Goal: Task Accomplishment & Management: Use online tool/utility

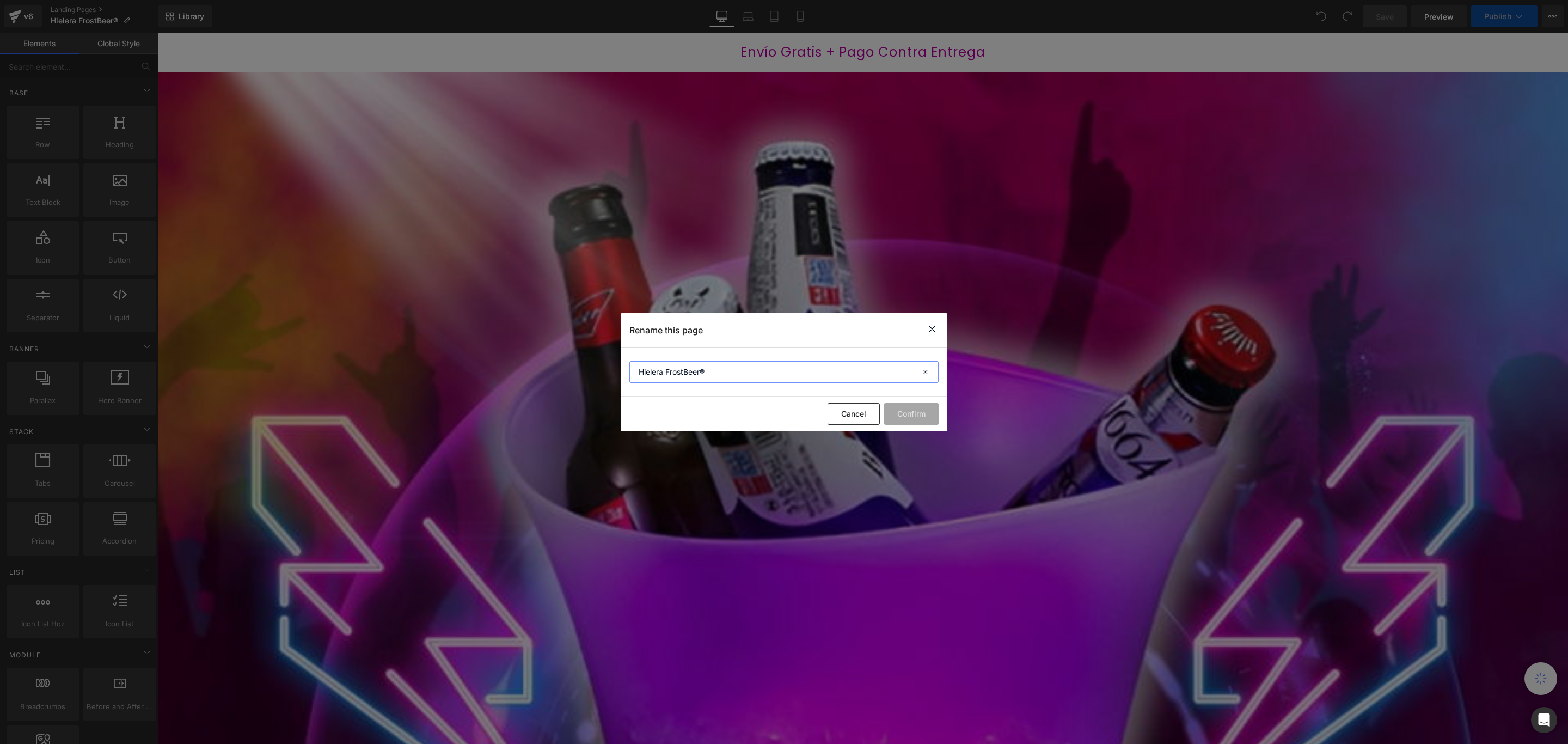
click at [707, 368] on input "Hielera FrostBeer®" at bounding box center [783, 372] width 309 height 22
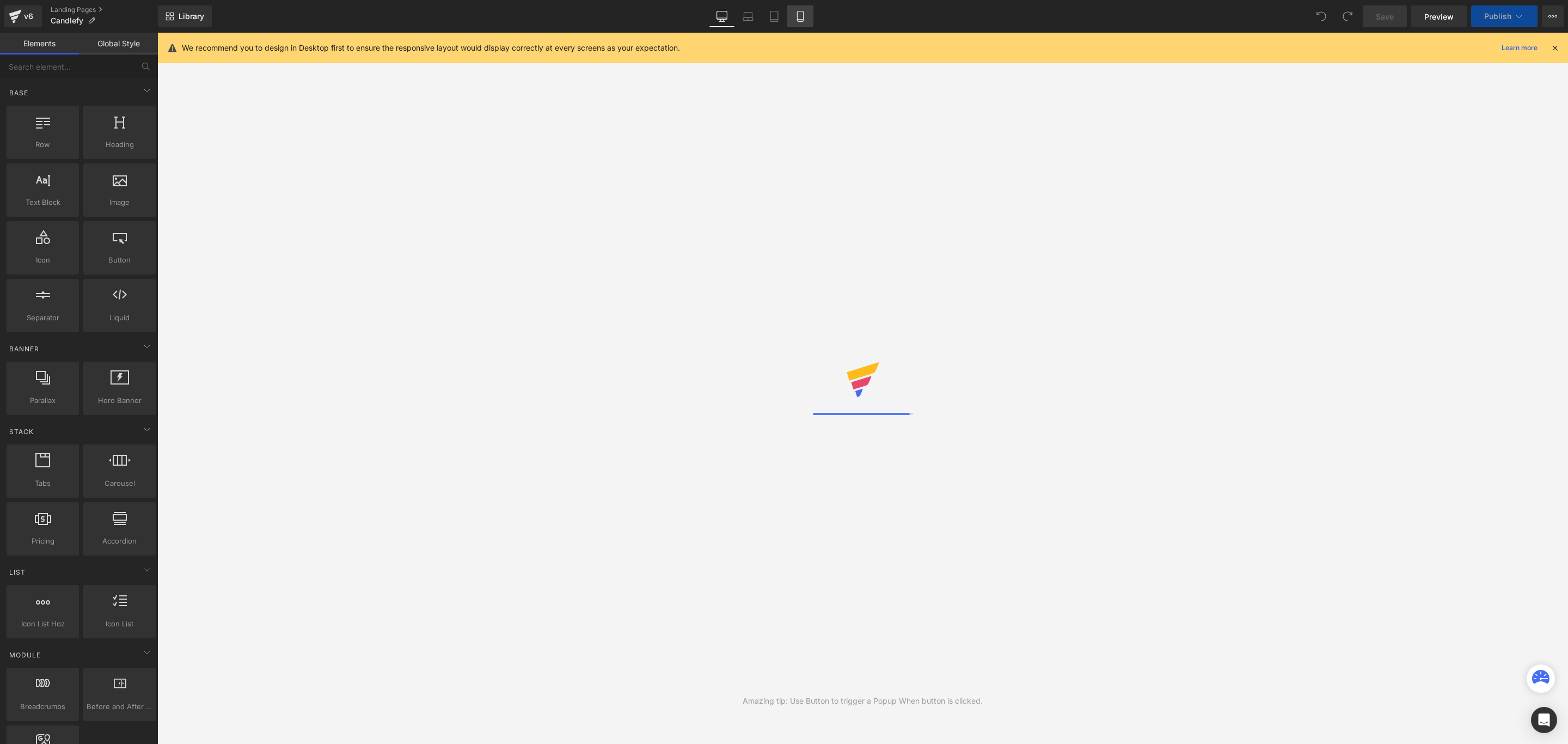
click at [796, 15] on icon at bounding box center [800, 16] width 11 height 11
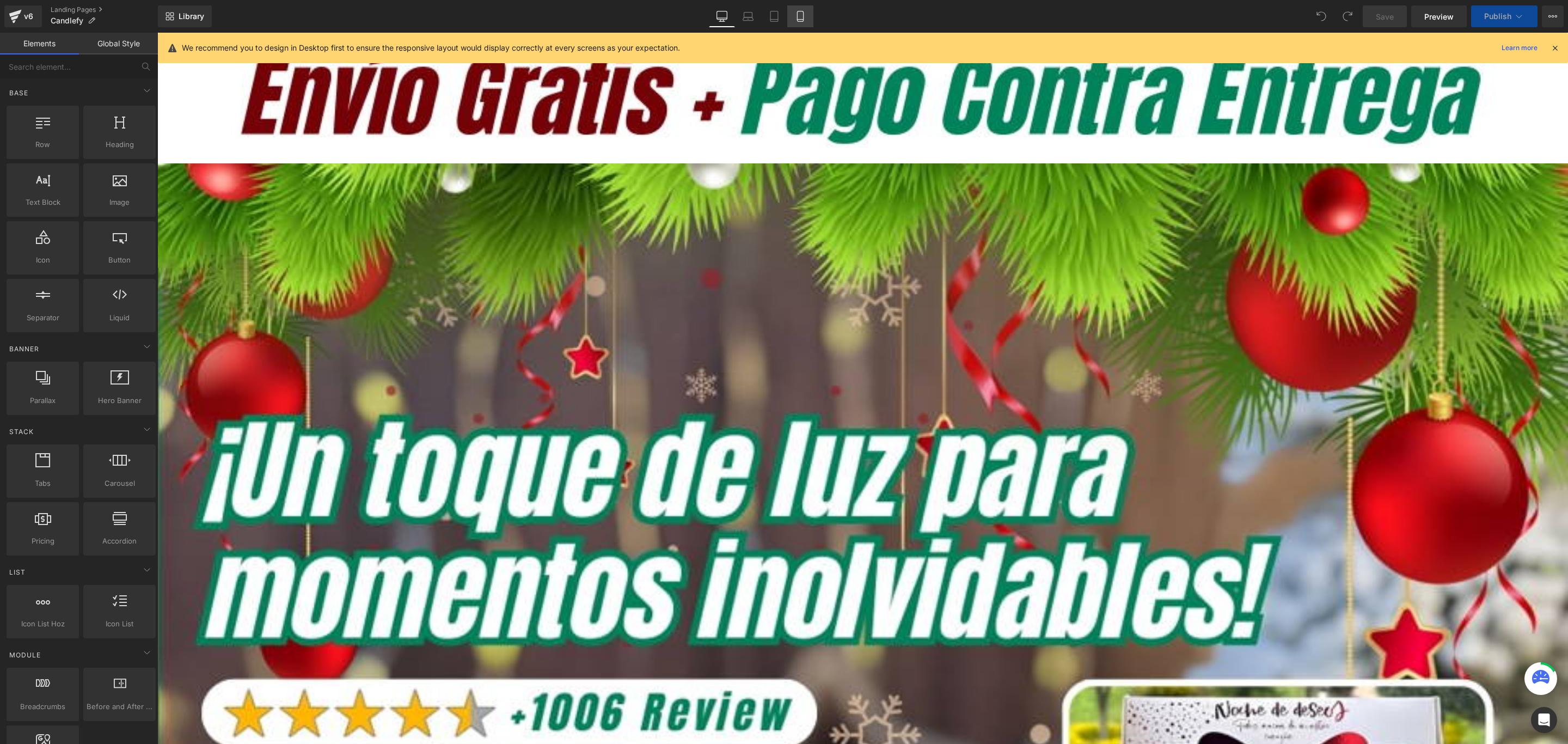
click at [794, 16] on link "Mobile" at bounding box center [800, 16] width 26 height 22
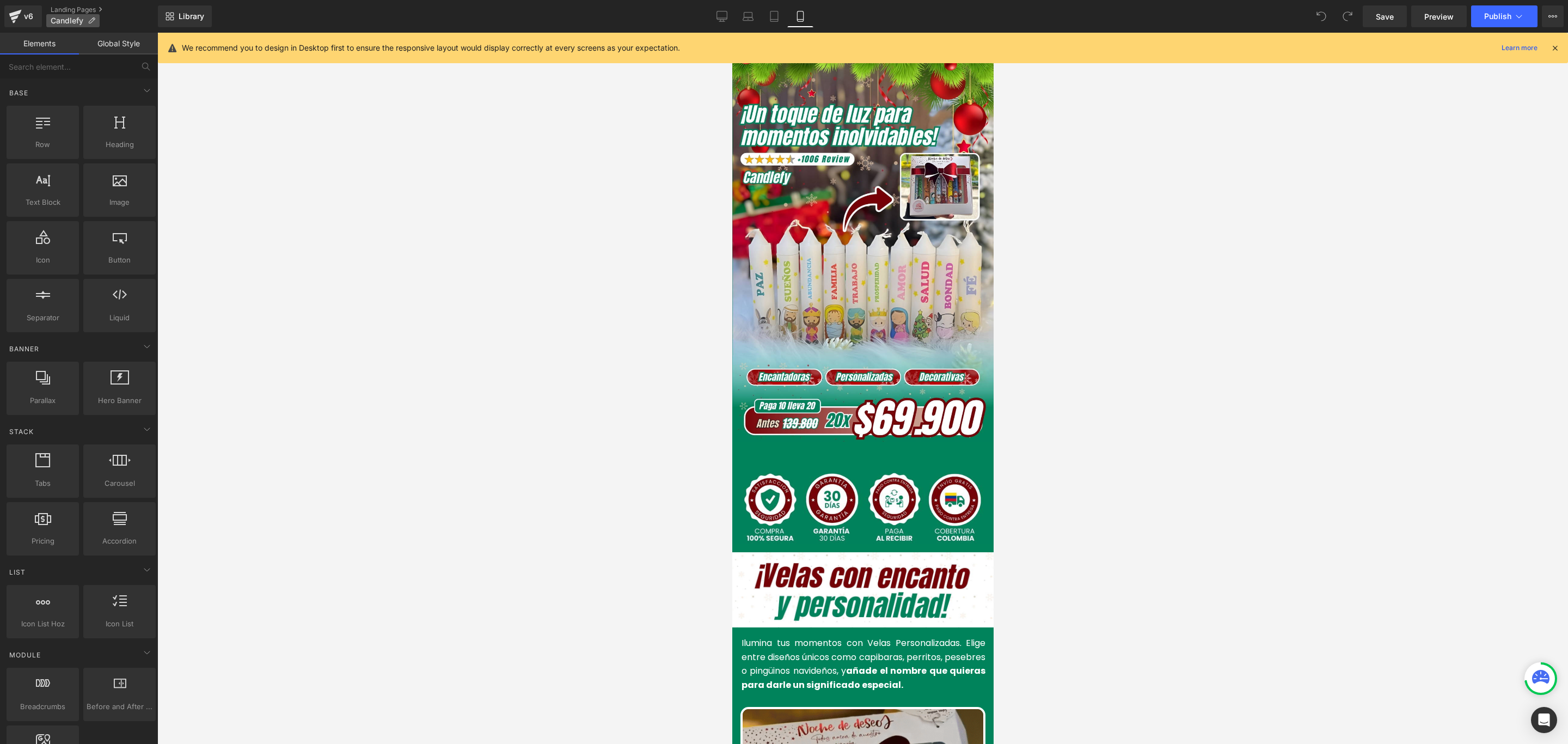
click at [89, 15] on p "Candlefy" at bounding box center [73, 21] width 54 height 13
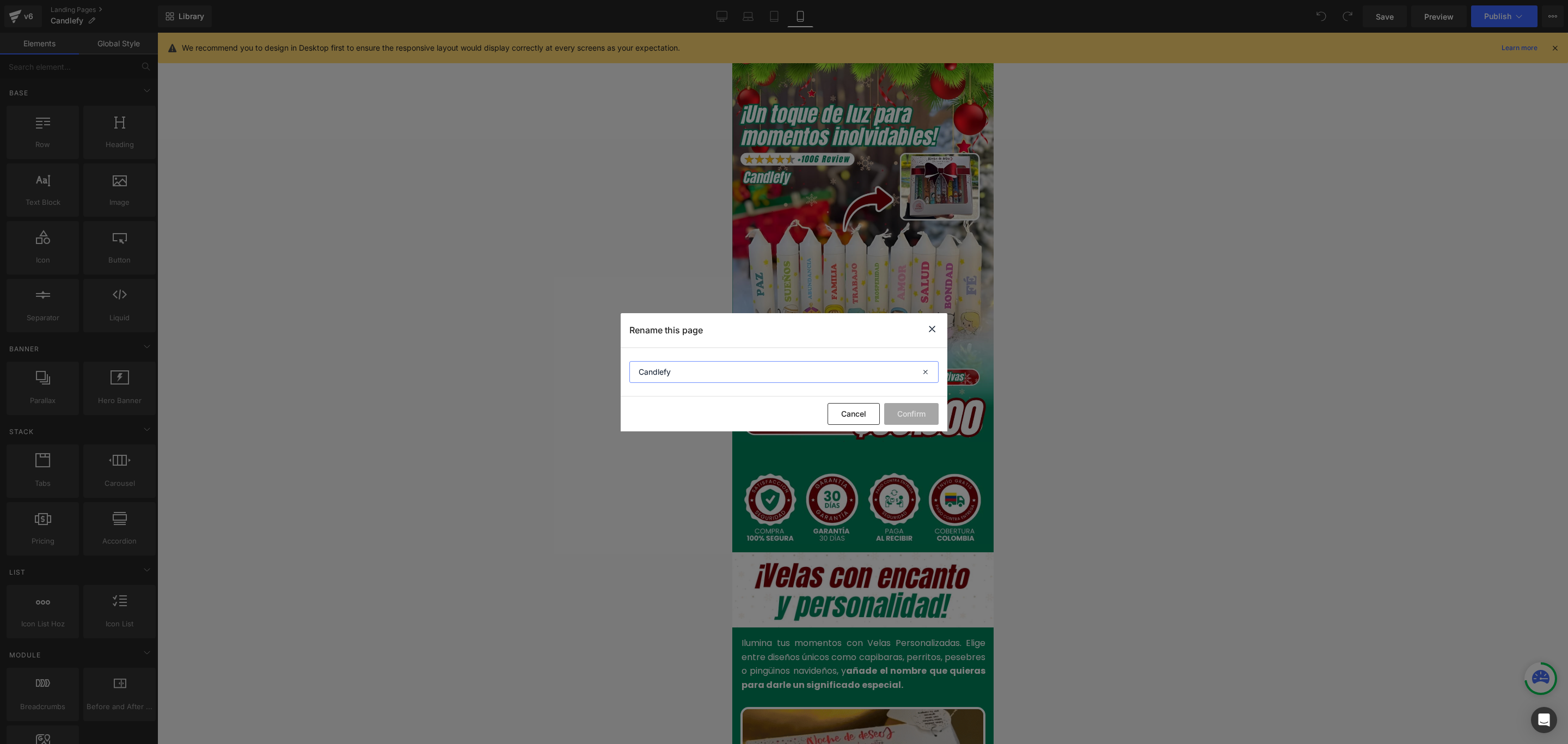
click at [698, 368] on input "Candlefy" at bounding box center [783, 372] width 309 height 22
paste input "®"
click at [640, 371] on input "Candlefy®" at bounding box center [783, 372] width 309 height 22
type input "Velas Candlefy®"
click at [908, 417] on button "Confirm" at bounding box center [911, 413] width 54 height 22
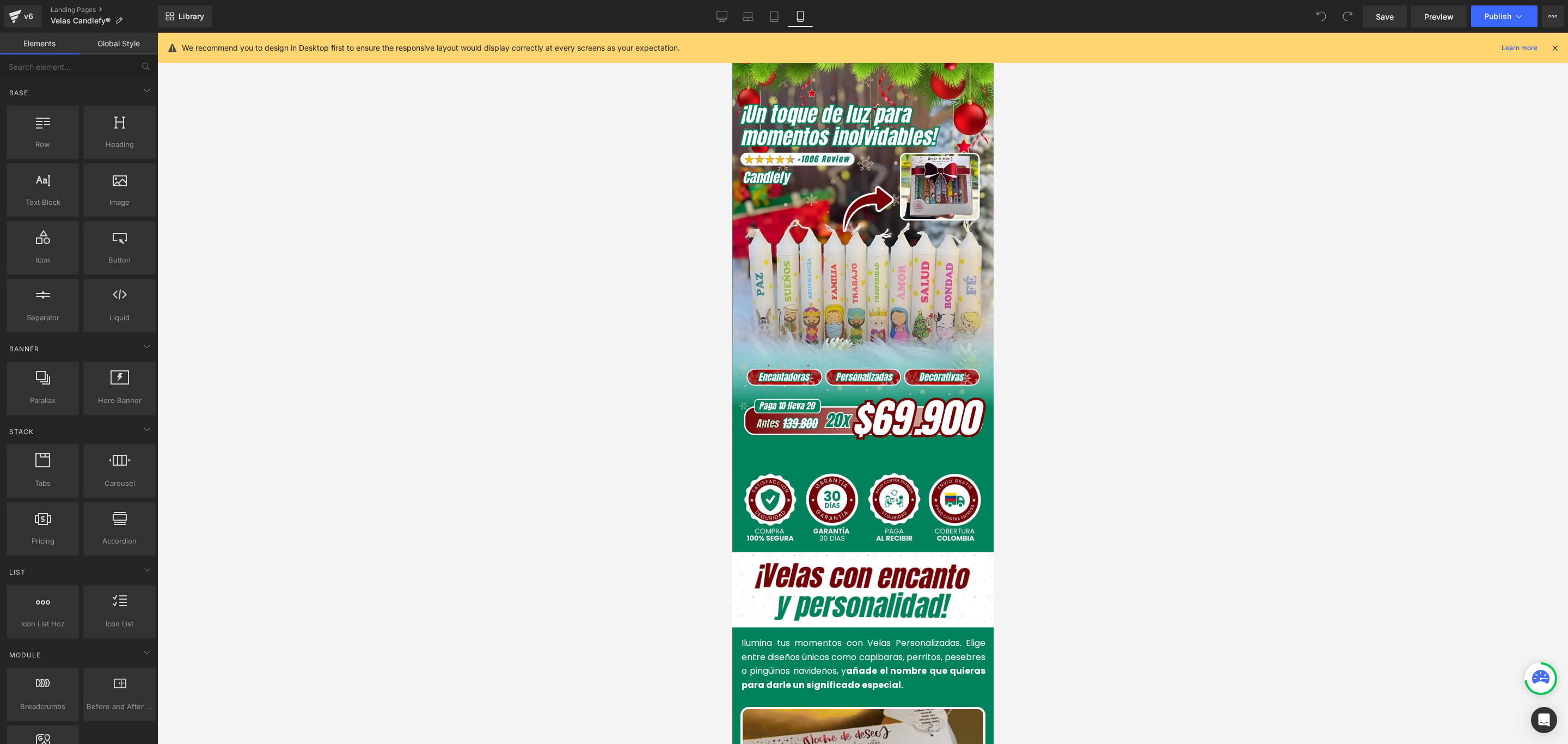
click at [1564, 16] on div "Save Preview Publish Scheduled View Live Page View with current Template Save T…" at bounding box center [1463, 16] width 210 height 22
click at [1559, 15] on button "View Live Page View with current Template Save Template to Library Schedule Pub…" at bounding box center [1552, 16] width 22 height 22
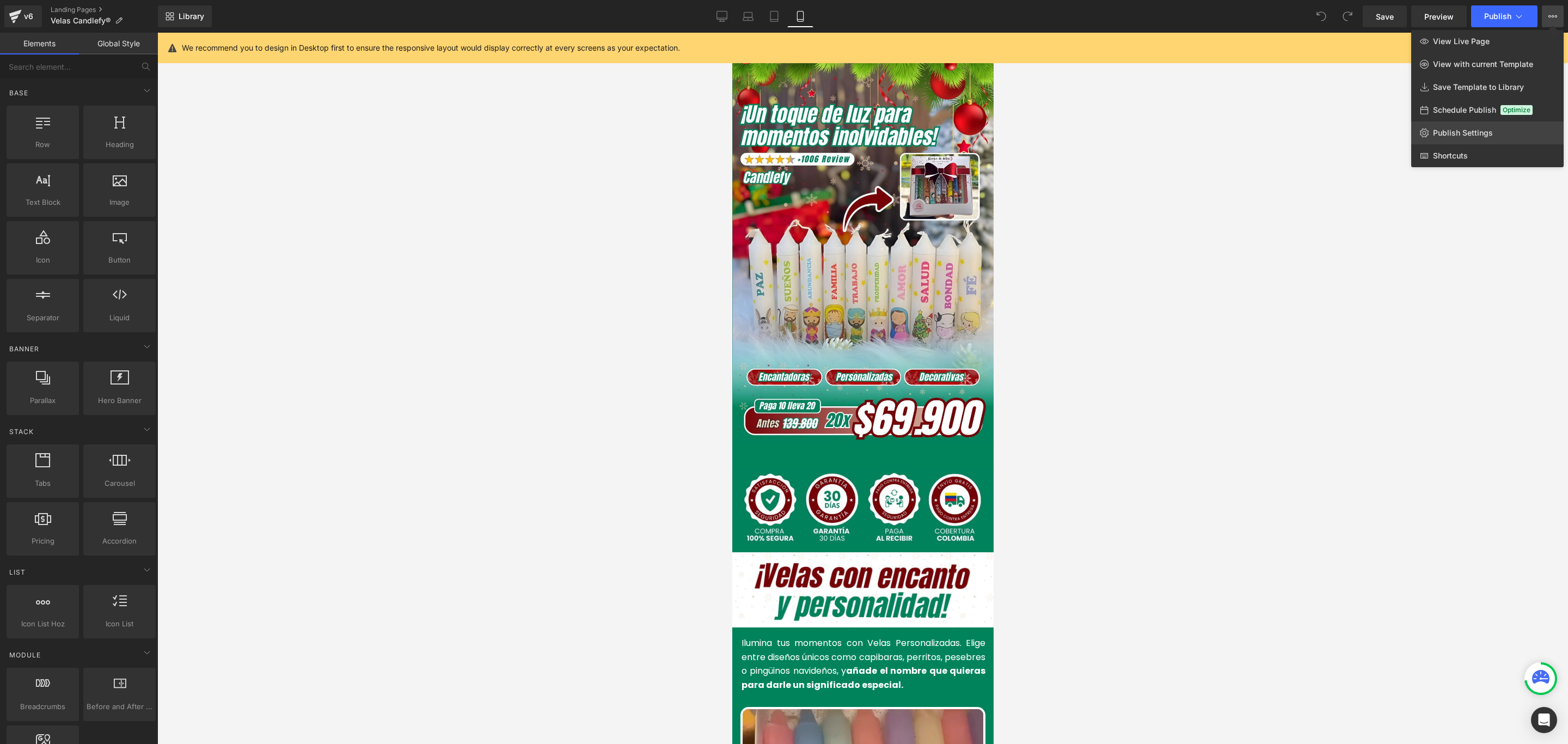
click at [1460, 126] on link "Publish Settings" at bounding box center [1487, 133] width 152 height 23
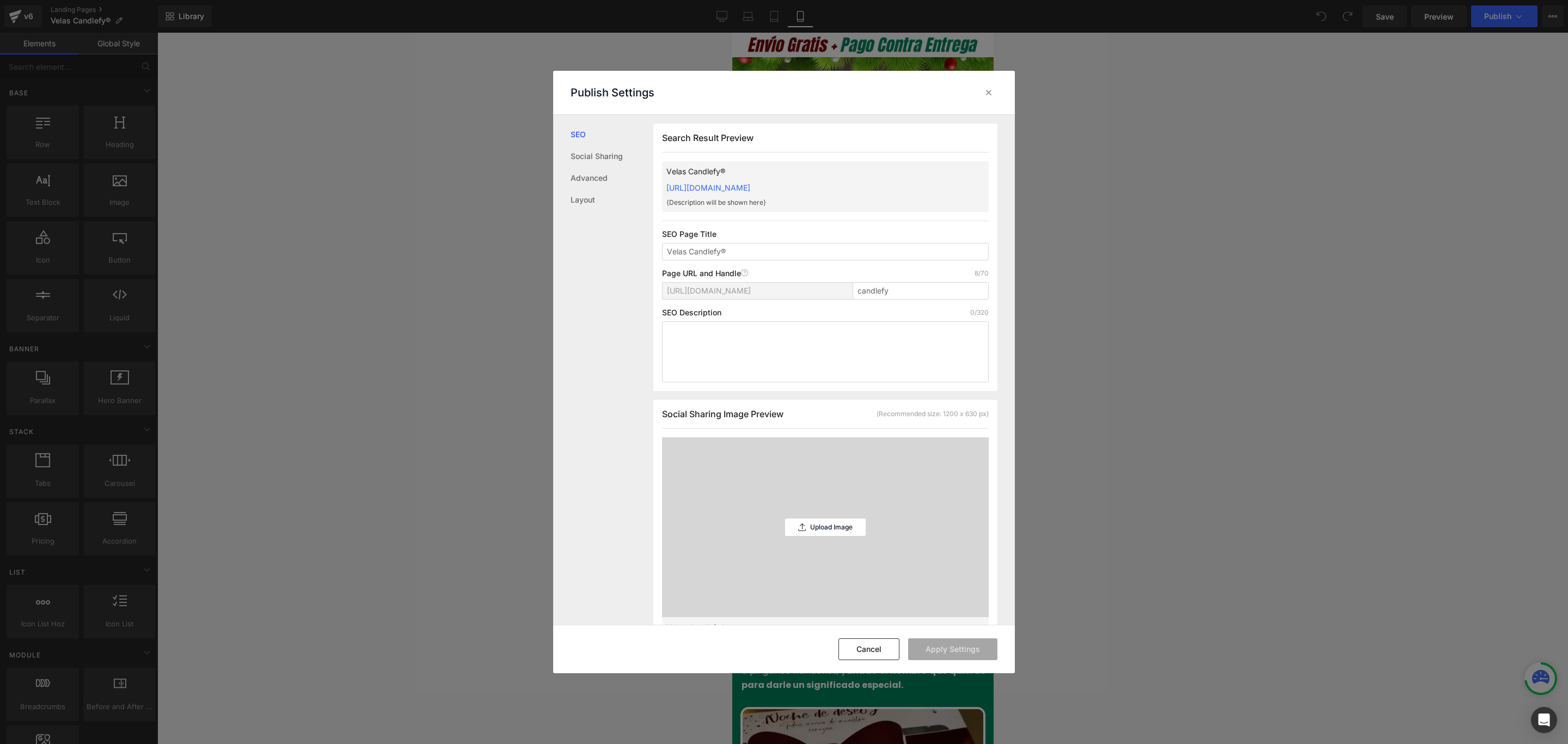
scroll to position [1, 0]
click at [854, 288] on input "candlefy" at bounding box center [920, 290] width 136 height 17
type input "velas-candlefy"
click at [981, 651] on button "Apply Settings" at bounding box center [952, 649] width 89 height 22
click at [988, 89] on icon at bounding box center [988, 92] width 11 height 11
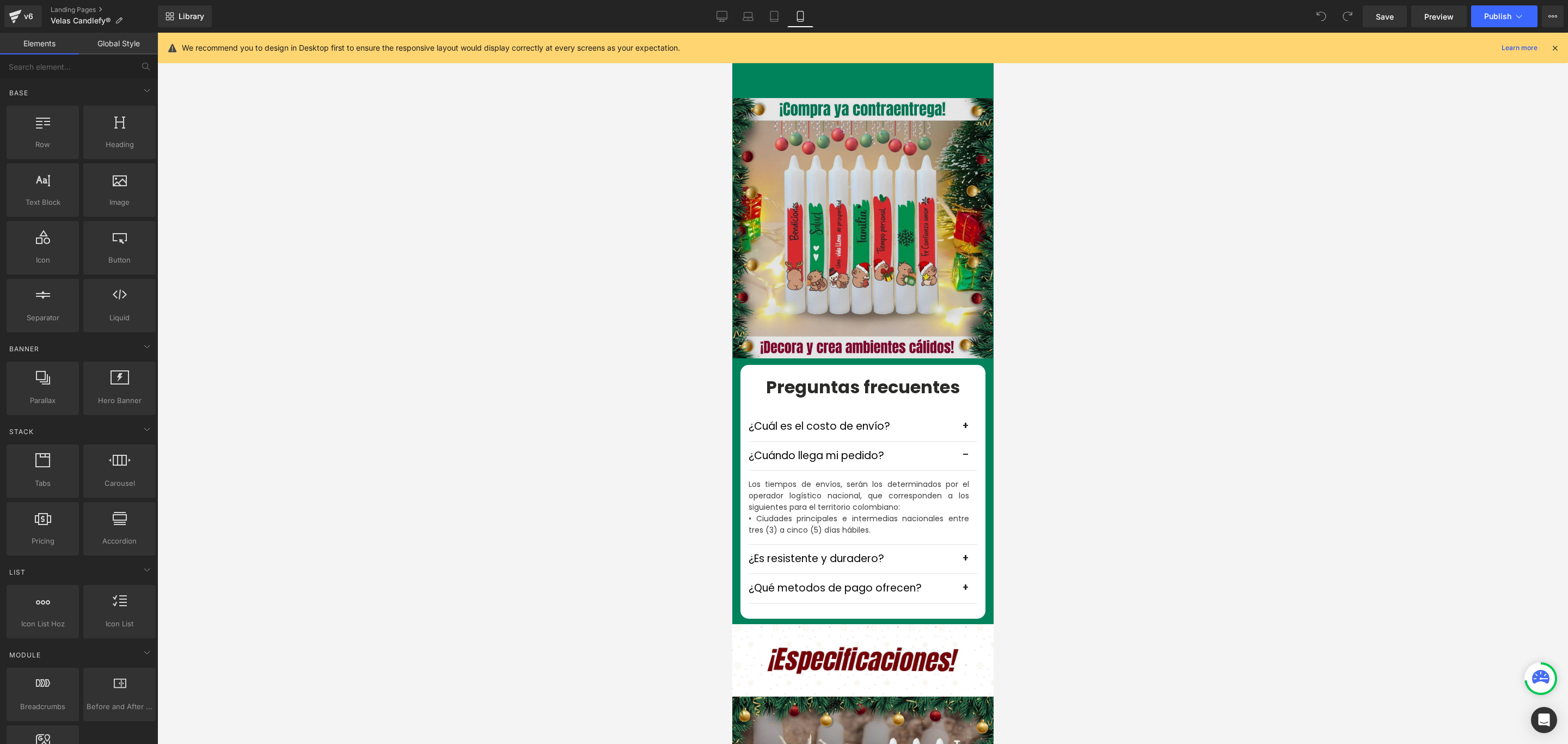
scroll to position [2941, 0]
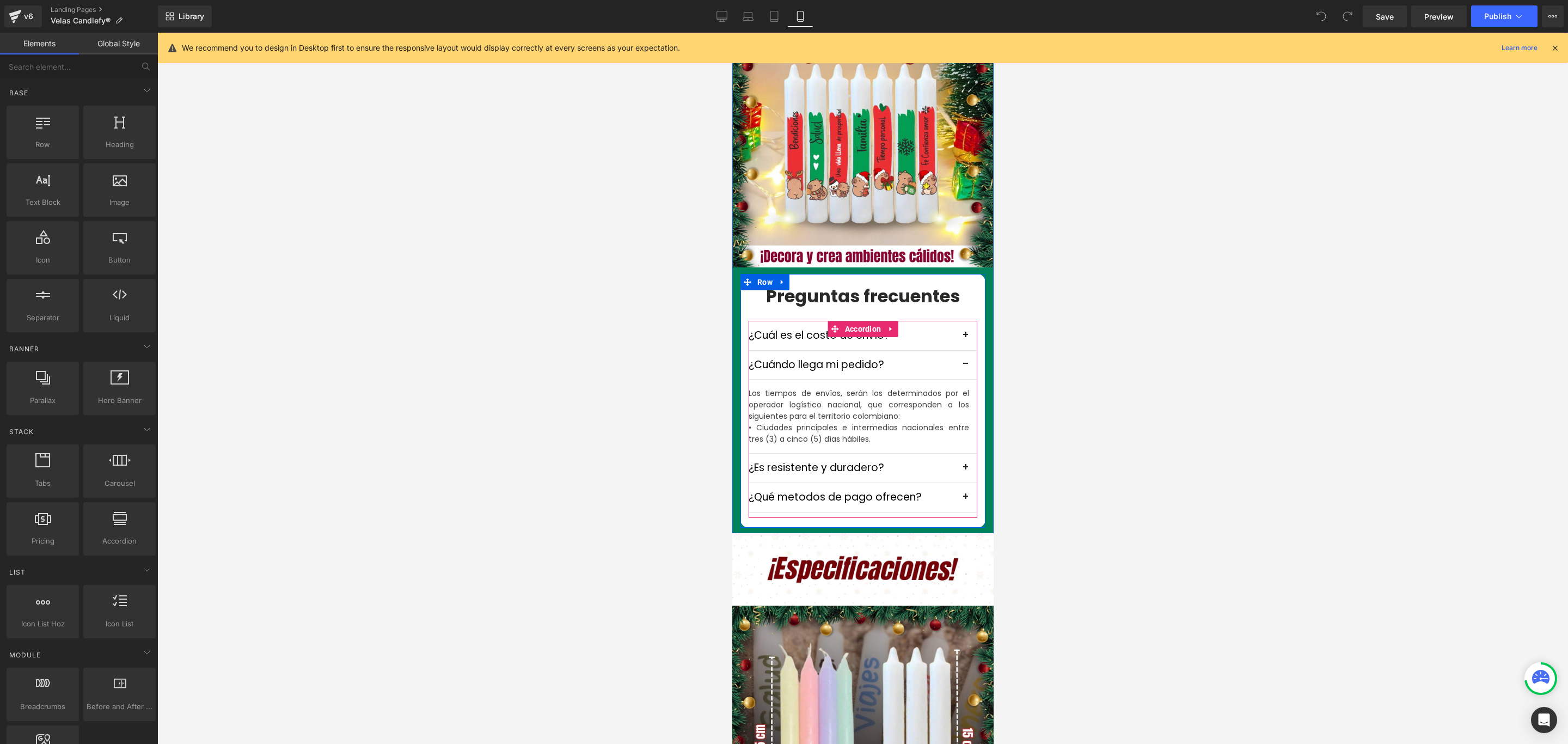
click at [959, 351] on button "button" at bounding box center [966, 365] width 22 height 29
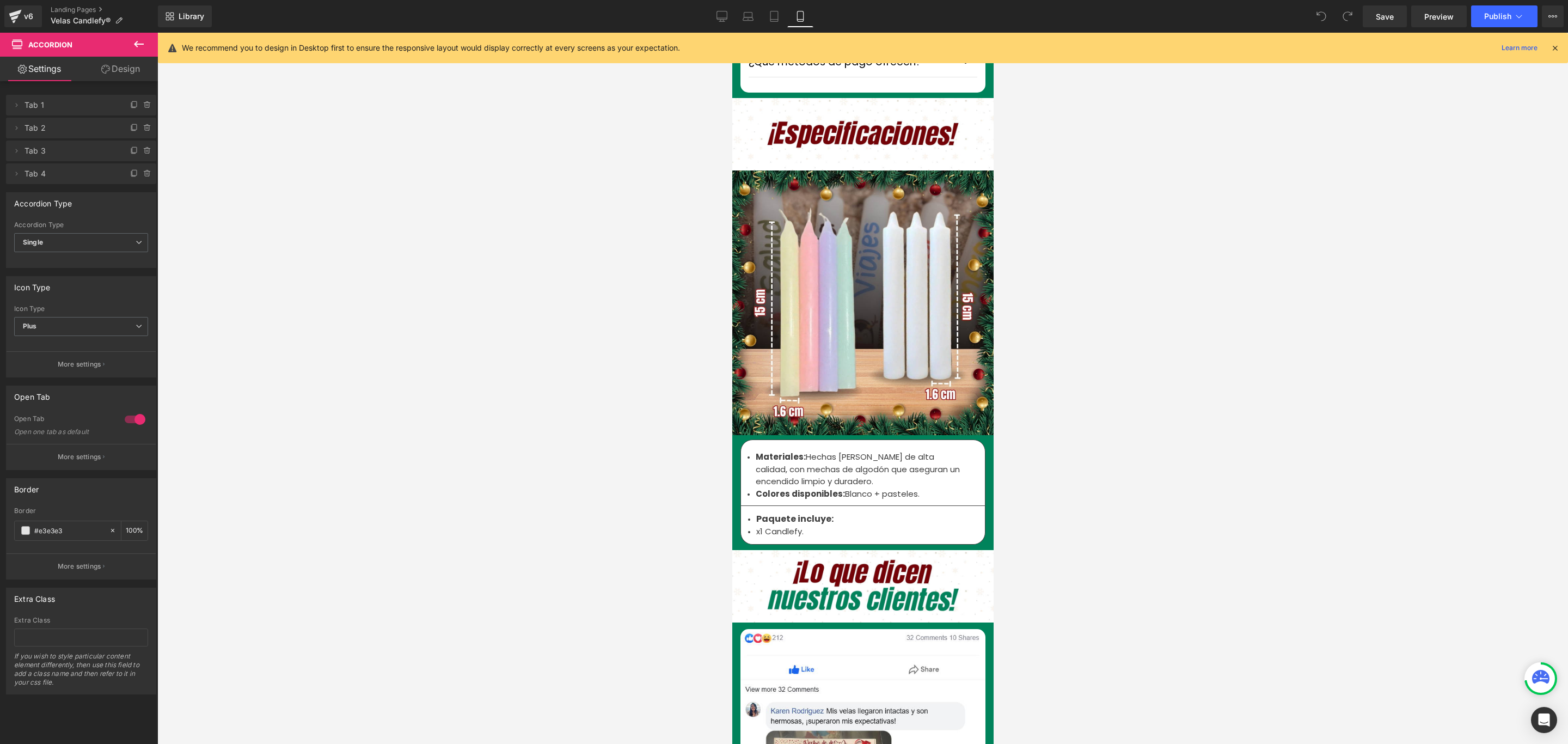
scroll to position [3432, 0]
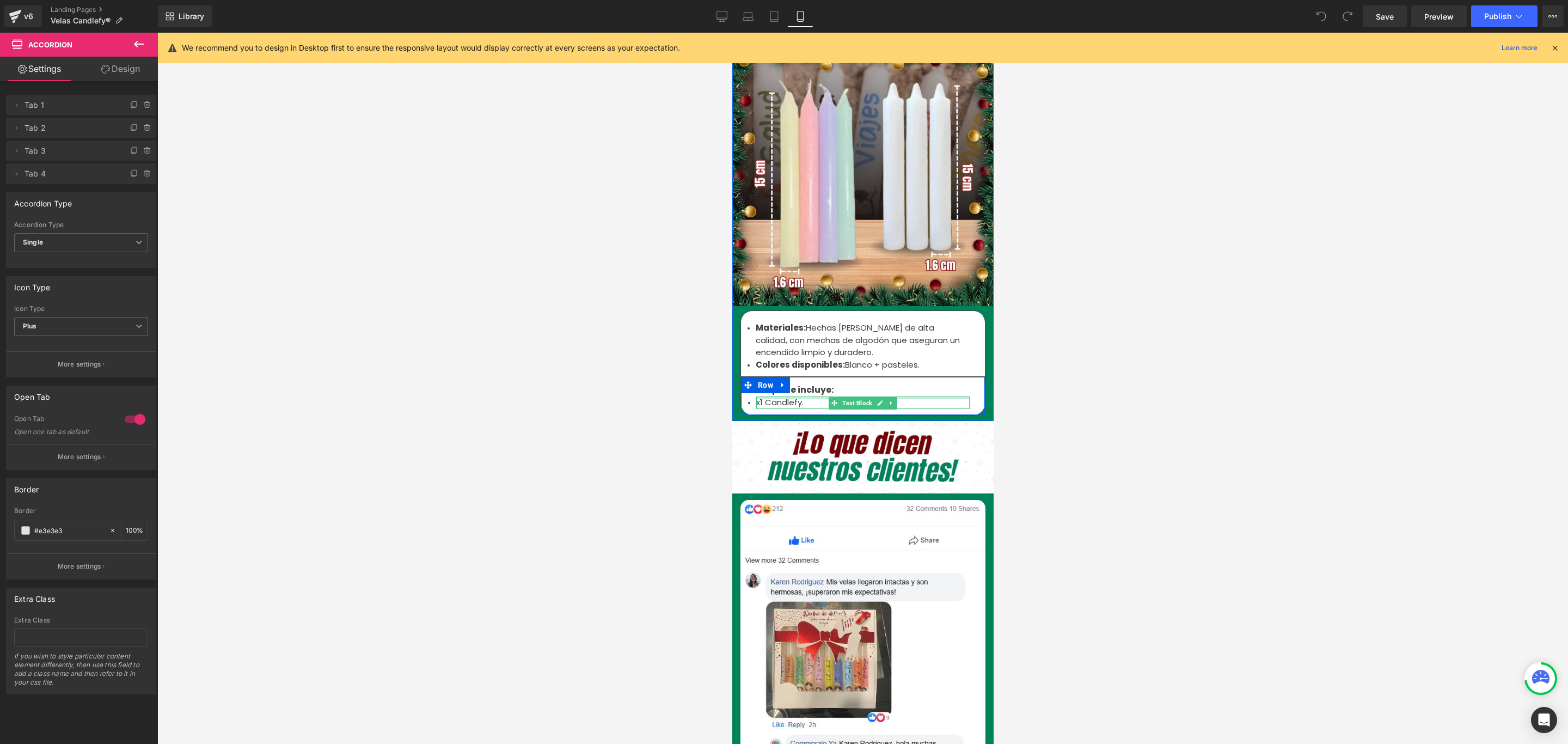
click at [755, 397] on div "x1 Candlefy. Text Block" at bounding box center [862, 403] width 213 height 12
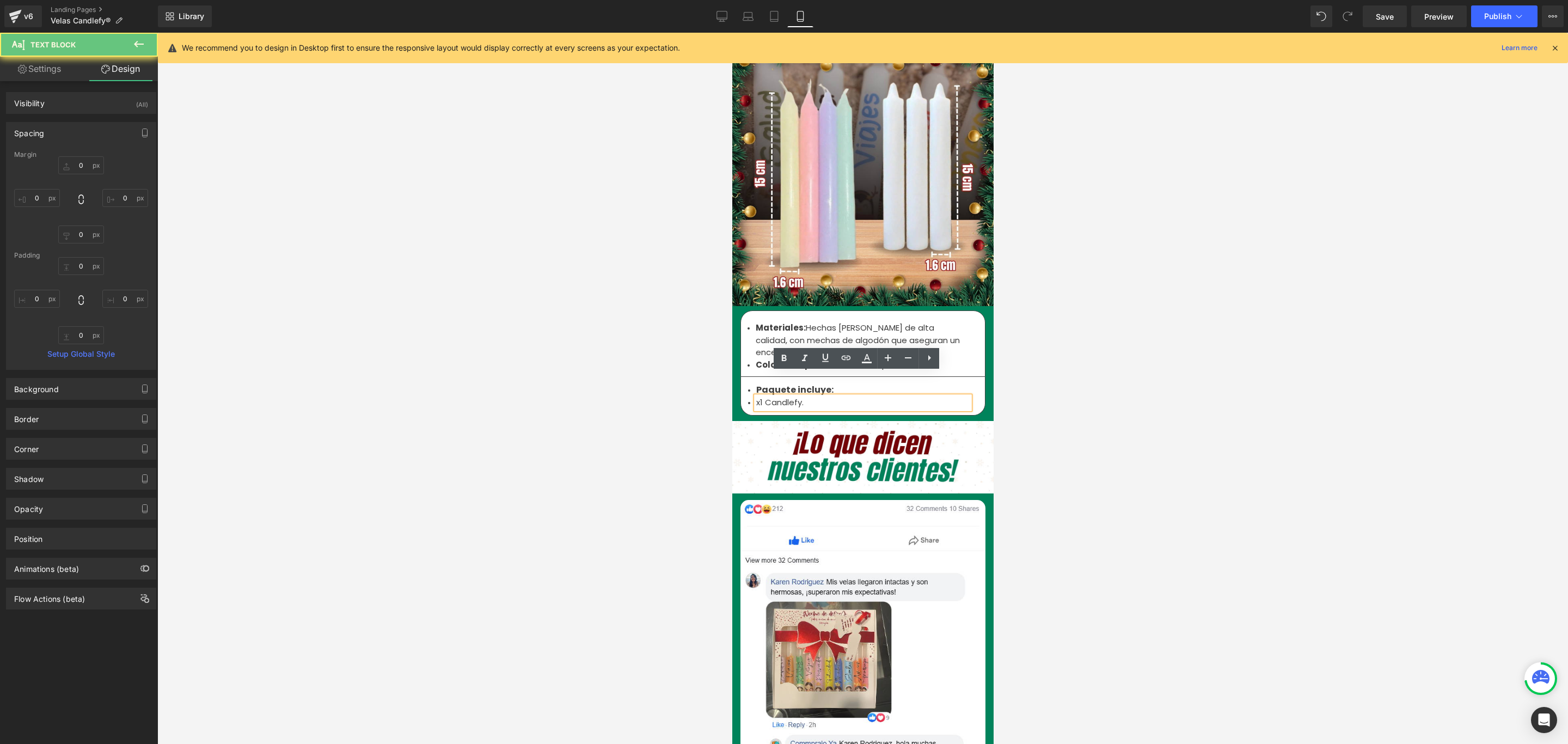
click at [757, 397] on li "x1 Candlefy." at bounding box center [862, 403] width 213 height 12
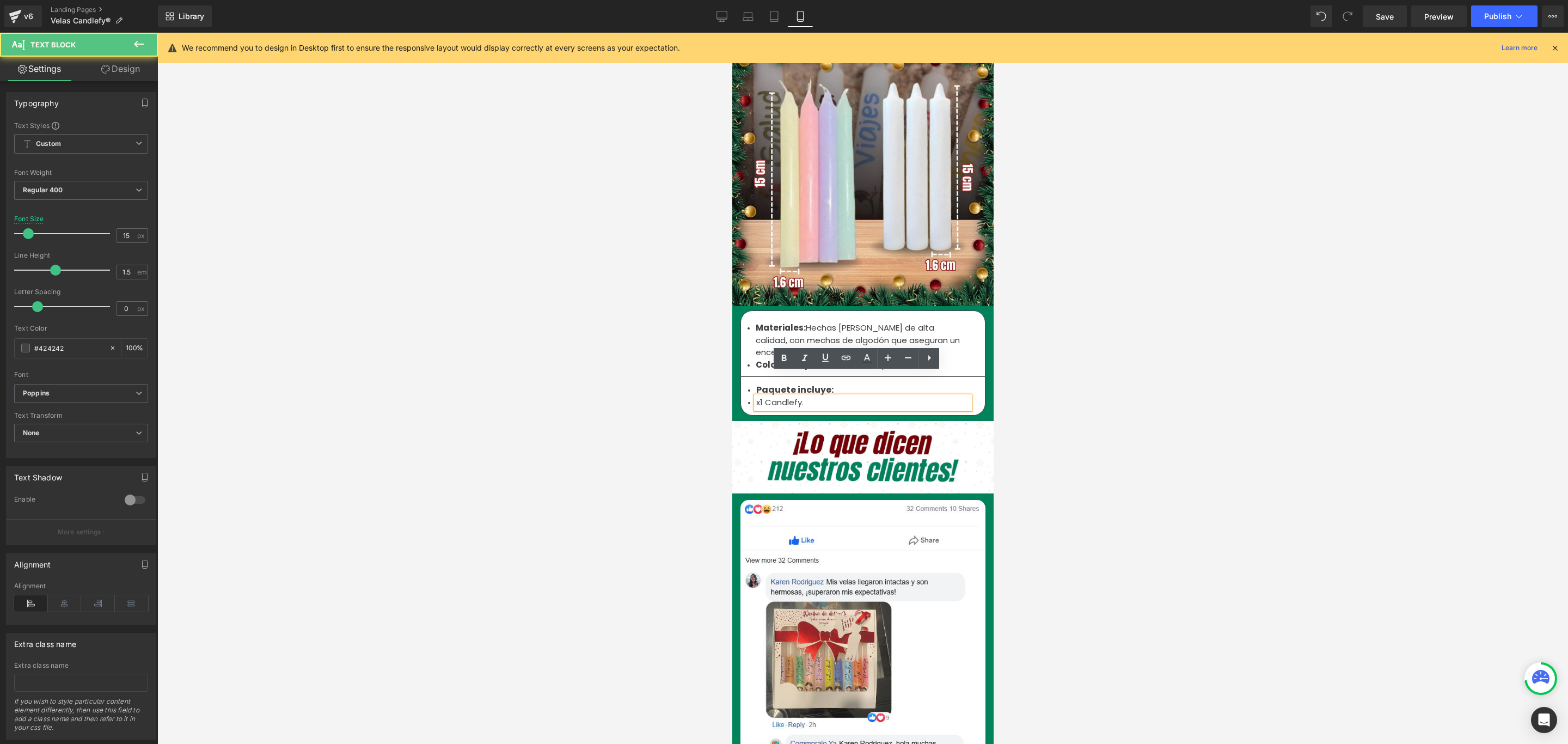
click at [755, 397] on li "x1 Candlefy." at bounding box center [862, 403] width 213 height 12
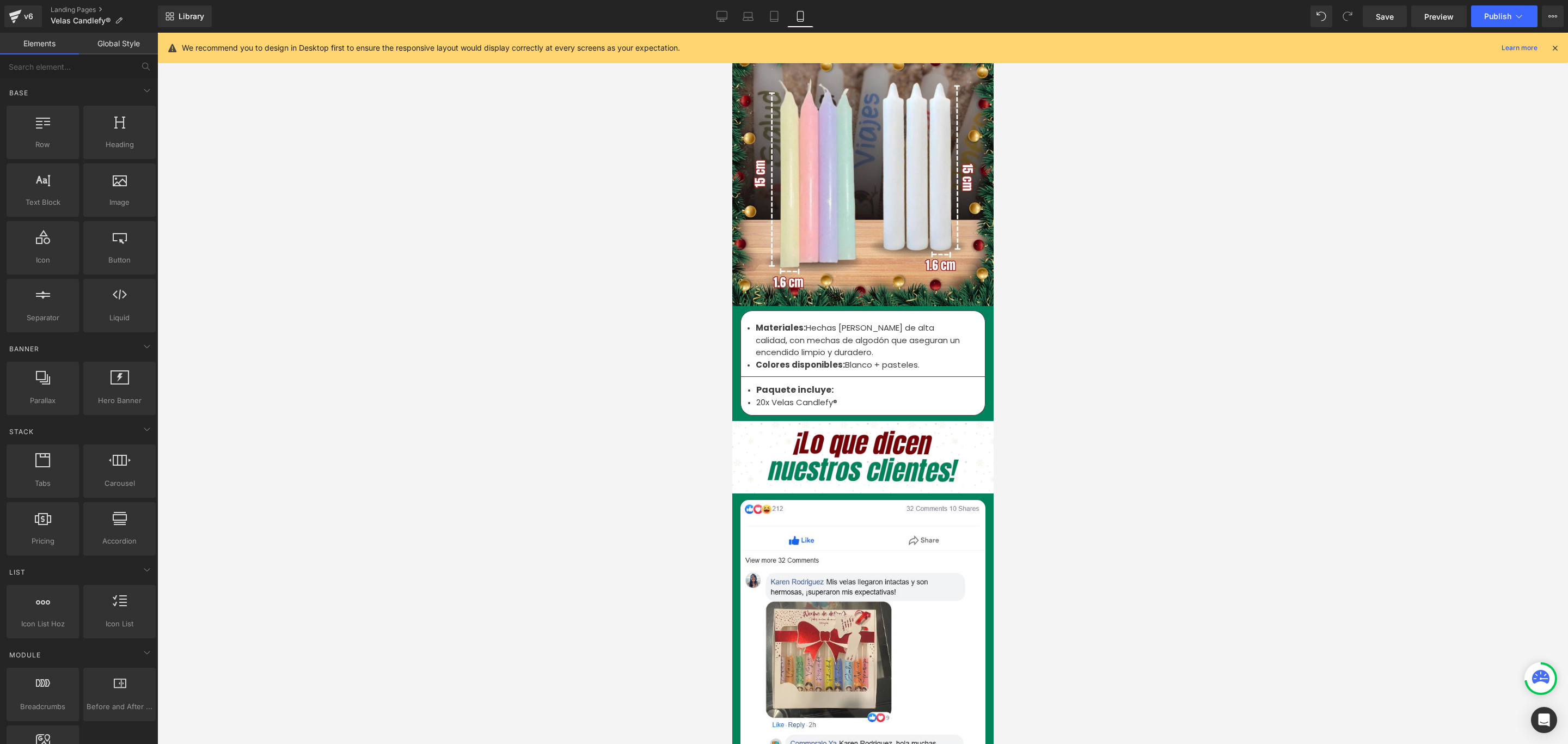
click at [1072, 322] on div at bounding box center [862, 388] width 1411 height 712
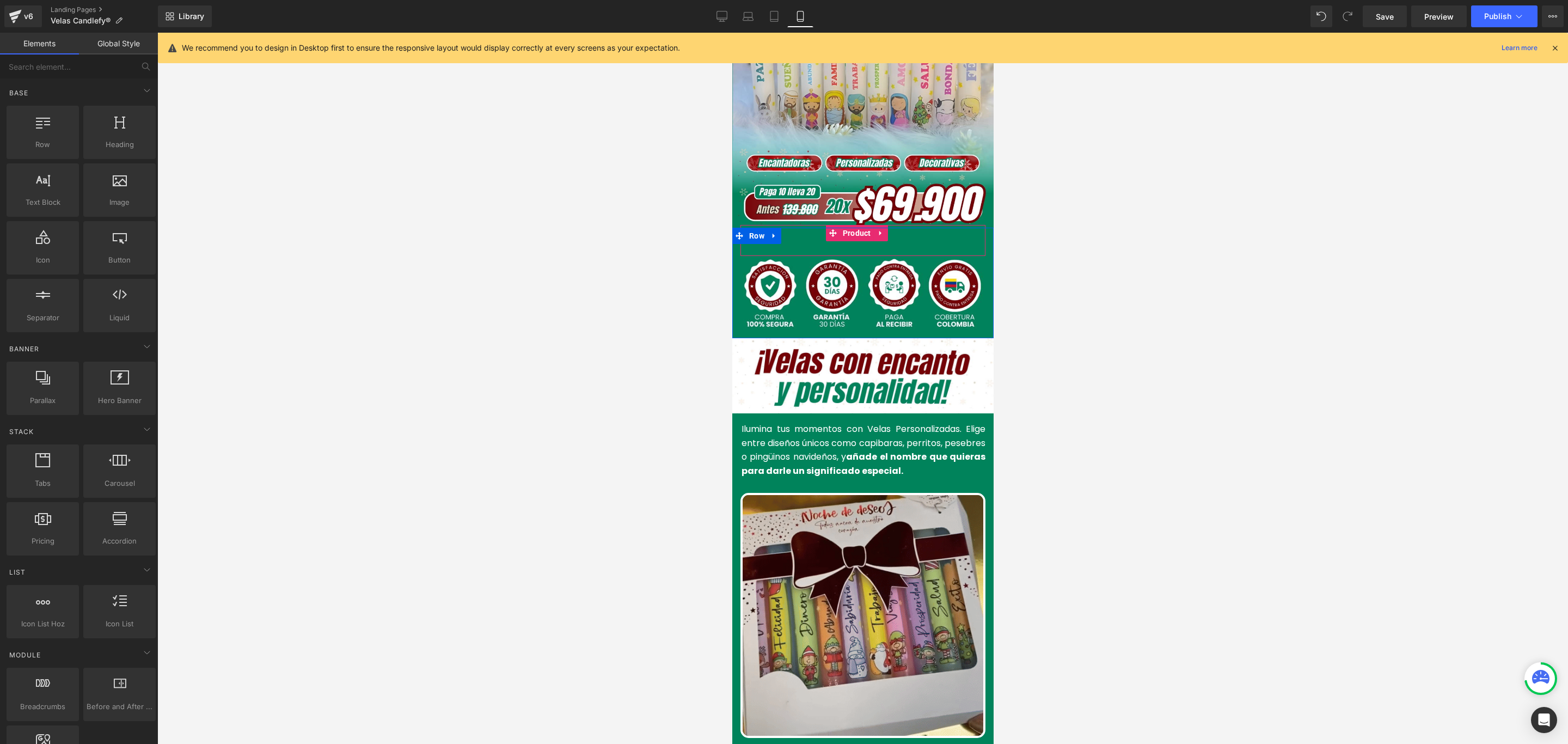
scroll to position [245, 0]
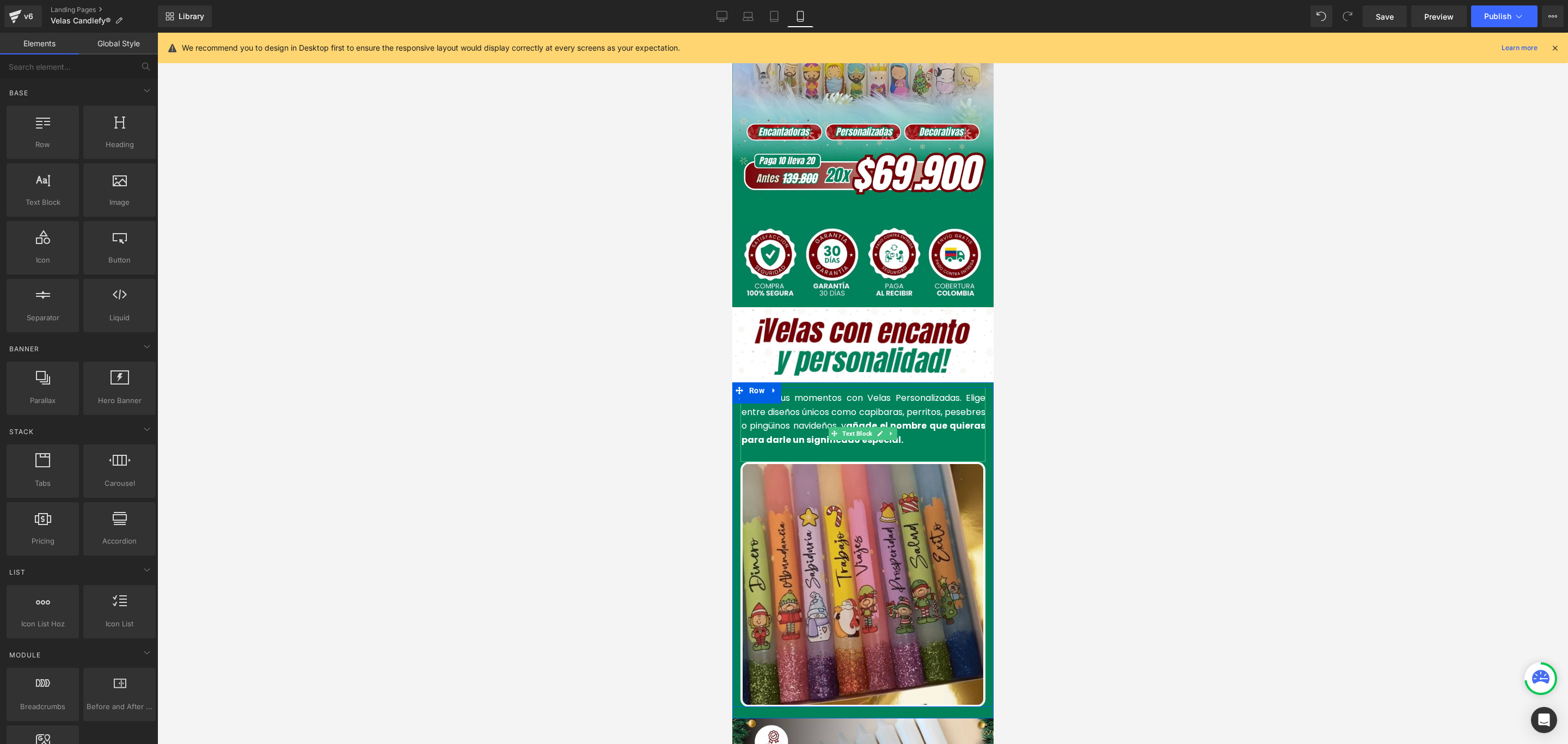
click at [798, 392] on font "Ilumina tus momentos con Velas Personalizadas. Elige entre diseños únicos como …" at bounding box center [863, 418] width 244 height 54
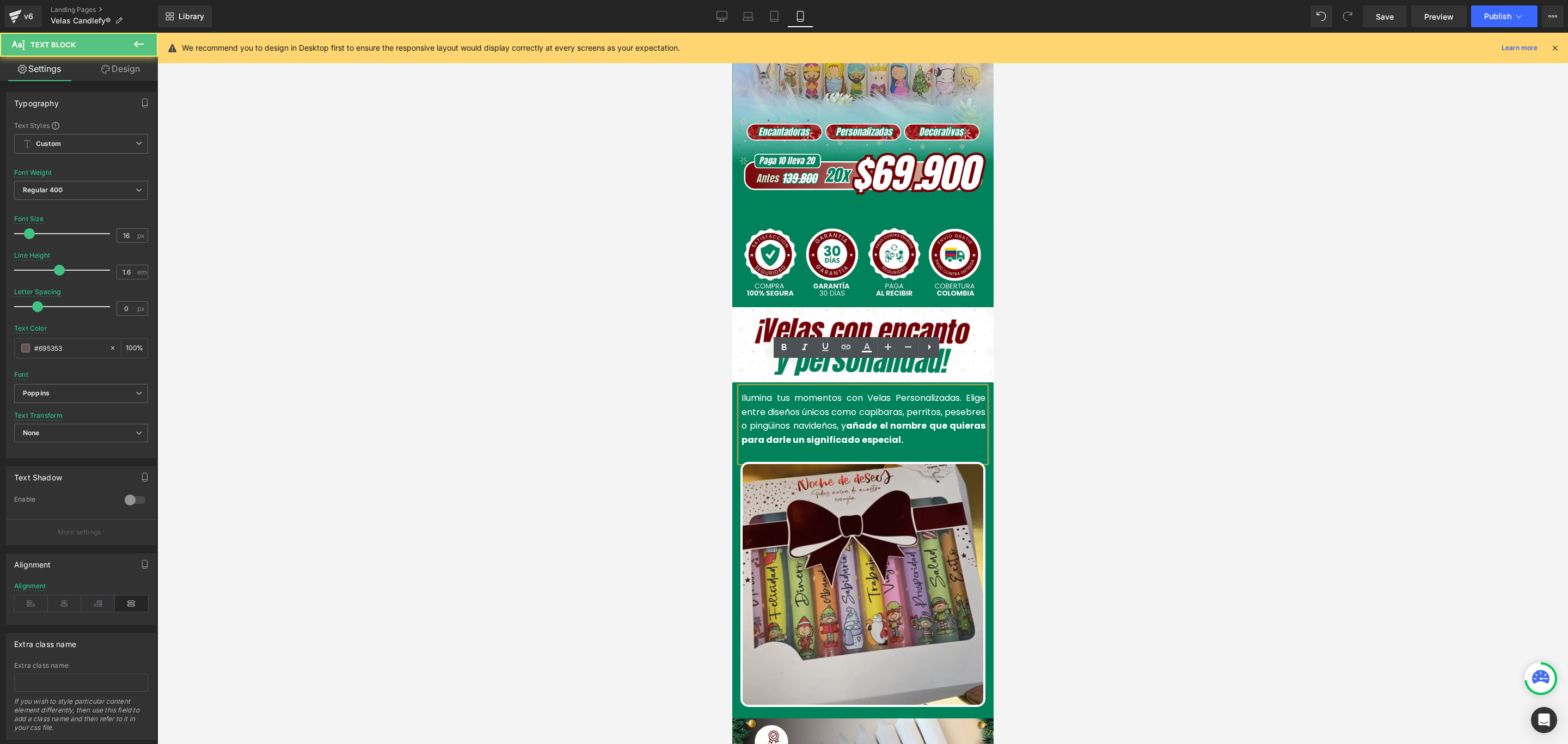
click at [860, 392] on font "Ilumina tus momentos con Velas Personalizadas. Elige entre diseños únicos como …" at bounding box center [863, 418] width 244 height 54
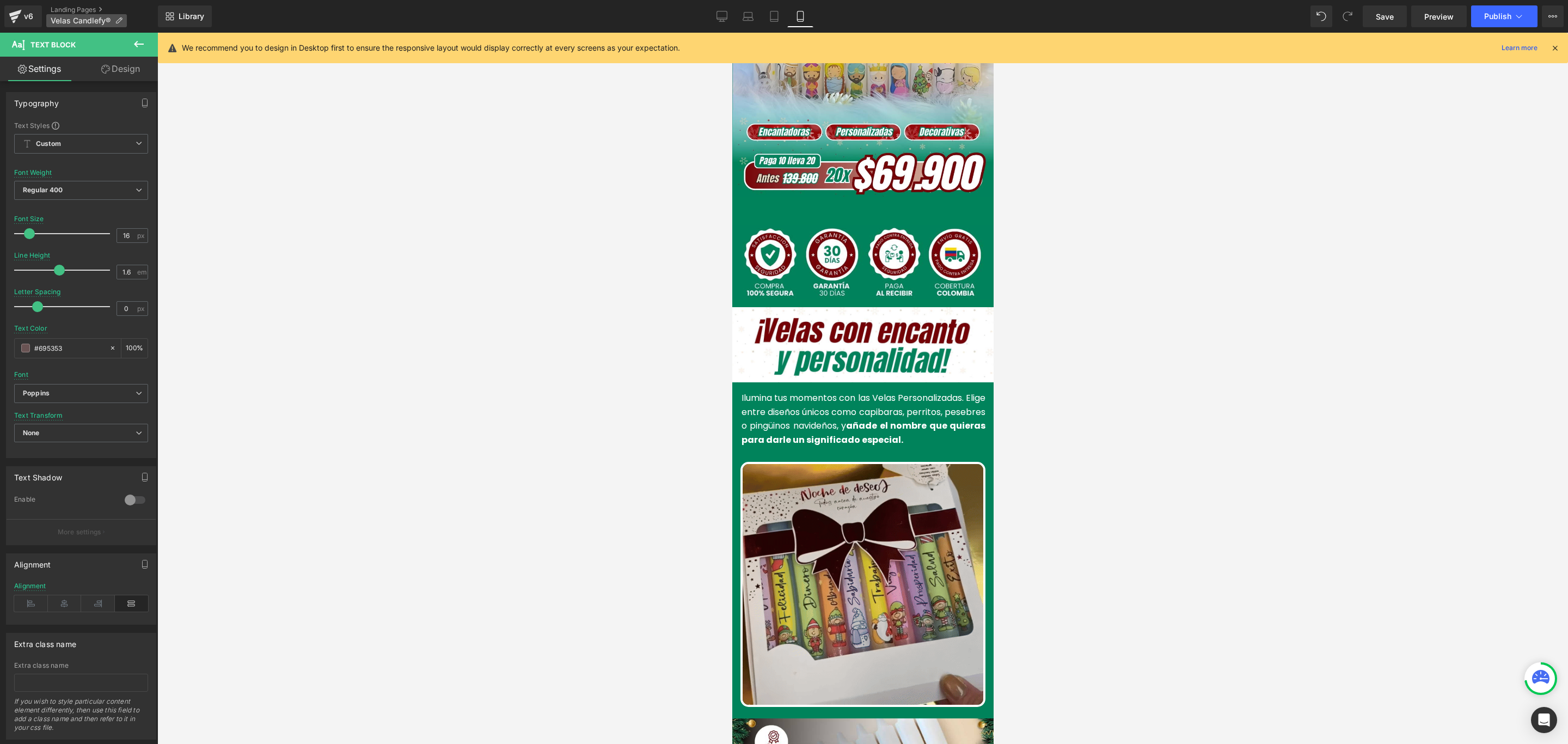
click at [115, 18] on icon at bounding box center [119, 21] width 7 height 7
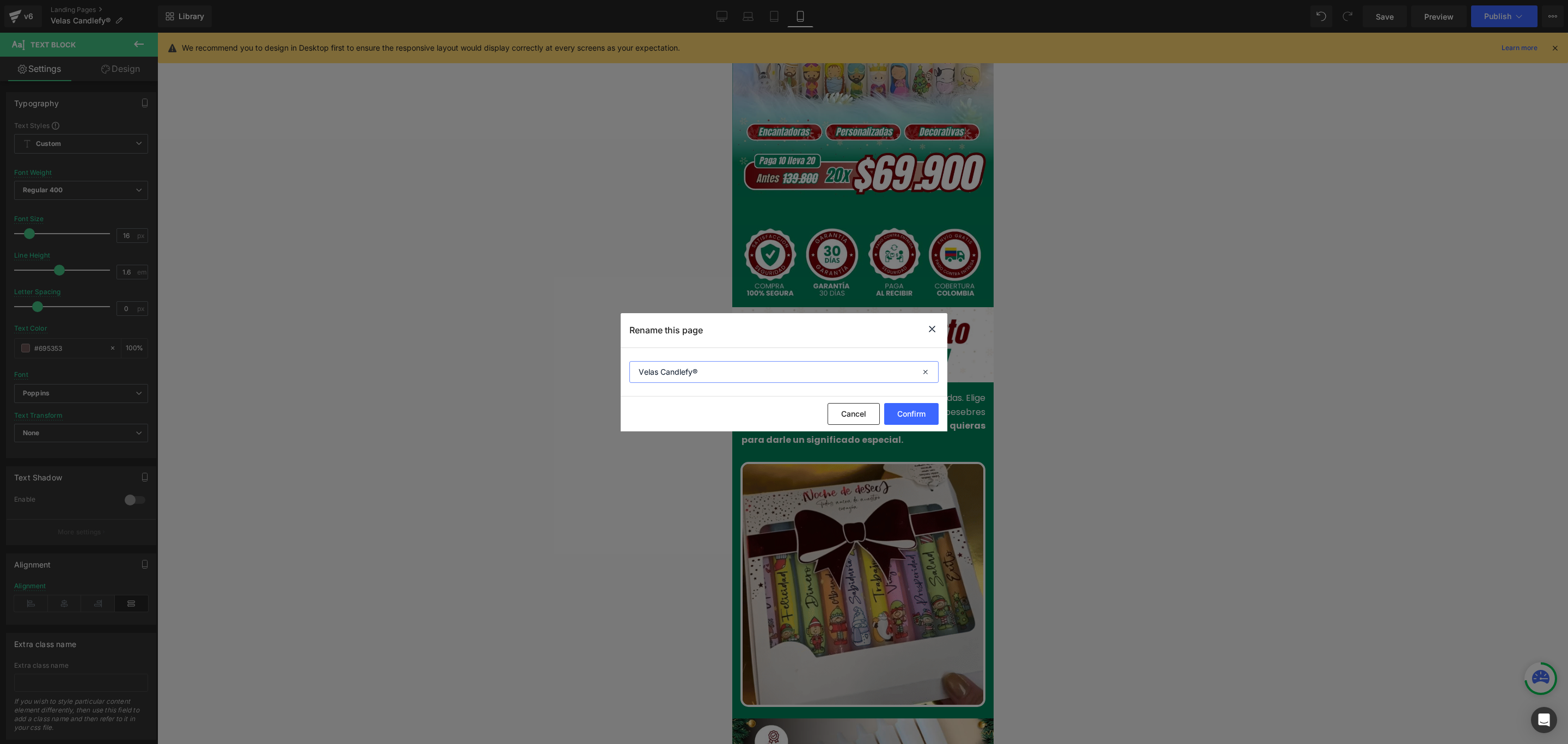
drag, startPoint x: 661, startPoint y: 372, endPoint x: 717, endPoint y: 372, distance: 56.0
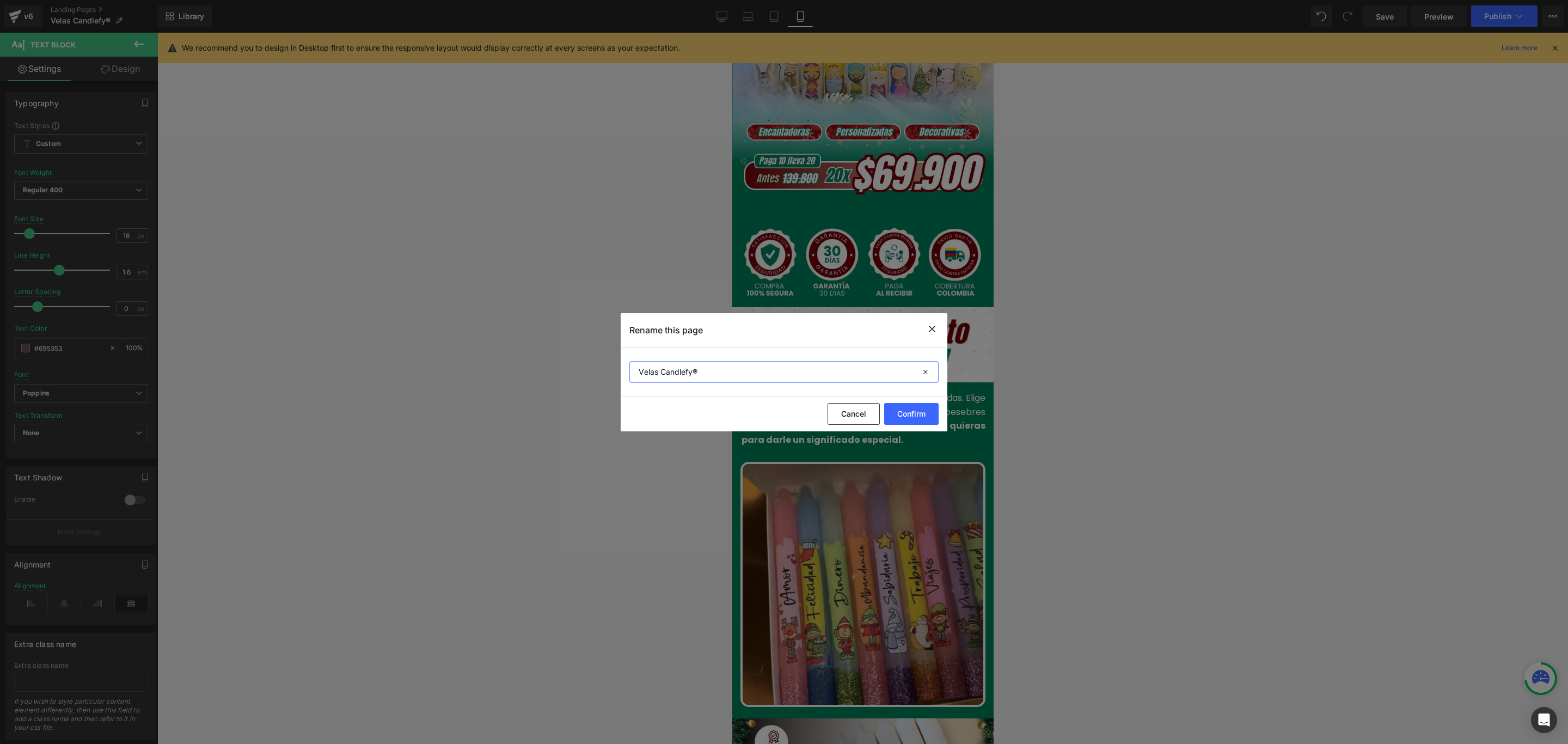
click at [717, 372] on input "Velas Candlefy®" at bounding box center [783, 372] width 309 height 22
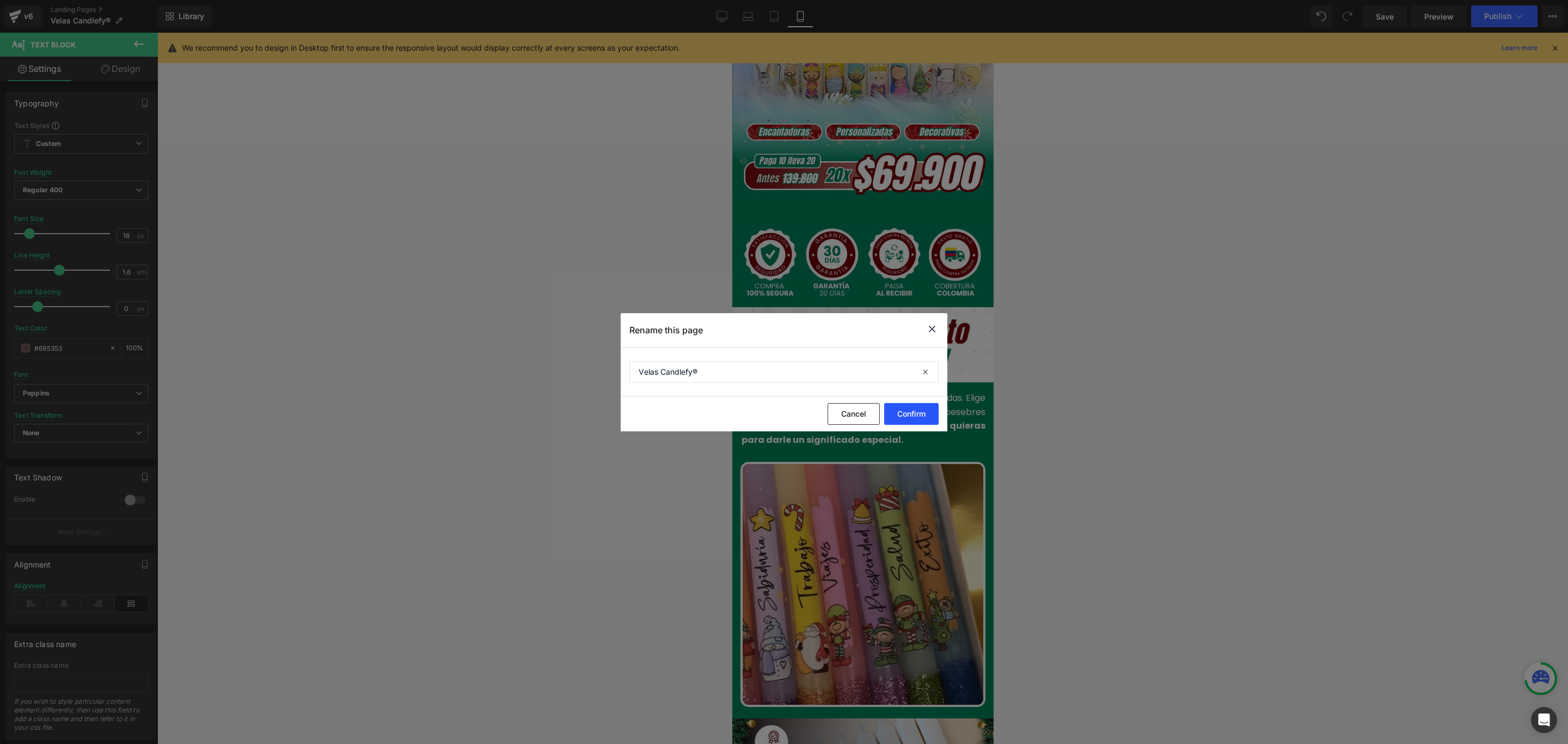
click at [913, 412] on button "Confirm" at bounding box center [911, 413] width 54 height 22
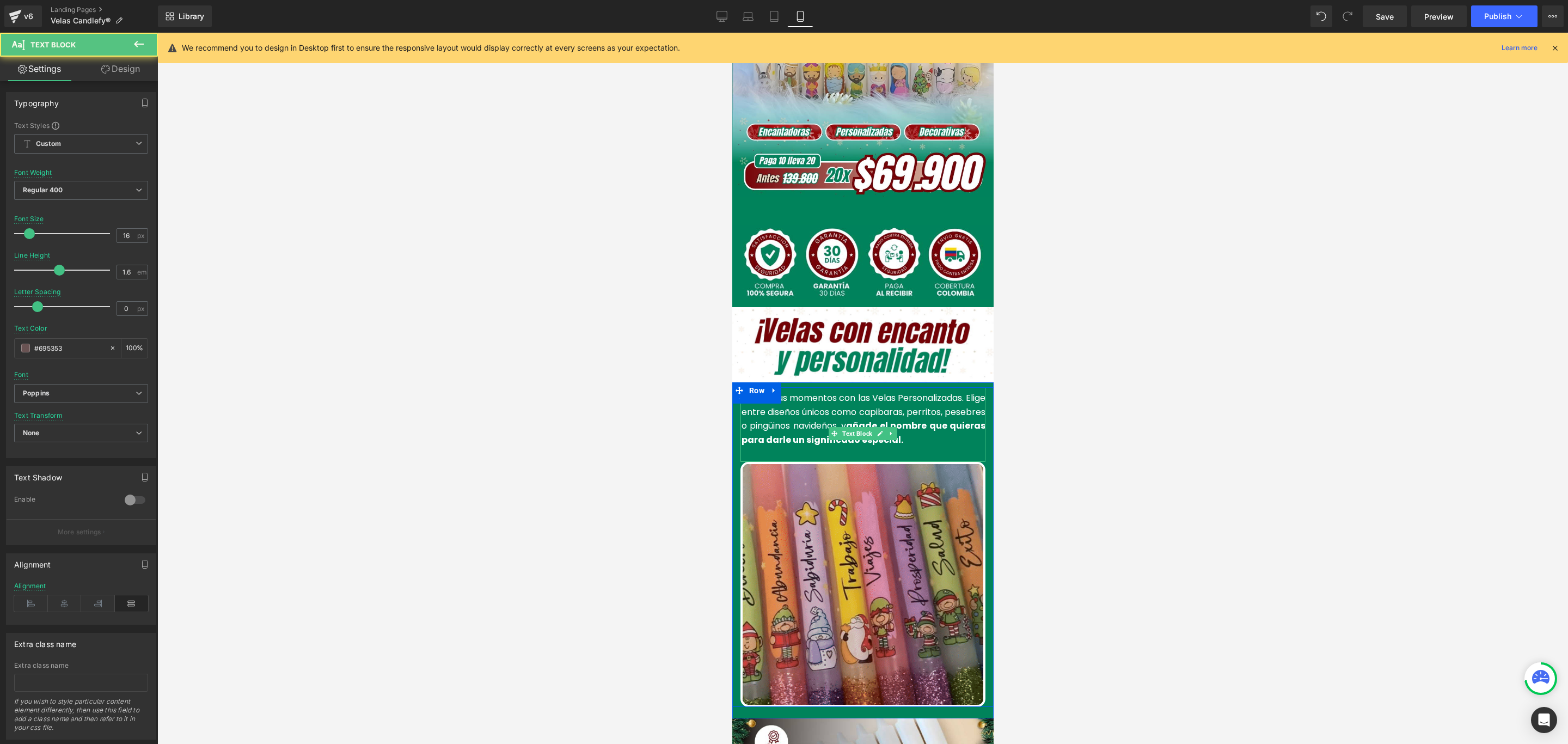
click at [969, 392] on font "Ilumina tus momentos con las Velas Personalizadas. Elige entre diseños únicos c…" at bounding box center [863, 418] width 244 height 54
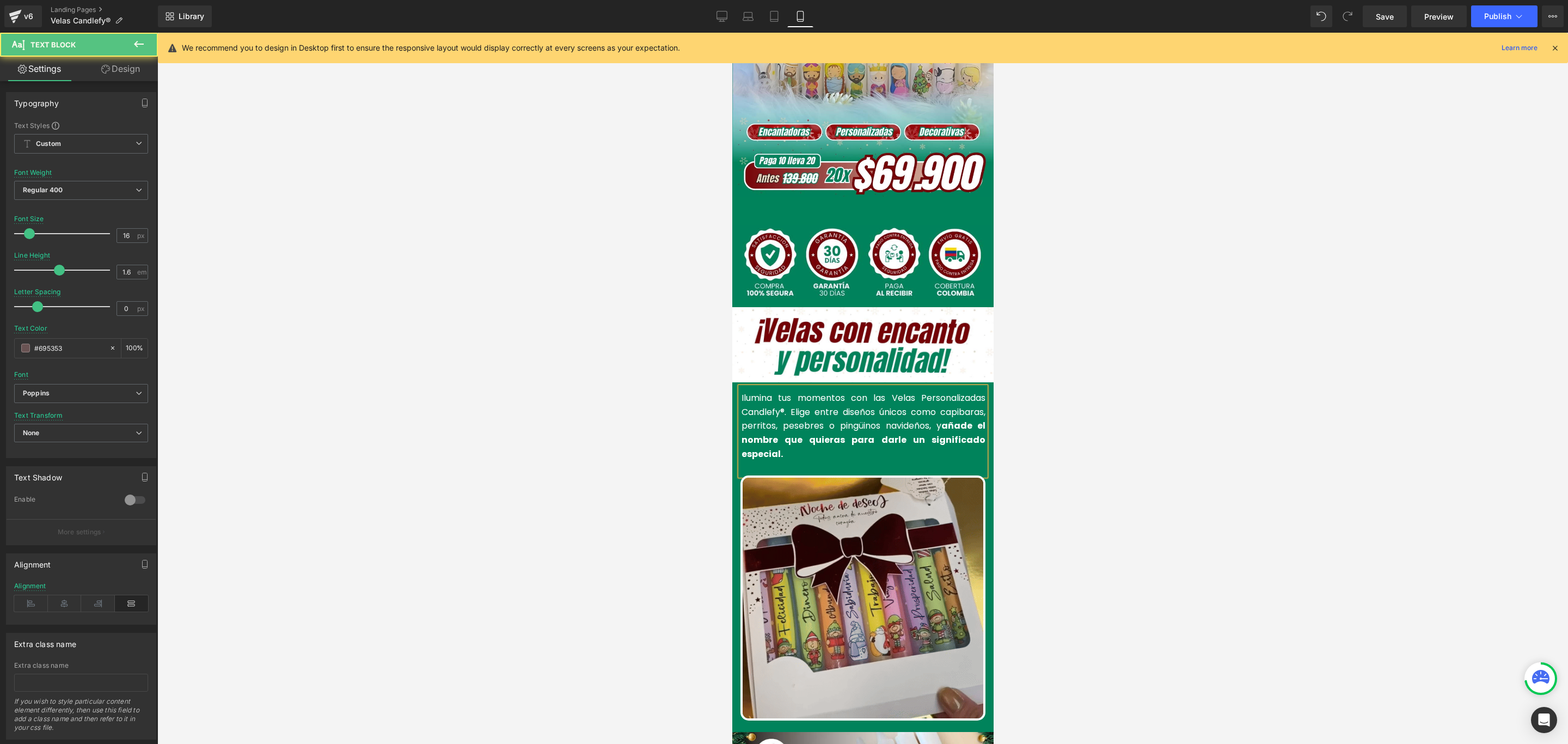
click at [783, 424] on p "Ilumina tus momentos con las Velas Personalizadas Candlefy®. Elige entre diseño…" at bounding box center [863, 426] width 244 height 70
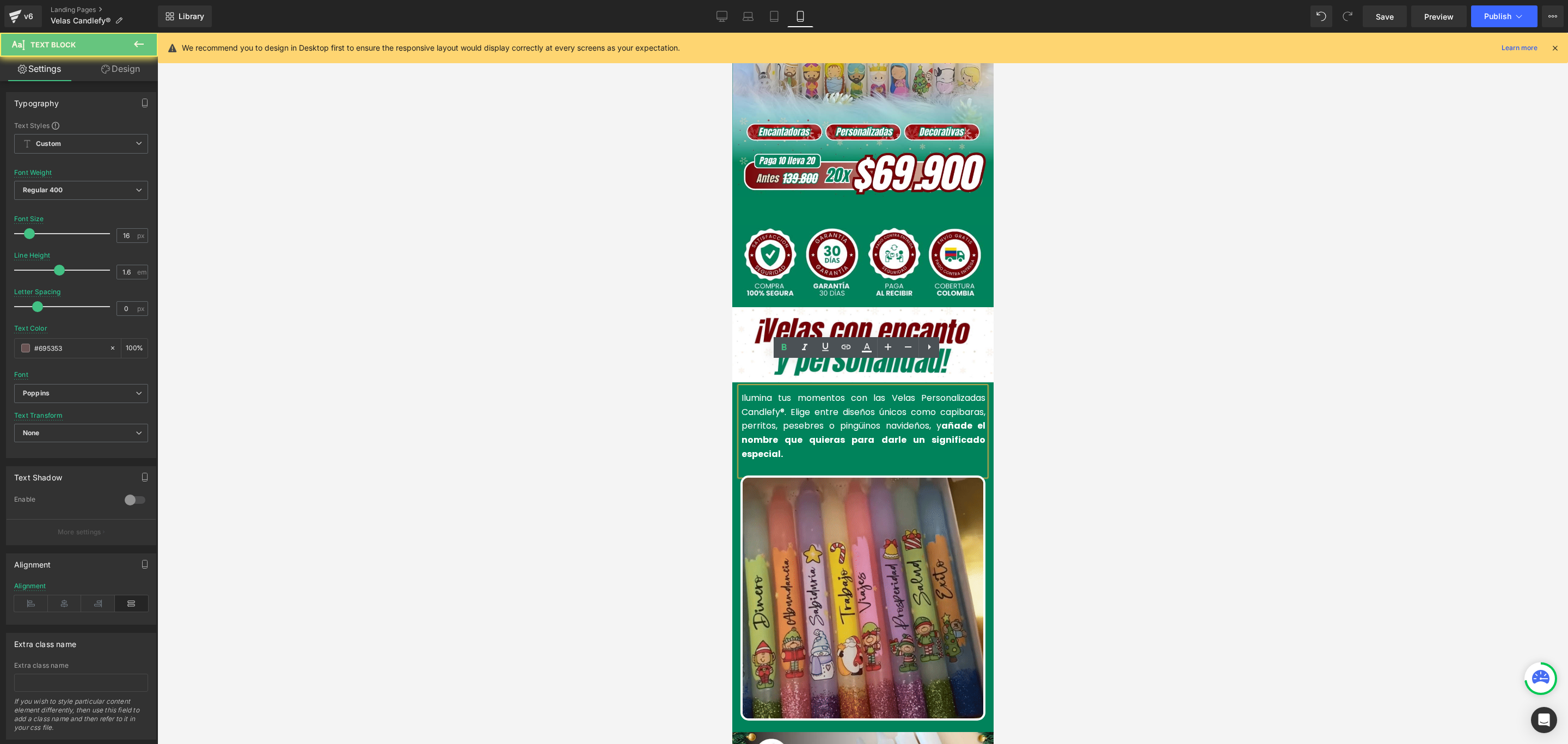
click at [790, 436] on div "Ilumina tus momentos con las Velas Personalizadas Candlefy®. Elige entre diseño…" at bounding box center [862, 431] width 245 height 88
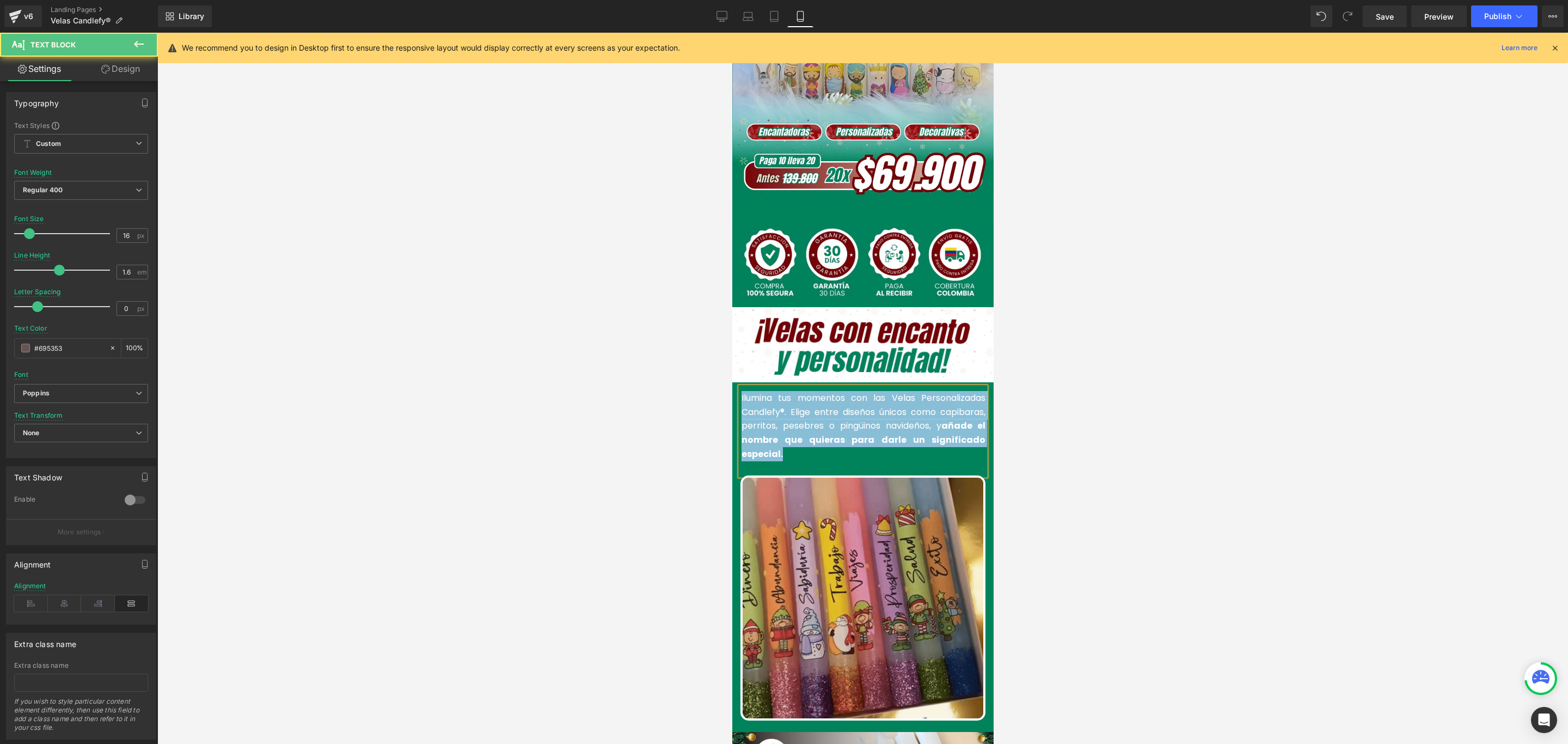
drag, startPoint x: 790, startPoint y: 436, endPoint x: 730, endPoint y: 374, distance: 86.3
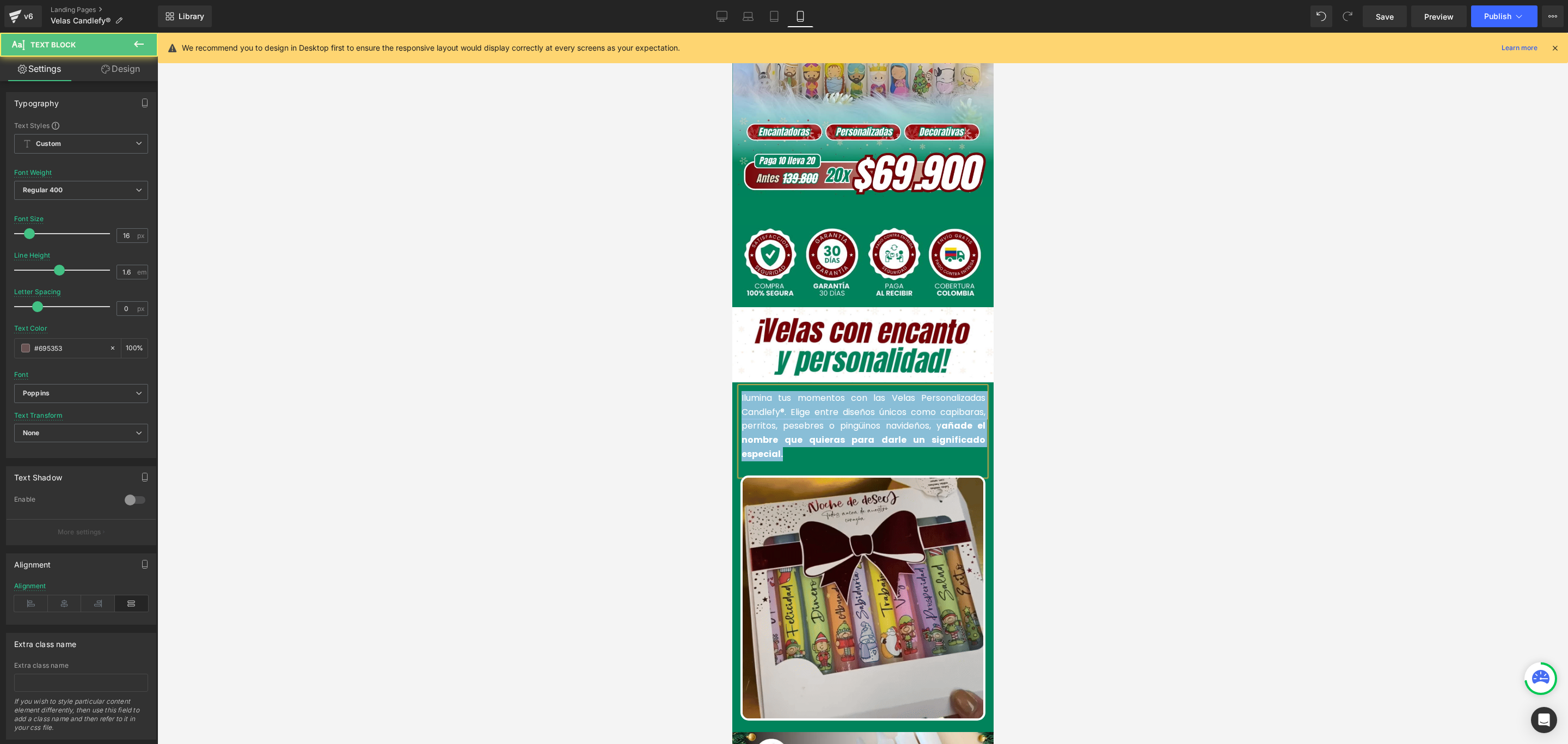
click at [732, 374] on html "Image Row Row Image Add To Cart (P) Cart Button Product Image Row Image Ilumina…" at bounding box center [862, 143] width 261 height 712
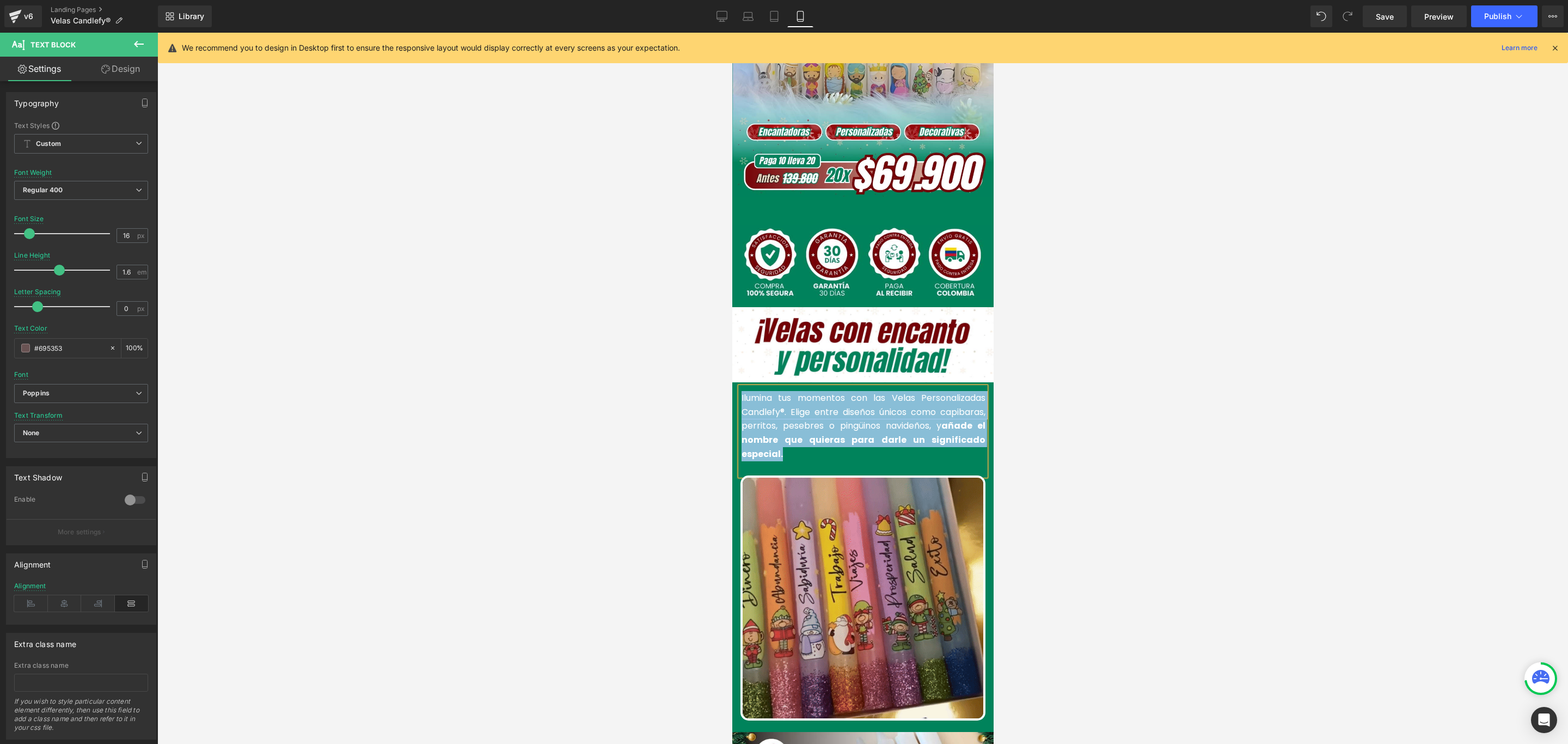
click at [801, 420] on strong "añade el nombre que quieras para darle un significado especial." at bounding box center [863, 440] width 244 height 40
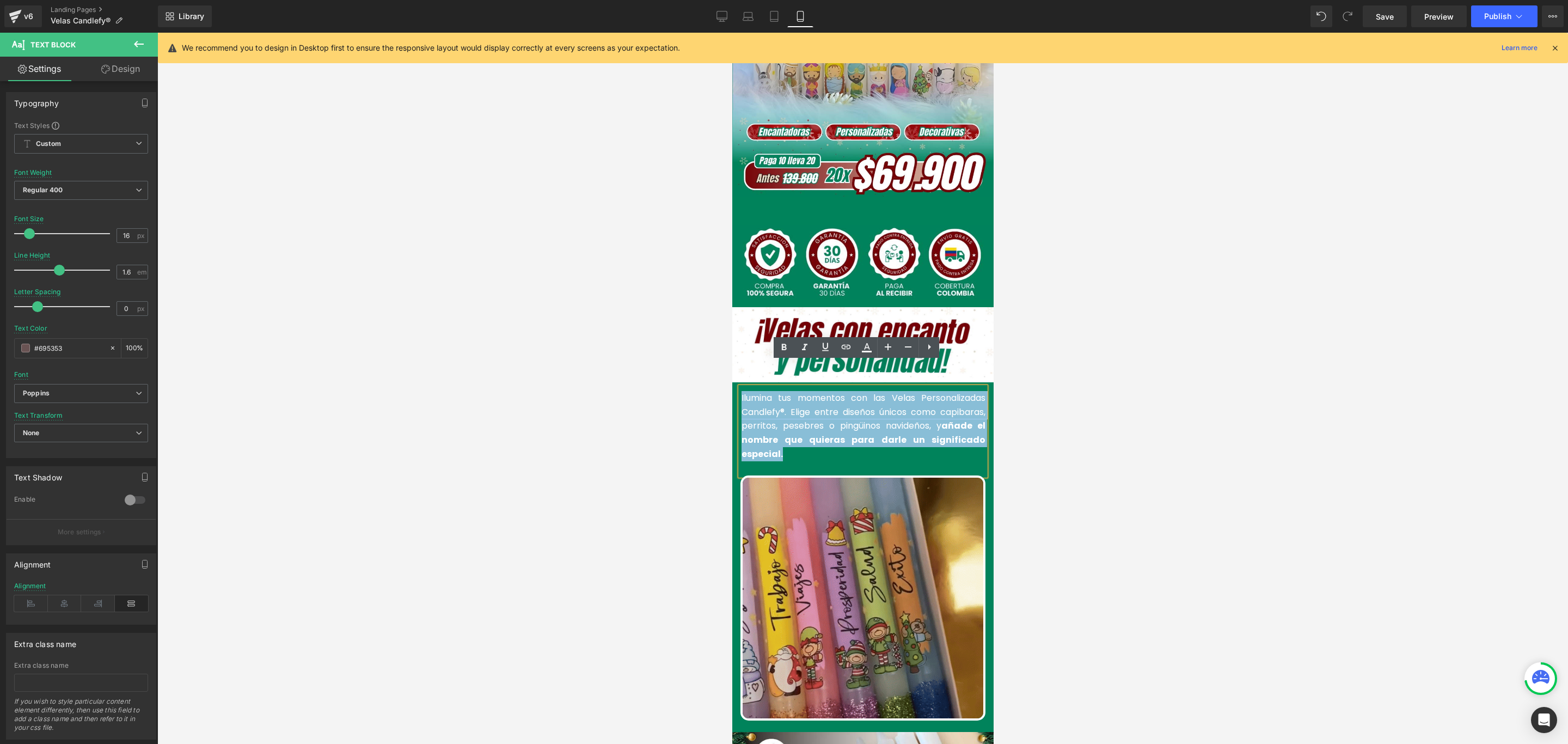
drag, startPoint x: 786, startPoint y: 427, endPoint x: 734, endPoint y: 373, distance: 75.0
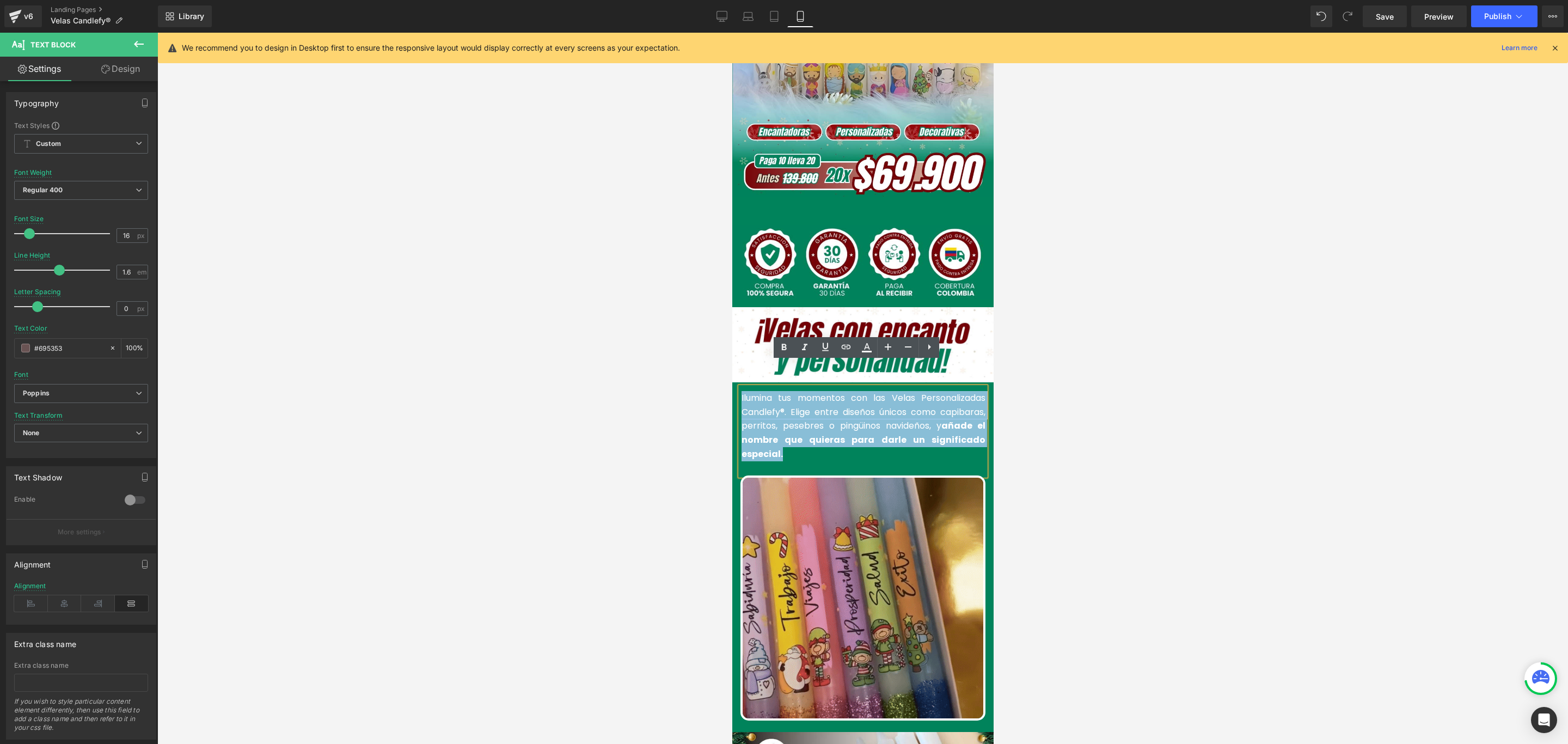
click at [741, 391] on p "Ilumina tus momentos con las Velas Personalizadas Candlefy®. Elige entre diseño…" at bounding box center [863, 426] width 244 height 70
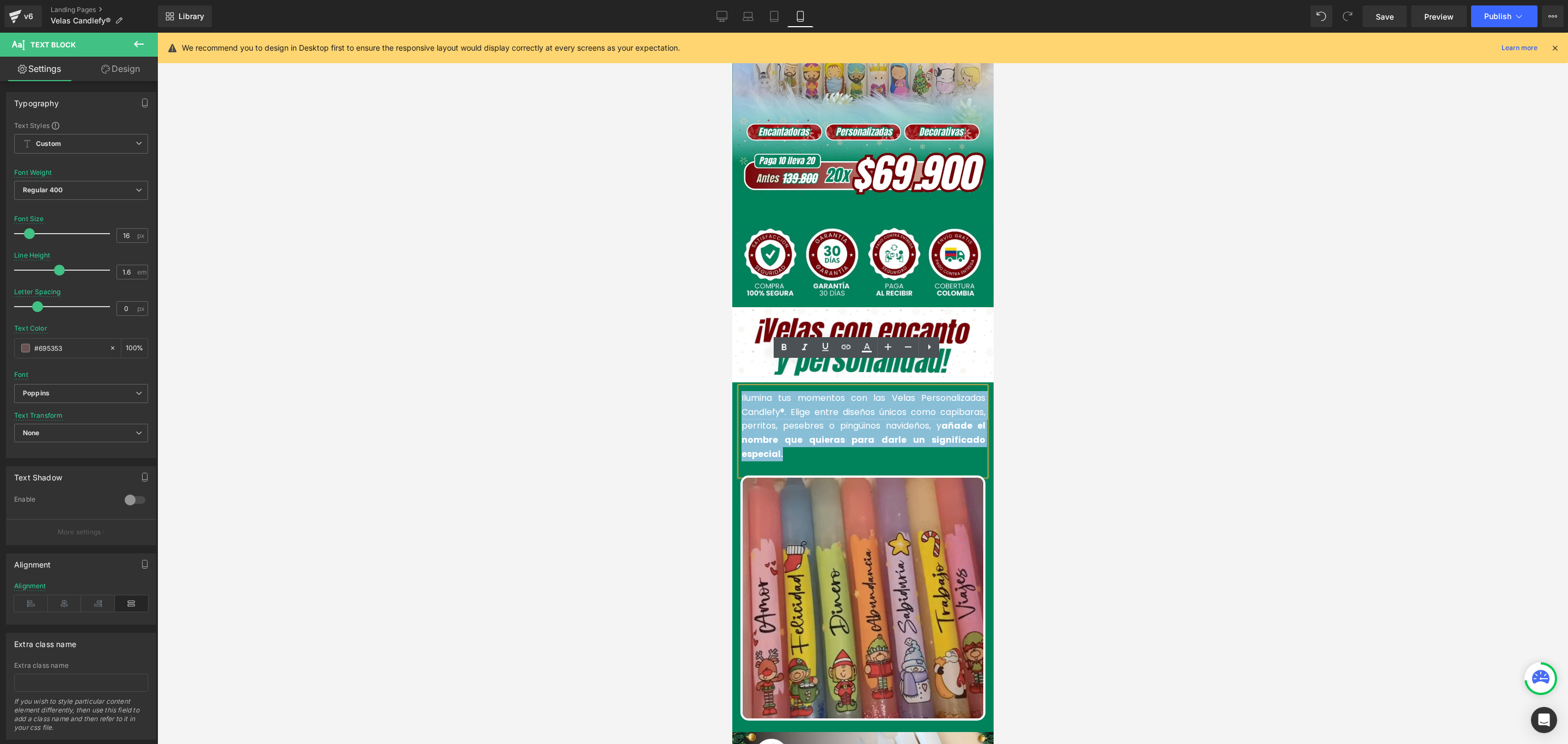
copy font "Ilumina tus momentos con las Velas Personalizadas Candlefy®. Elige entre diseño…"
click at [844, 404] on font "Ilumina tus momentos con las Velas Personalizadas Candlefy®. Elige entre diseño…" at bounding box center [863, 425] width 244 height 68
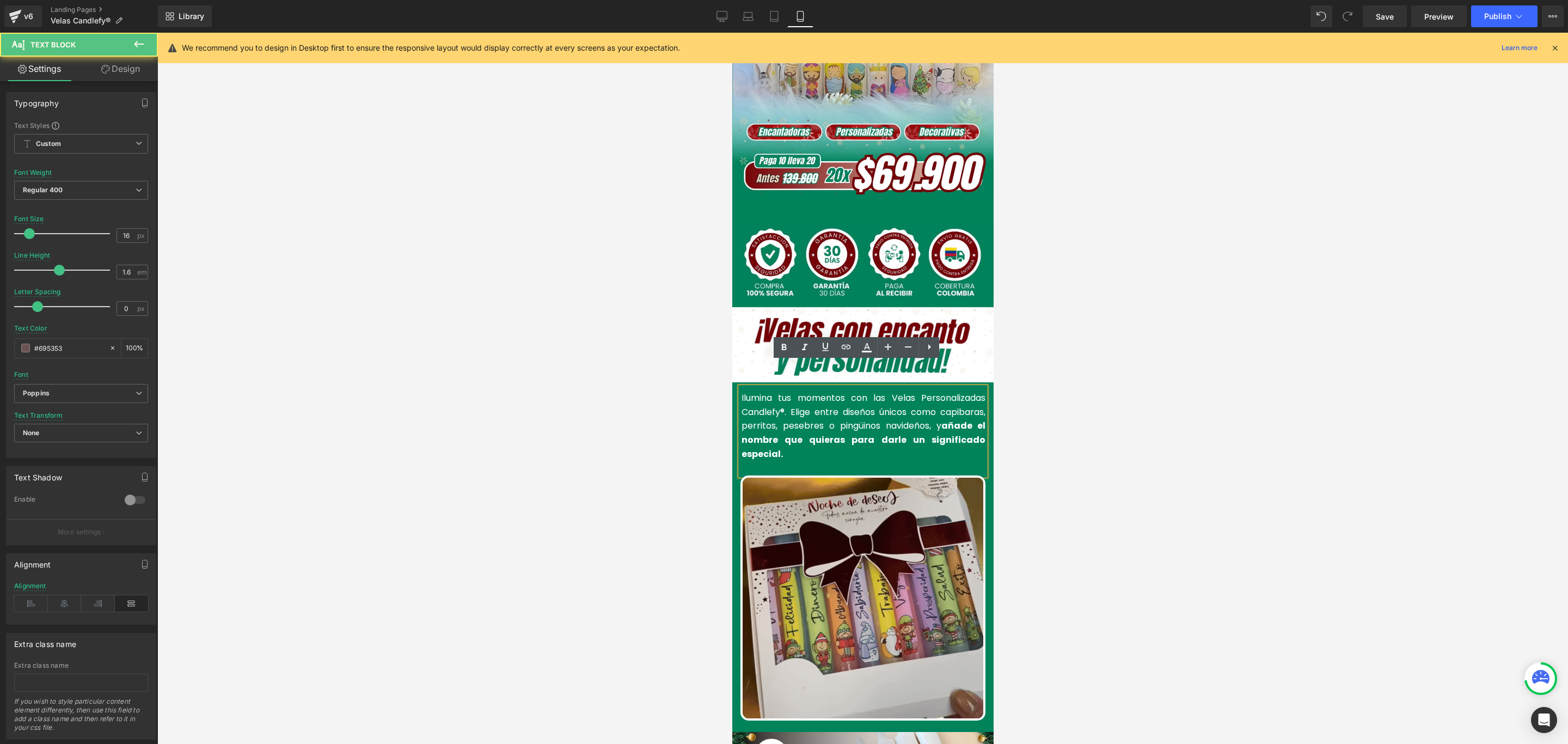
click at [805, 430] on p "Ilumina tus momentos con las Velas Personalizadas Candlefy®. Elige entre diseño…" at bounding box center [863, 426] width 244 height 70
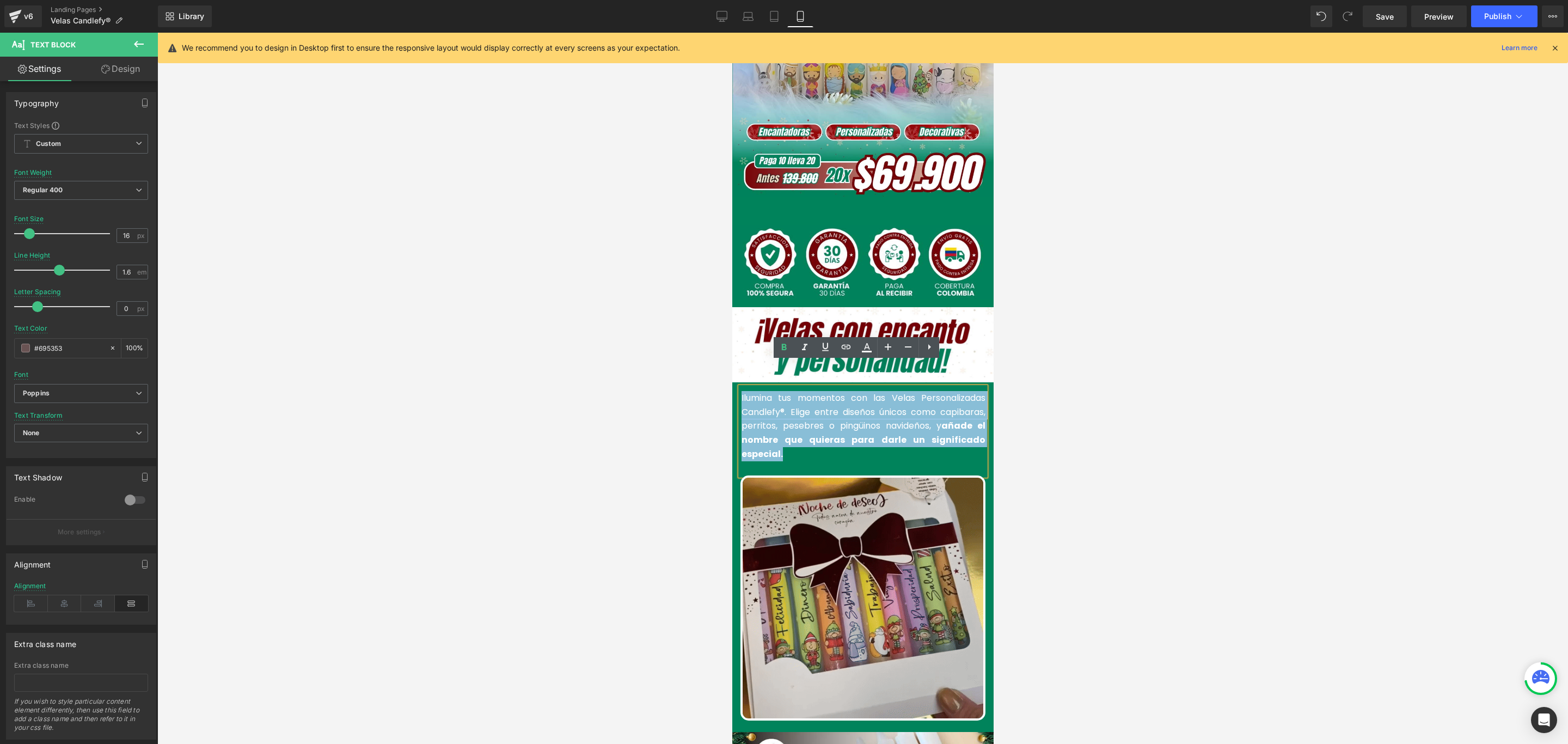
drag, startPoint x: 791, startPoint y: 431, endPoint x: 1462, endPoint y: 409, distance: 671.4
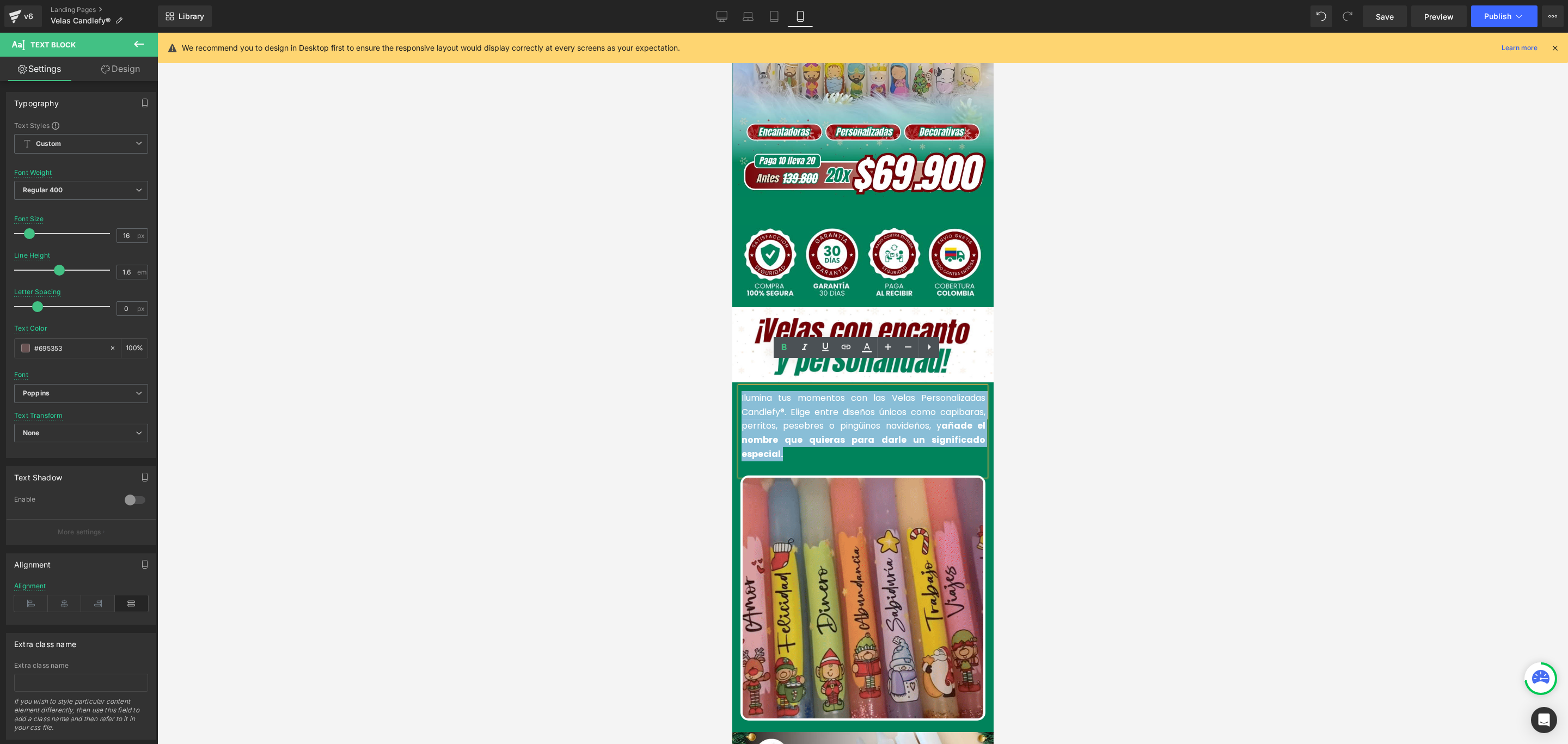
click at [732, 377] on html "Image Row Row Image Add To Cart (P) Cart Button Product Image Row Image Ilumina…" at bounding box center [862, 143] width 261 height 712
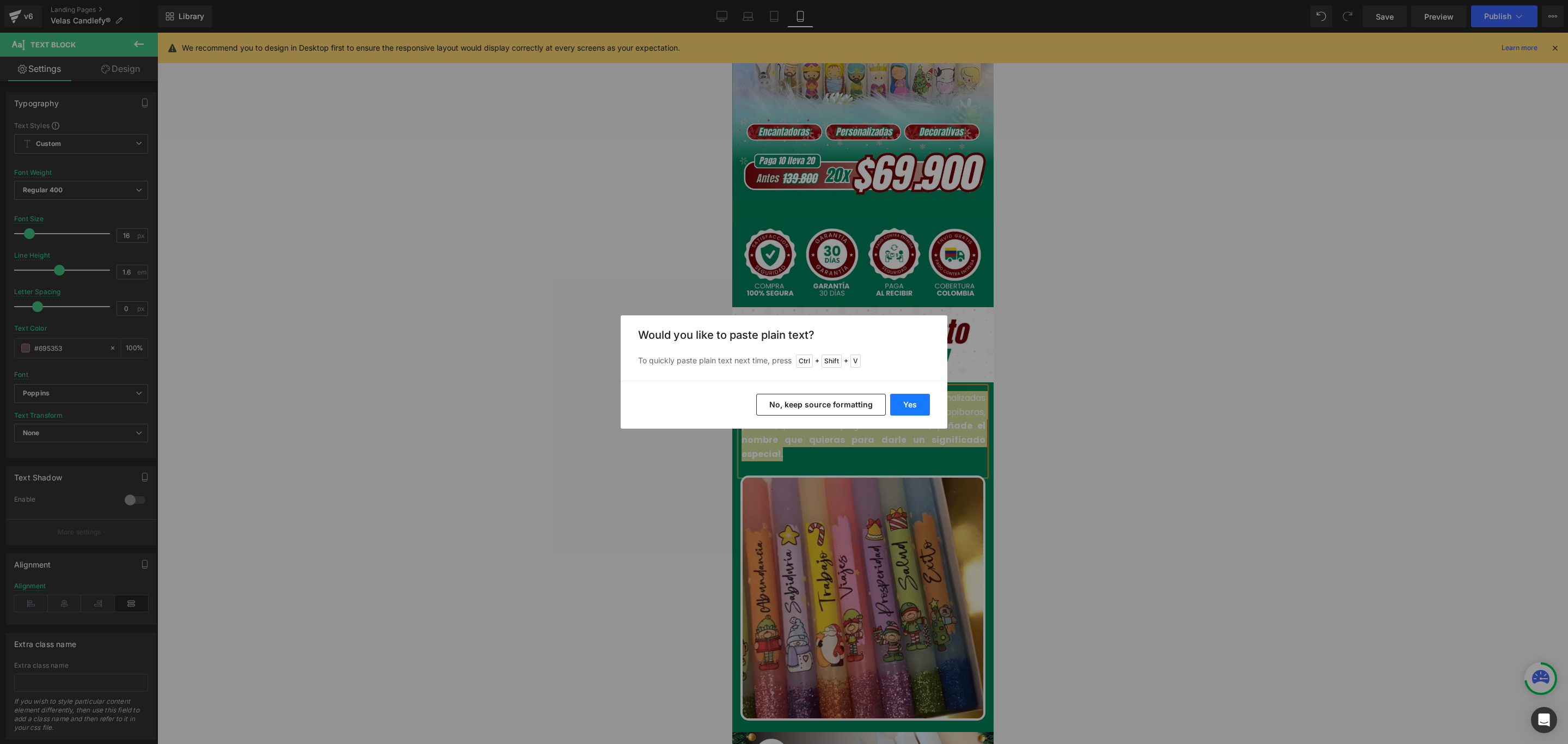
click at [916, 401] on button "Yes" at bounding box center [910, 405] width 40 height 22
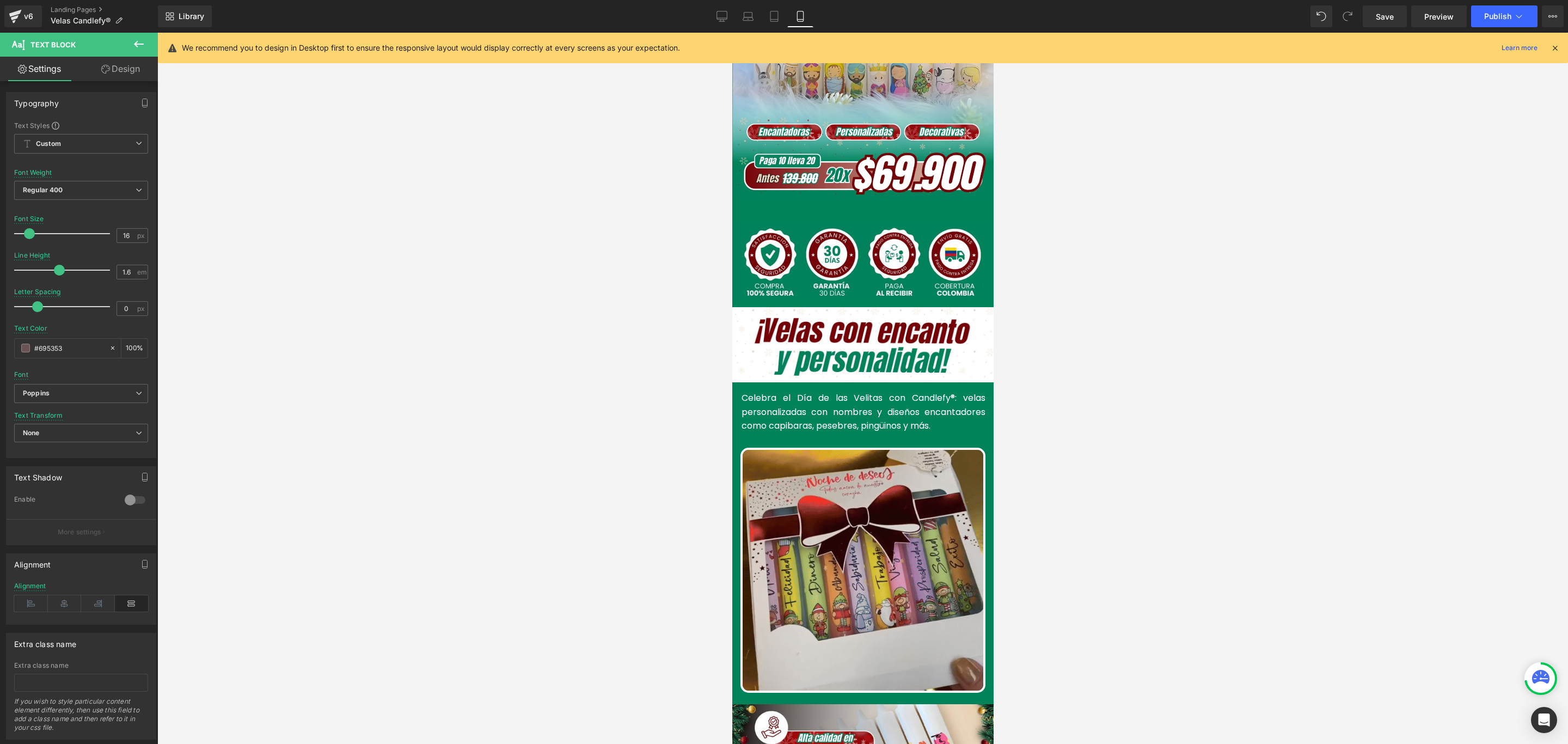
click at [1126, 377] on div at bounding box center [862, 388] width 1411 height 712
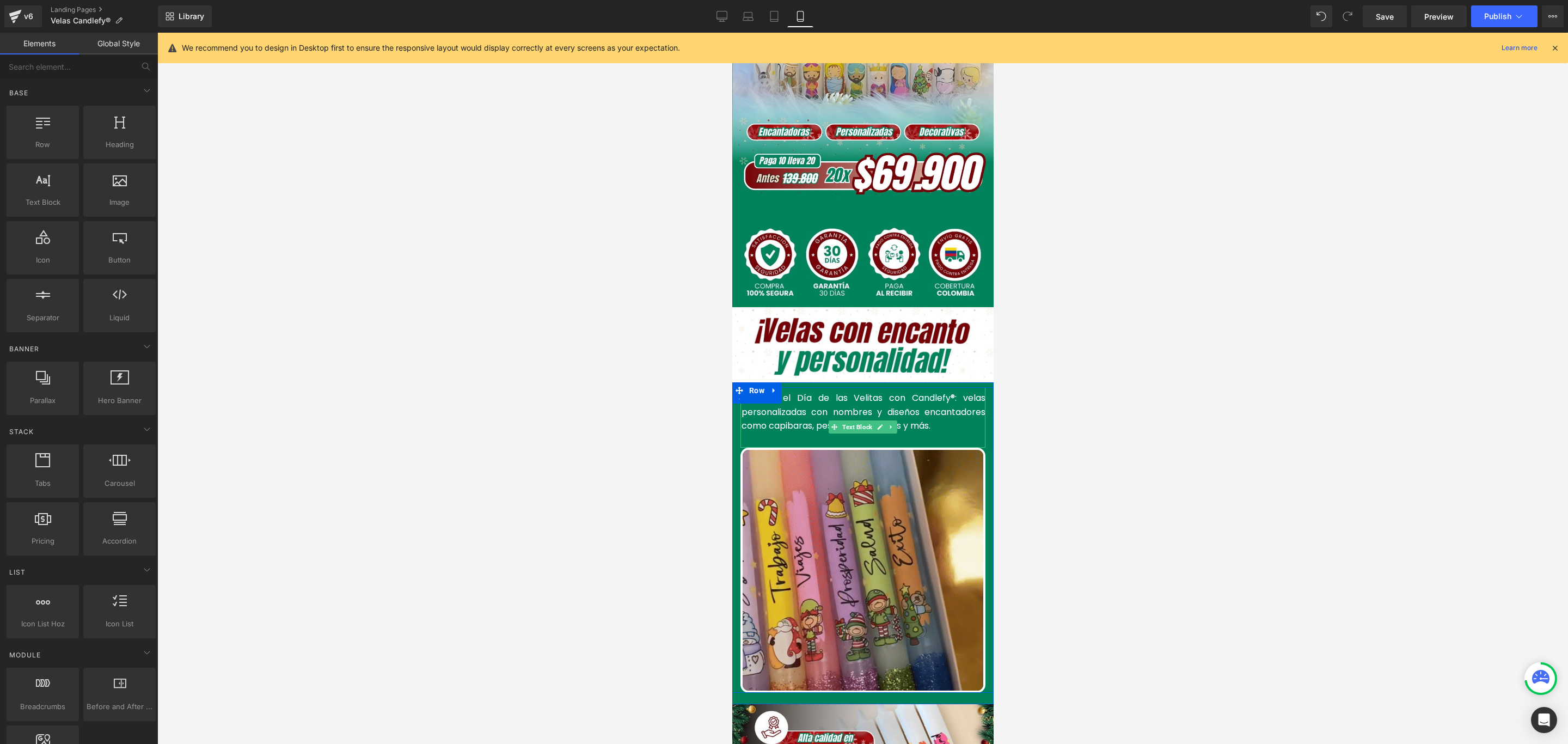
click at [788, 394] on font "Celebra el Día de las Velitas con Candlefy®: velas personalizadas con nombres y…" at bounding box center [863, 412] width 244 height 40
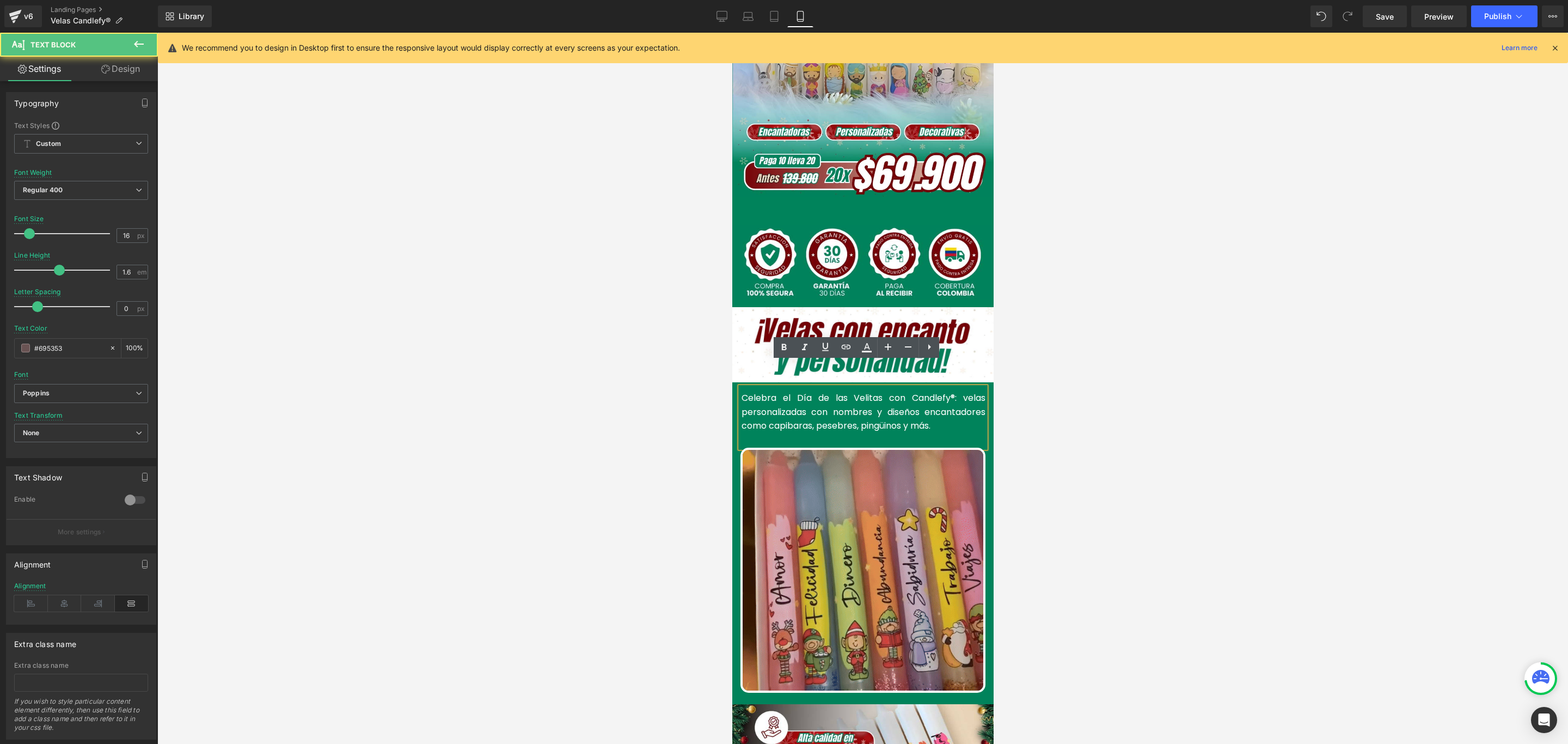
click at [794, 392] on font "Celebra el Día de las Velitas con Candlefy®: velas personalizadas con nombres y…" at bounding box center [863, 412] width 244 height 40
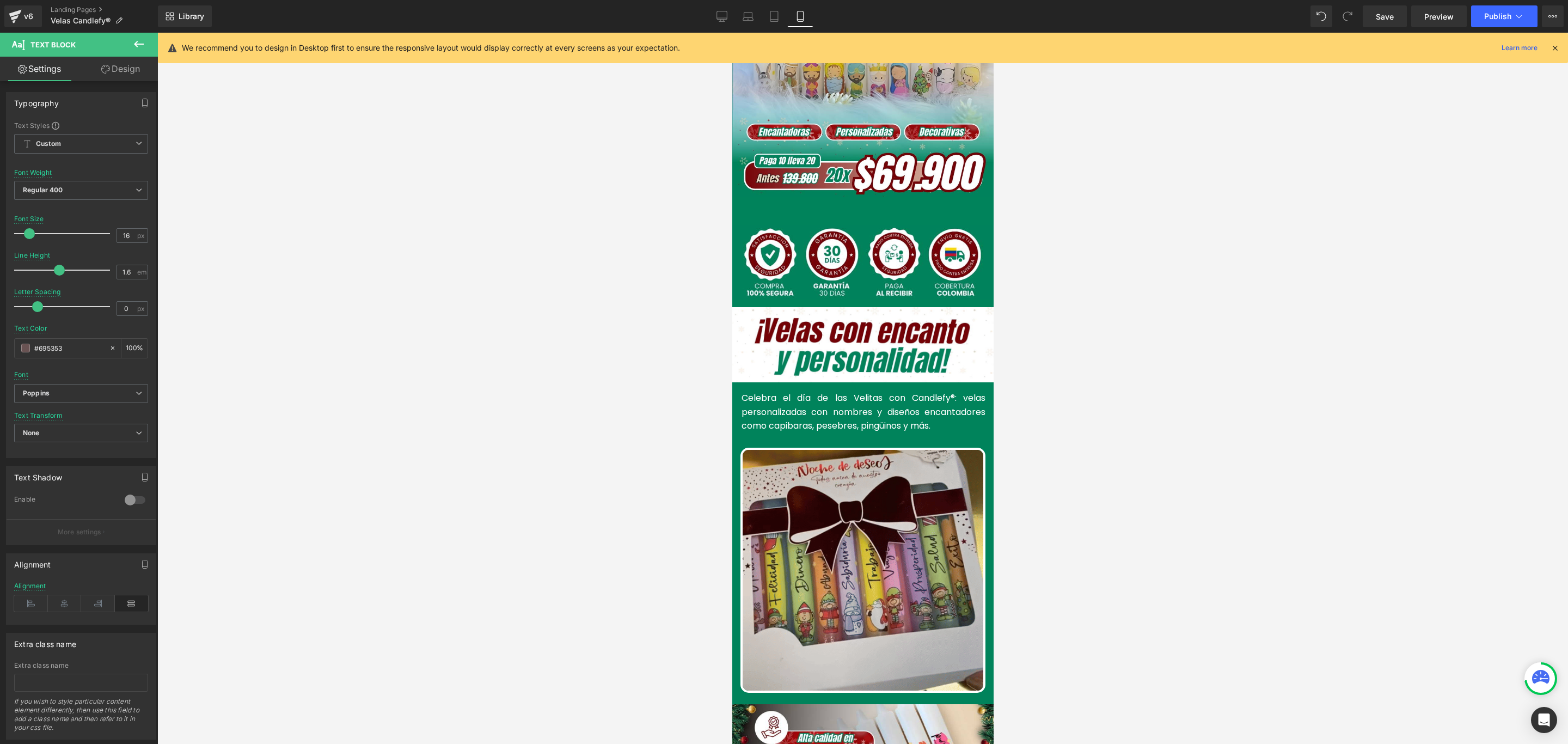
click at [1145, 385] on div at bounding box center [862, 388] width 1411 height 712
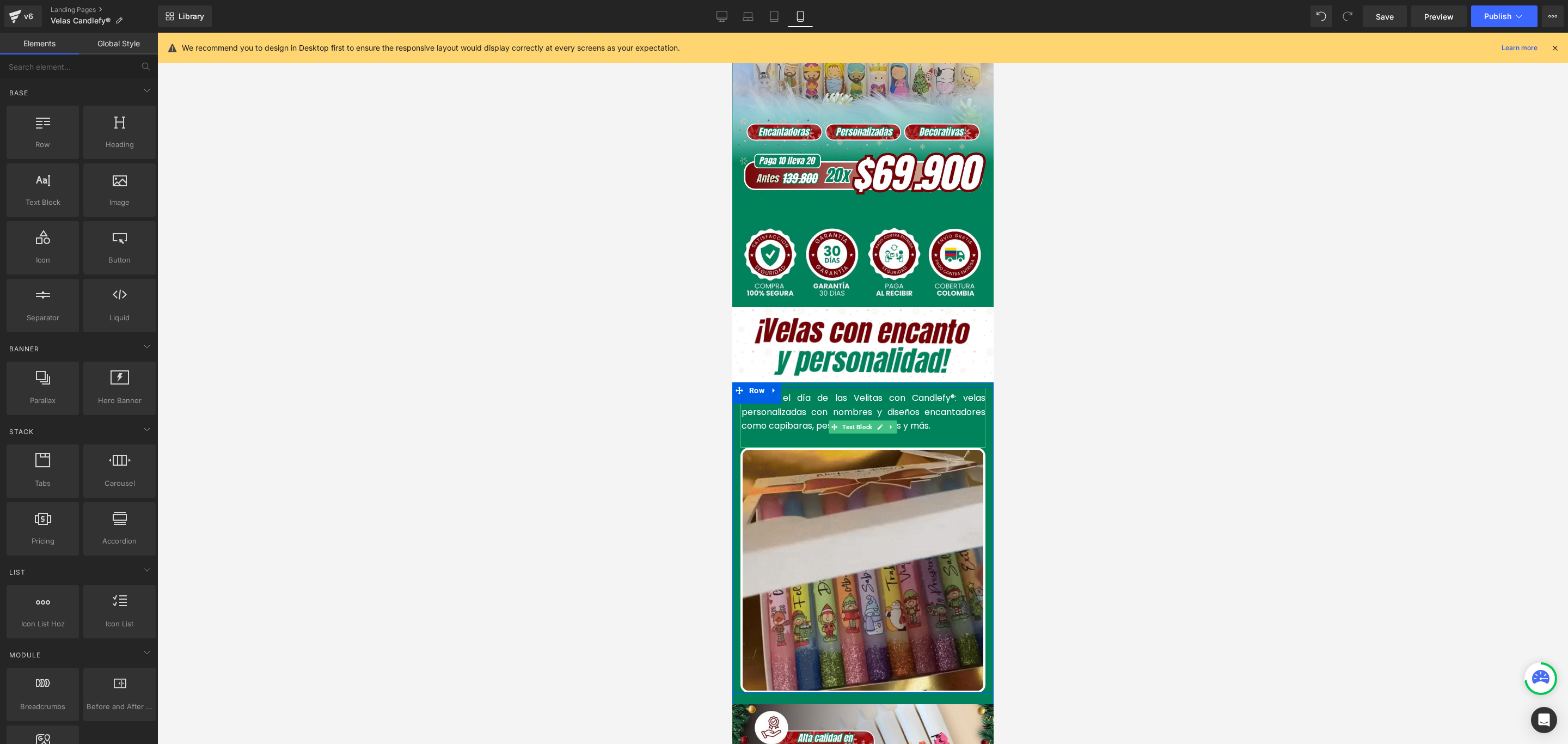
click at [942, 403] on p "Celebra el día de las Velitas con Candlefy®: velas personalizadas con nombres y…" at bounding box center [863, 412] width 244 height 42
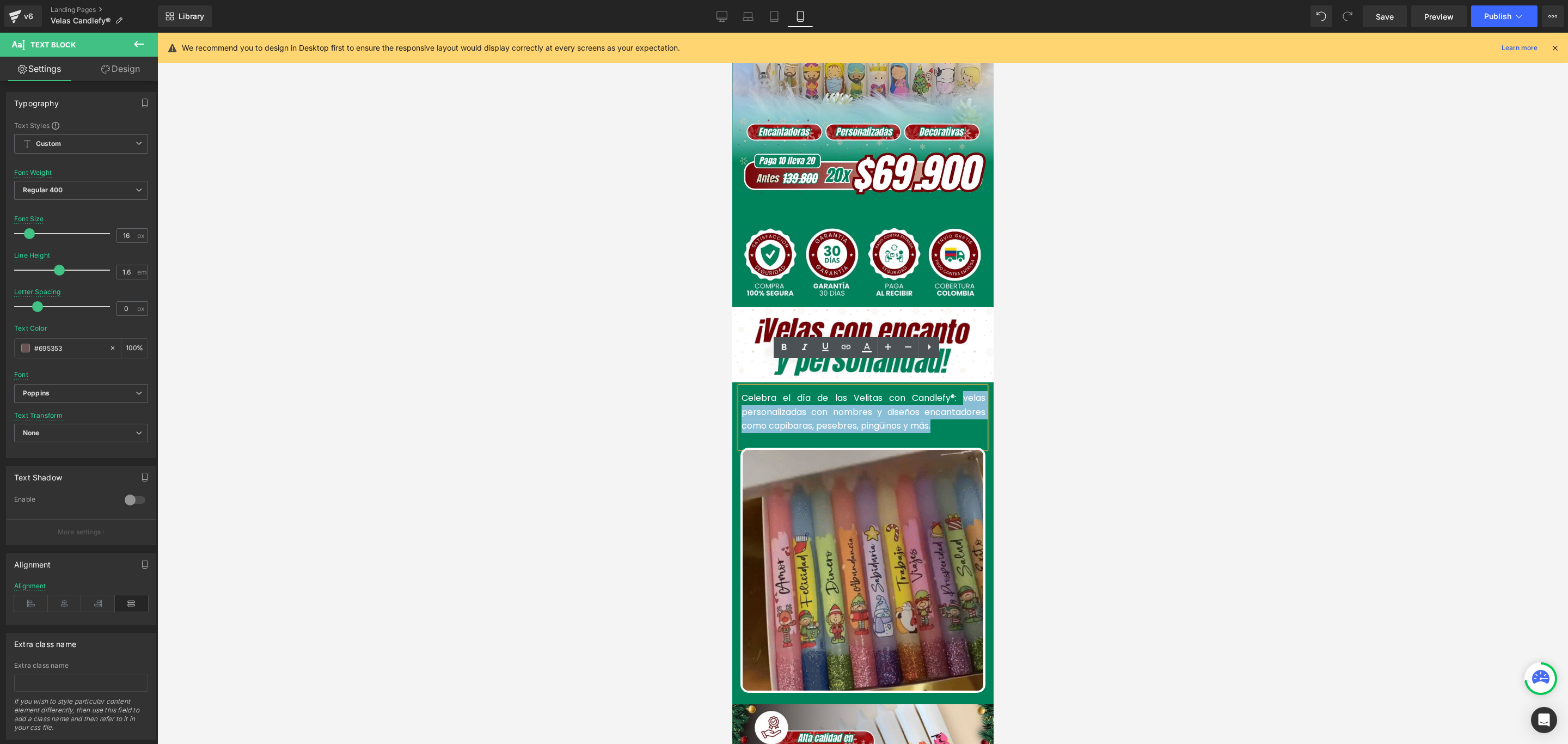
drag, startPoint x: 937, startPoint y: 406, endPoint x: 956, endPoint y: 372, distance: 38.9
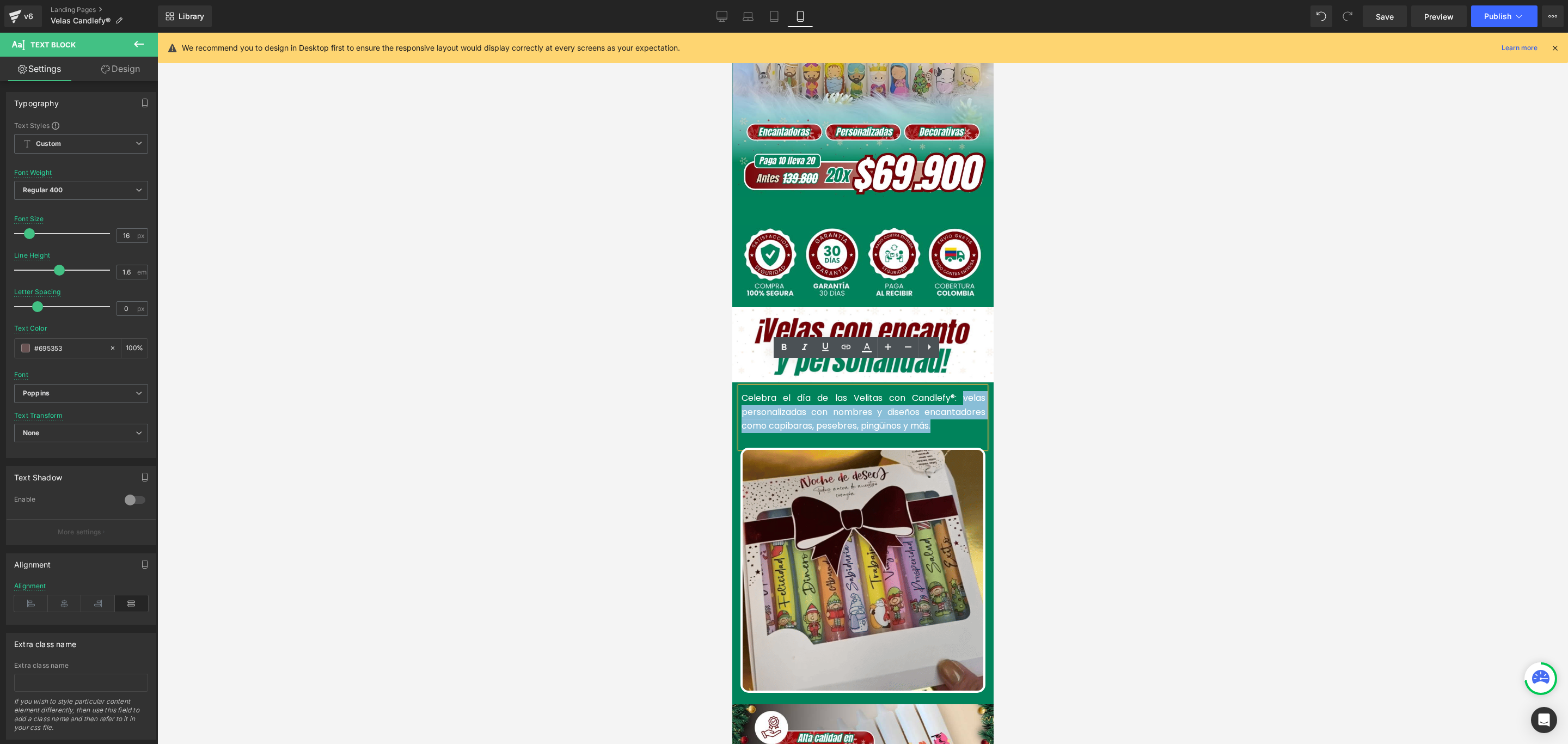
click at [956, 391] on p "Celebra el día de las Velitas con Candlefy®: velas personalizadas con nombres y…" at bounding box center [863, 412] width 244 height 42
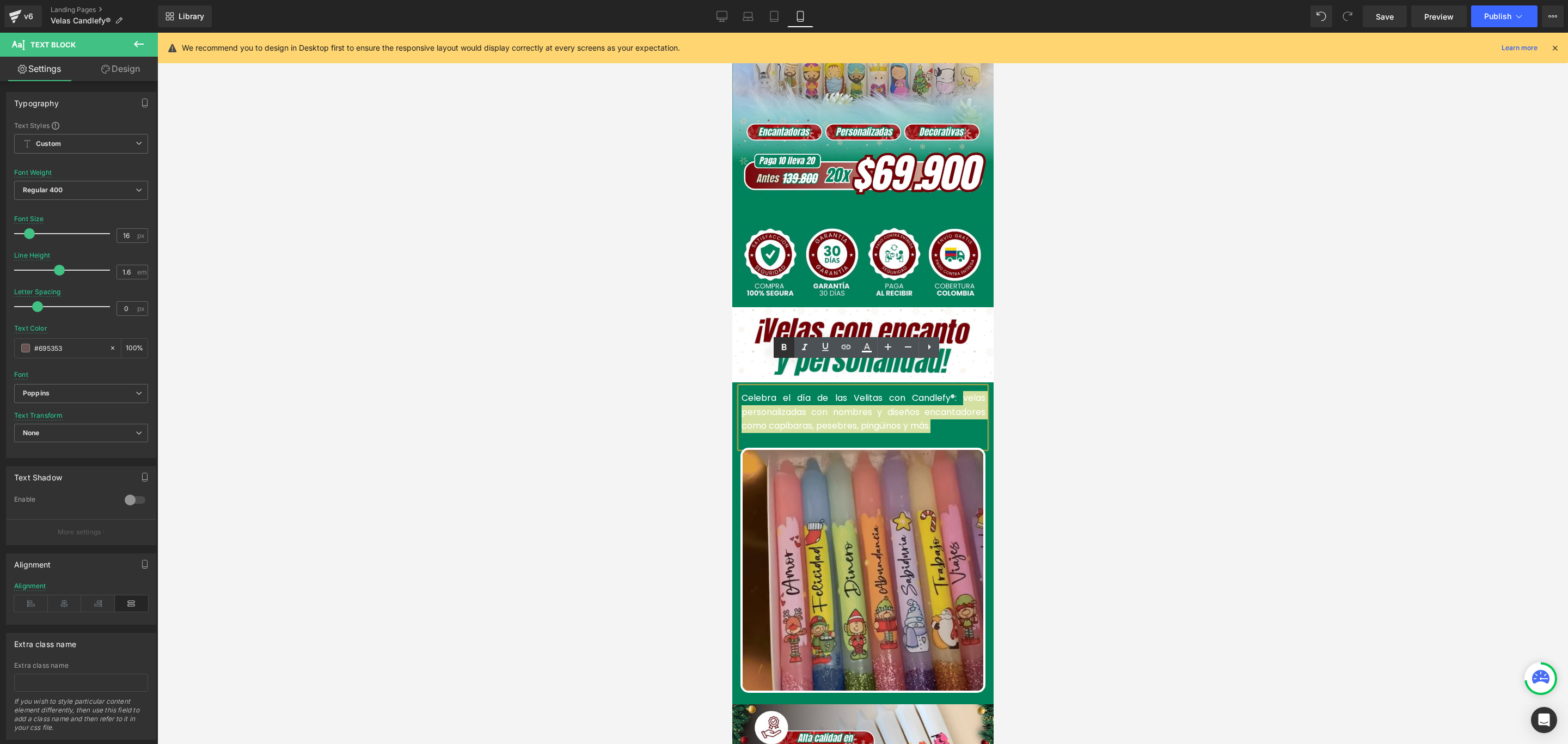
click at [787, 348] on icon at bounding box center [783, 347] width 13 height 13
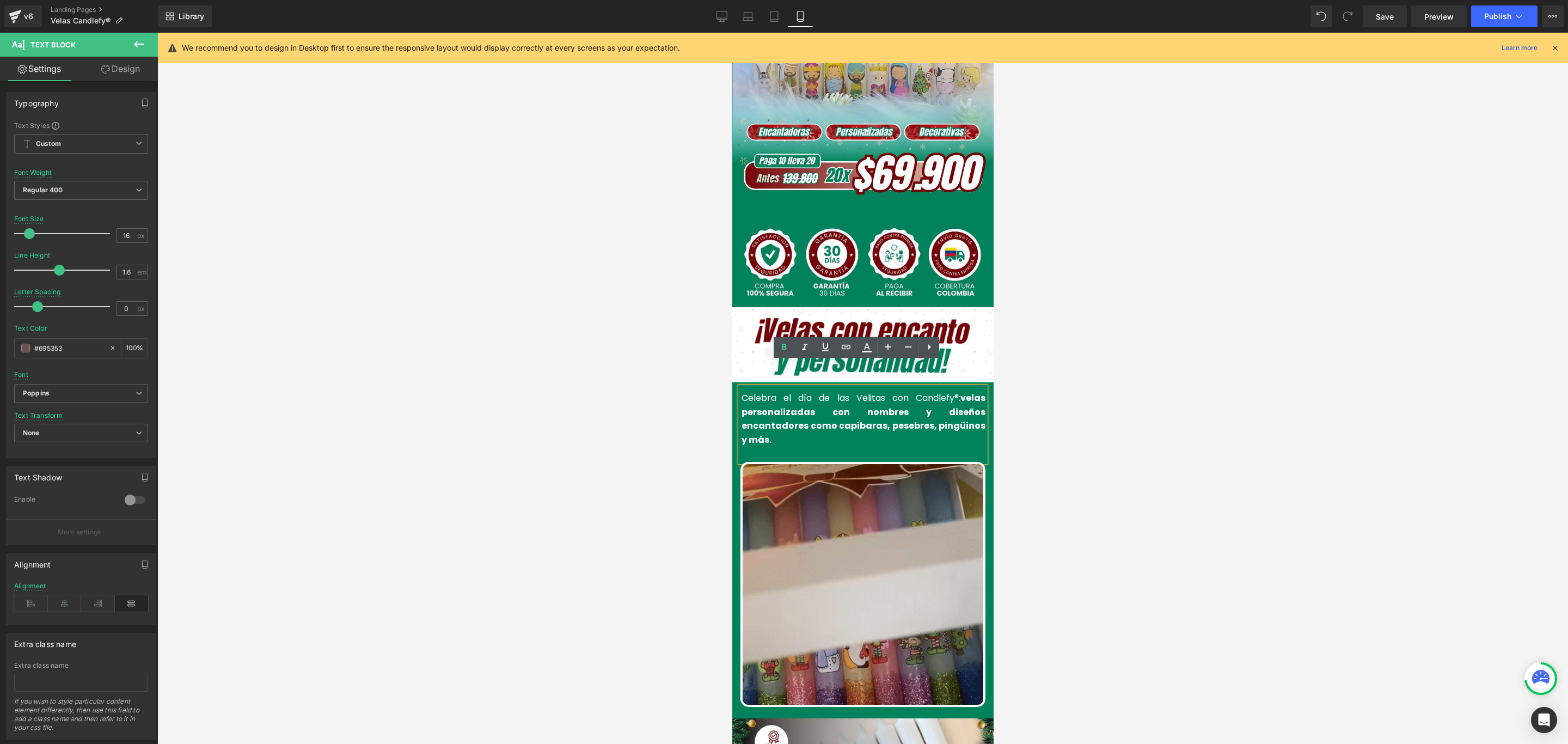
click at [1111, 405] on div at bounding box center [862, 388] width 1411 height 712
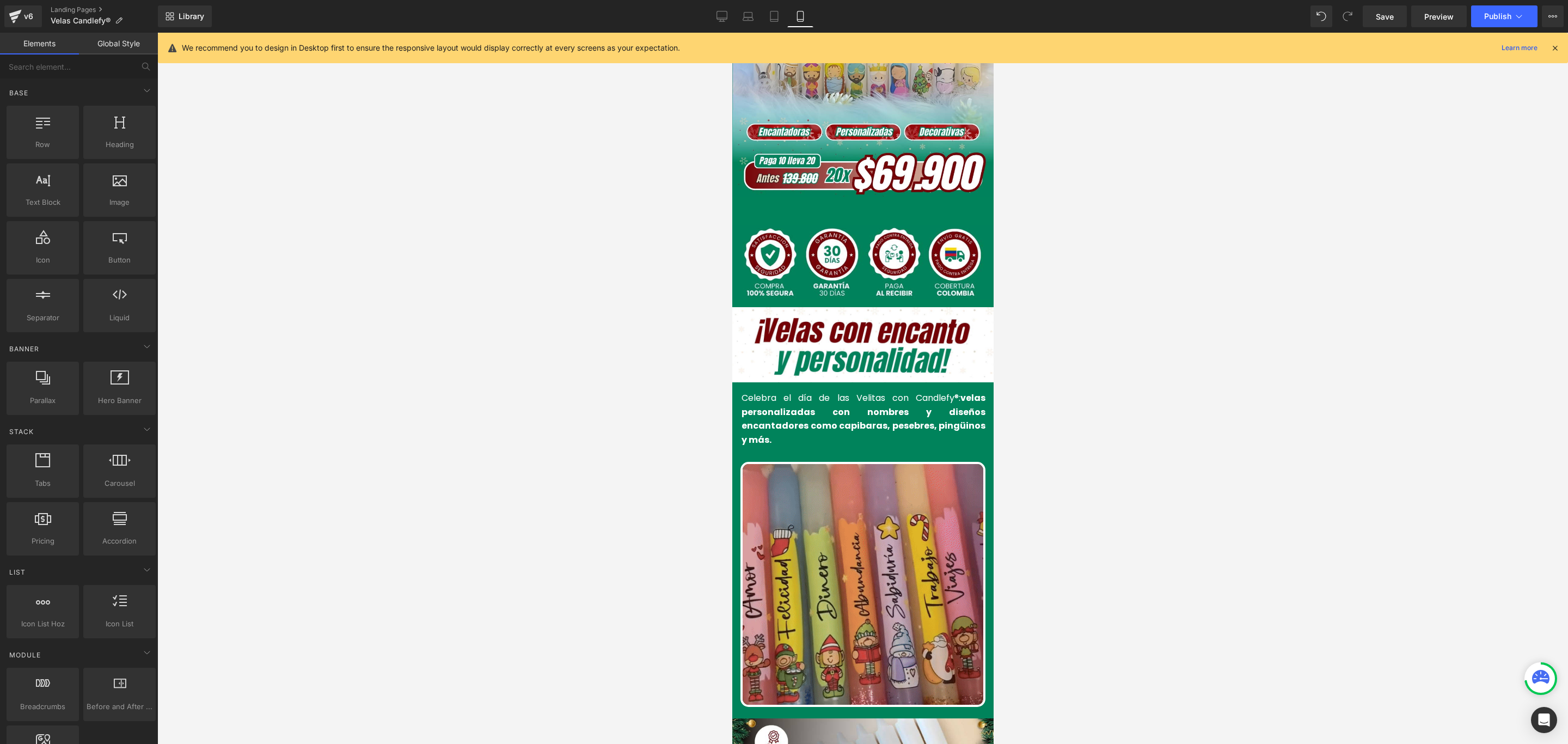
click at [603, 346] on div at bounding box center [862, 388] width 1411 height 712
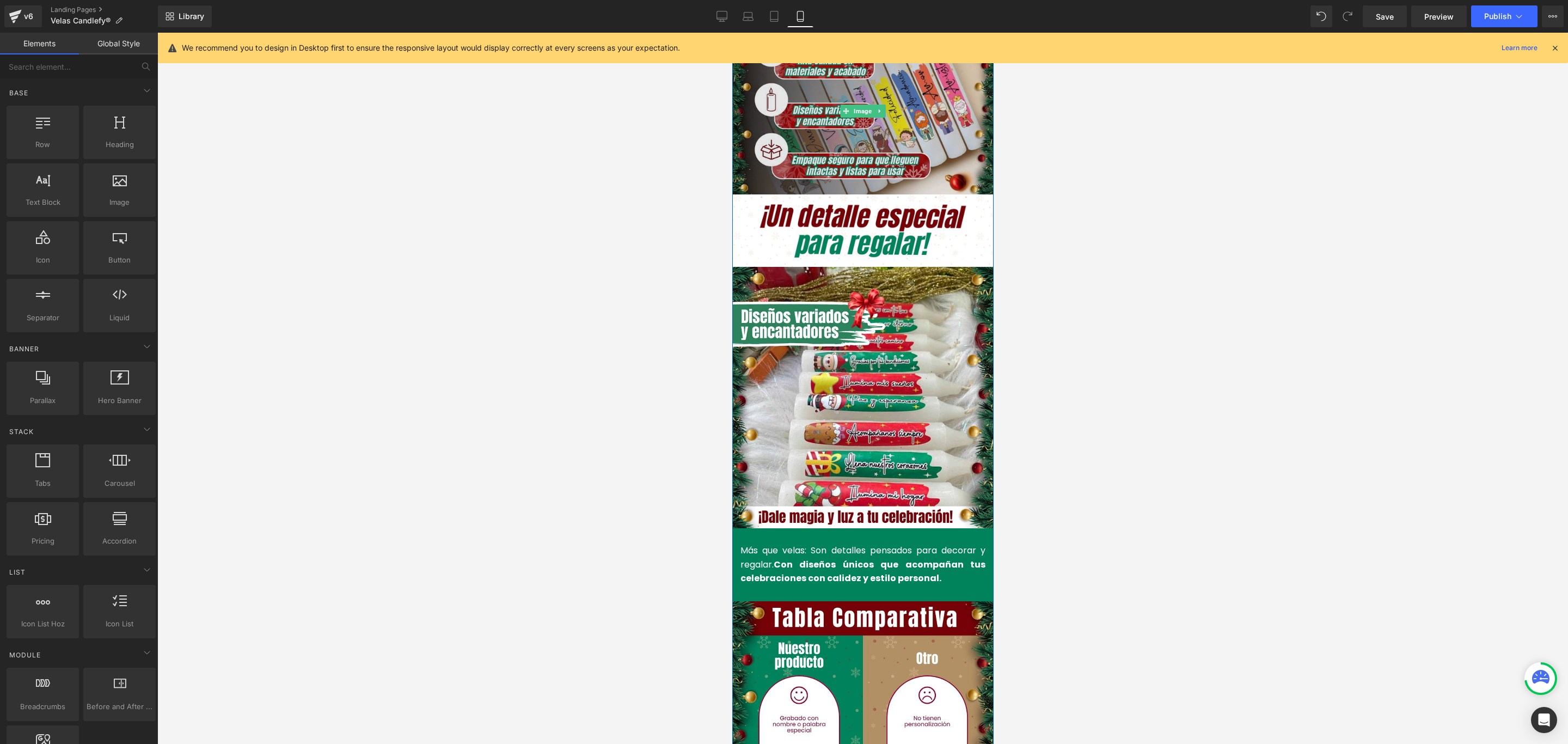
scroll to position [981, 0]
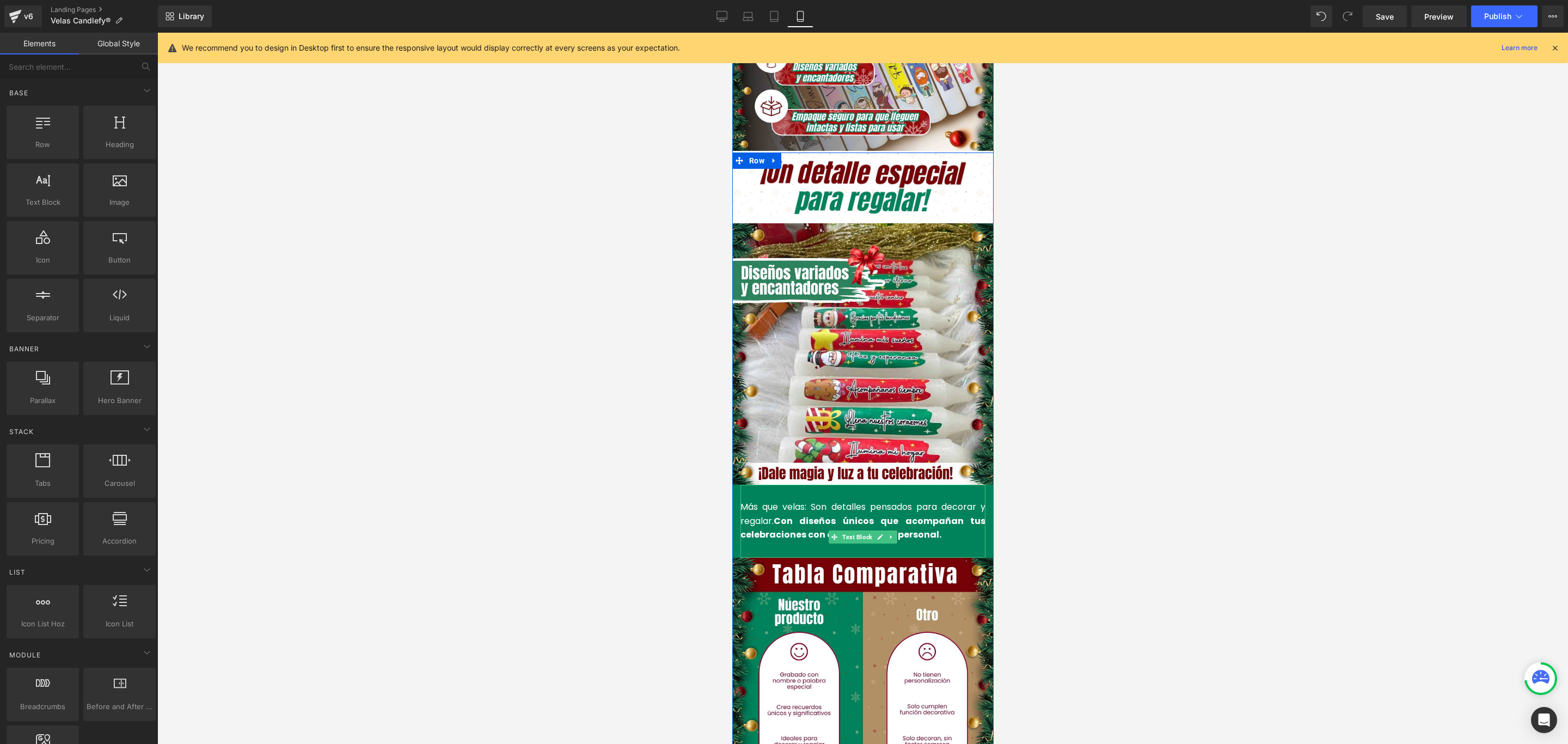
click at [763, 501] on font "Más que velas: Son detalles pensados para decorar y regalar. Con diseños únicos…" at bounding box center [862, 520] width 245 height 40
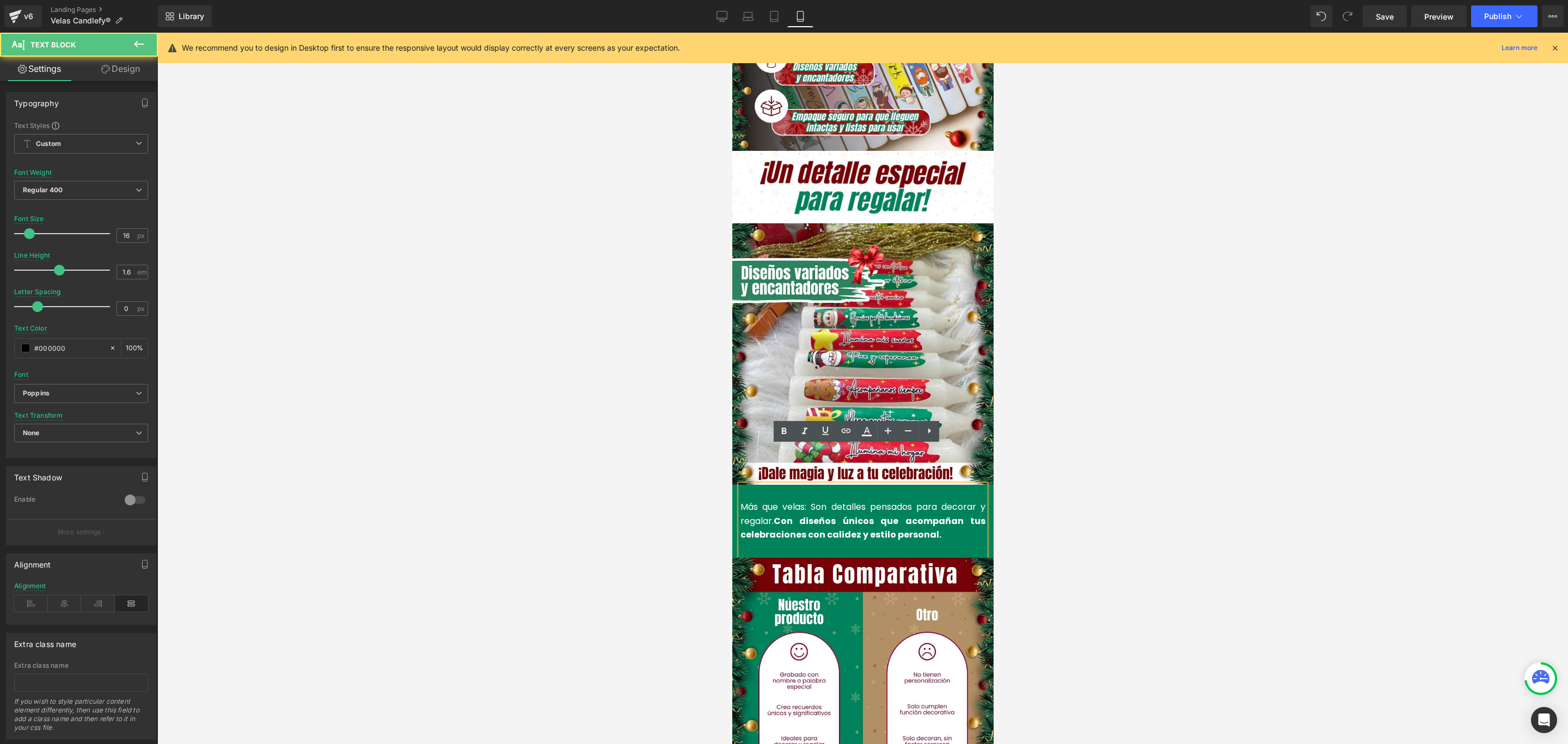
click at [800, 501] on font "Más que velas: Son detalles pensados para decorar y regalar. Con diseños únicos…" at bounding box center [862, 520] width 245 height 40
drag, startPoint x: 801, startPoint y: 466, endPoint x: 730, endPoint y: 464, distance: 71.0
click at [754, 501] on font "Son detalles pensados para decorar y regalar. Con diseños únicos que acompañan …" at bounding box center [862, 520] width 245 height 40
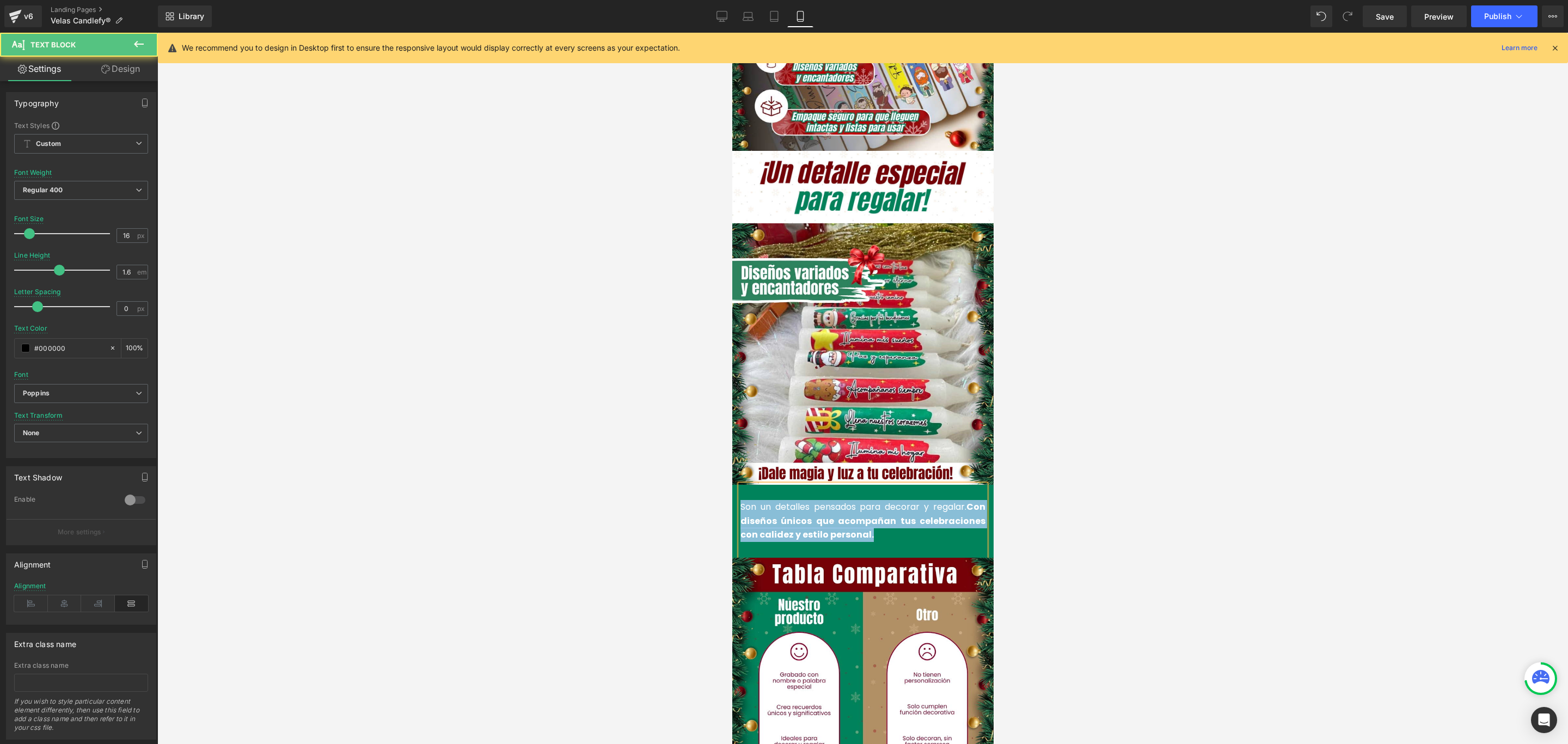
drag, startPoint x: 867, startPoint y: 502, endPoint x: 734, endPoint y: 464, distance: 138.3
click at [740, 500] on p "Son un detalles pensados para decorar y regalar. Con diseños únicos que acompañ…" at bounding box center [862, 520] width 245 height 42
copy font "Son un detalles pensados para decorar y regalar. Con diseños únicos que acompañ…"
click at [885, 501] on strong "Con diseños únicos que acompañan tus celebraciones con calidez y estilo persona…" at bounding box center [862, 520] width 245 height 40
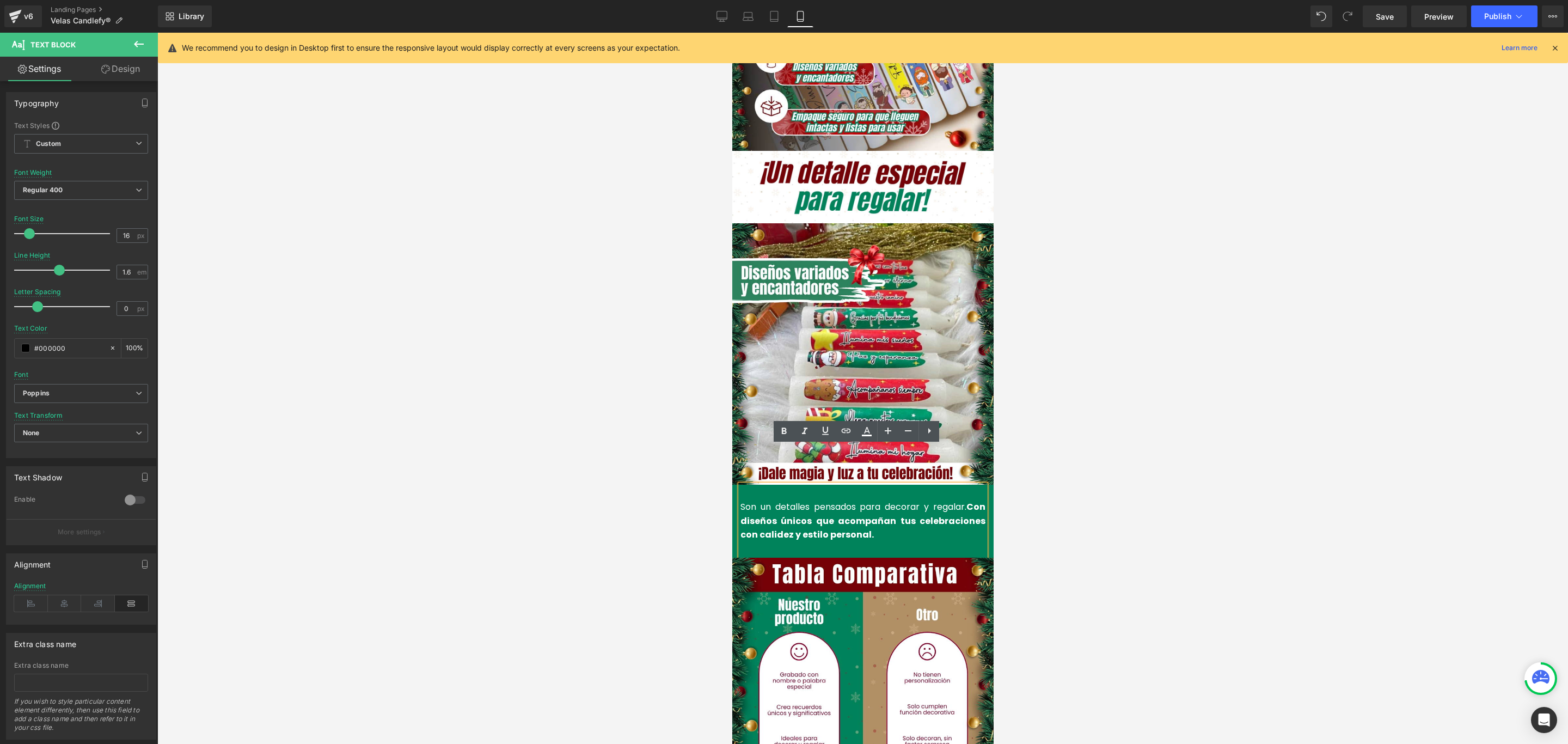
click at [843, 502] on strong "Con diseños únicos que acompañan tus celebraciones con calidez y estilo persona…" at bounding box center [862, 520] width 245 height 40
drag, startPoint x: 853, startPoint y: 497, endPoint x: 732, endPoint y: 466, distance: 124.9
click at [740, 485] on div "Son un detalles pensados para decorar y regalar. Con diseños únicos que acompañ…" at bounding box center [862, 521] width 245 height 73
click at [749, 501] on font "Son un detalles pensados para decorar y regalar. Con diseños únicos que acompañ…" at bounding box center [862, 520] width 245 height 40
drag, startPoint x: 849, startPoint y: 495, endPoint x: 735, endPoint y: 463, distance: 118.4
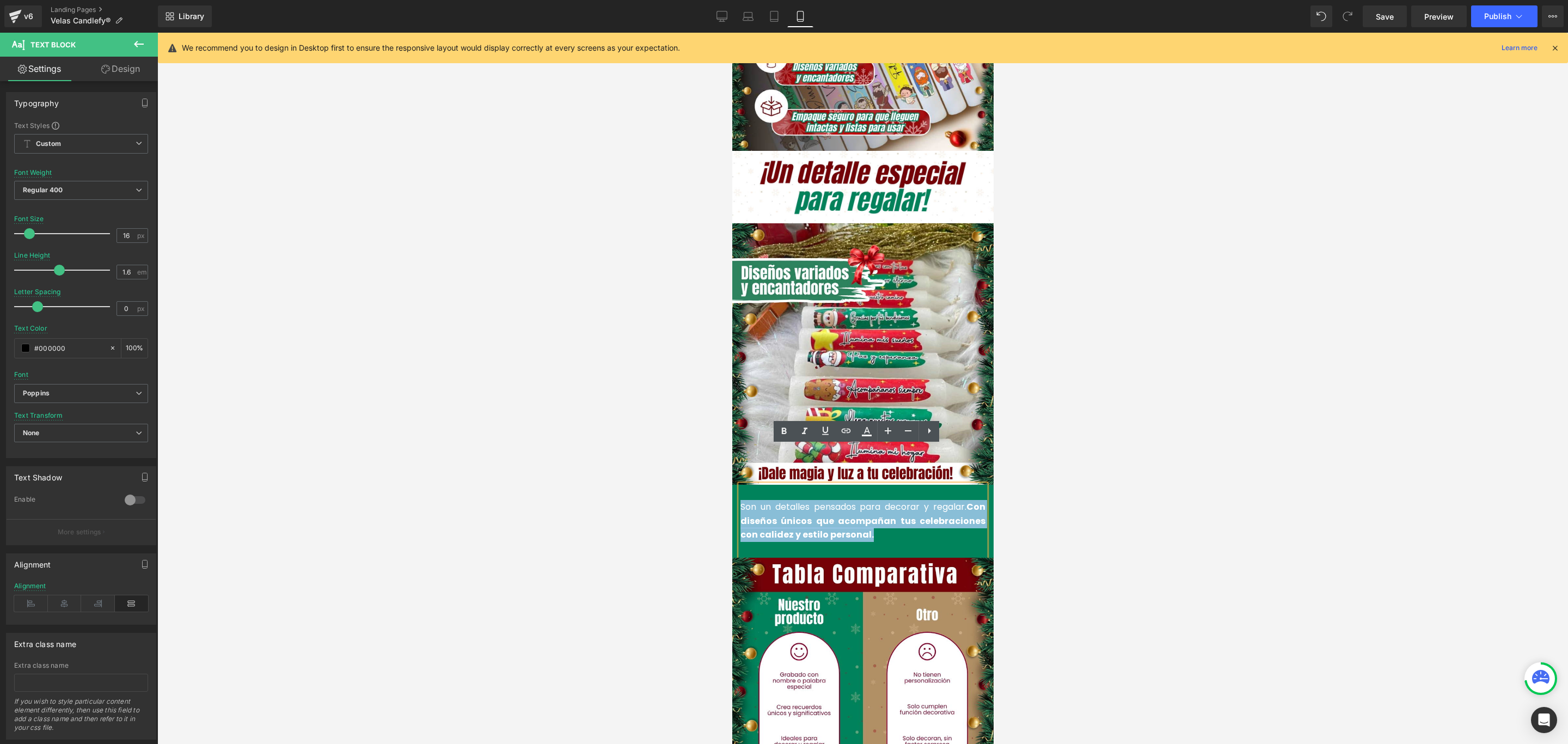
click at [740, 500] on p "Son un detalles pensados para decorar y regalar. Con diseños únicos que acompañ…" at bounding box center [862, 520] width 245 height 42
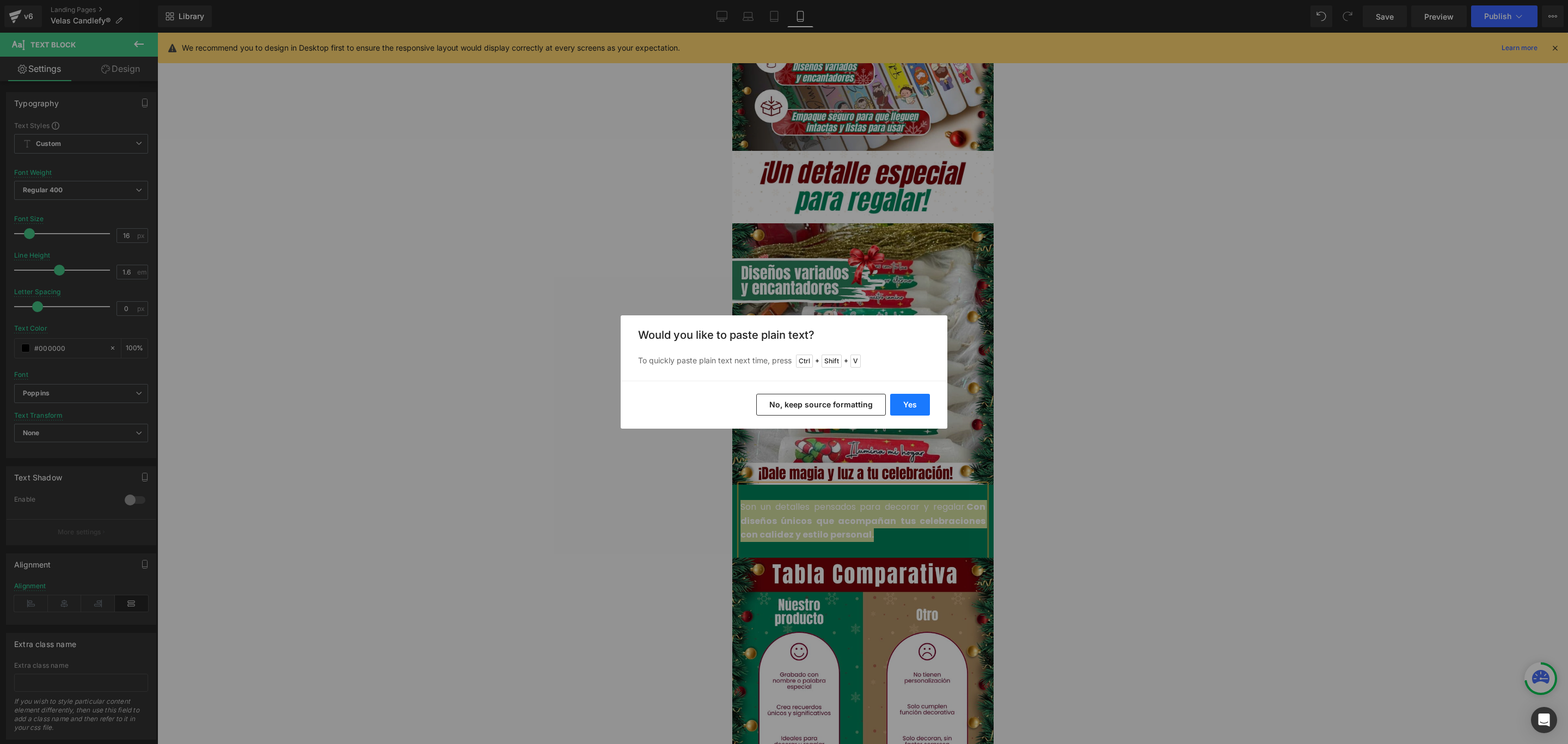
click at [910, 398] on button "Yes" at bounding box center [910, 405] width 40 height 22
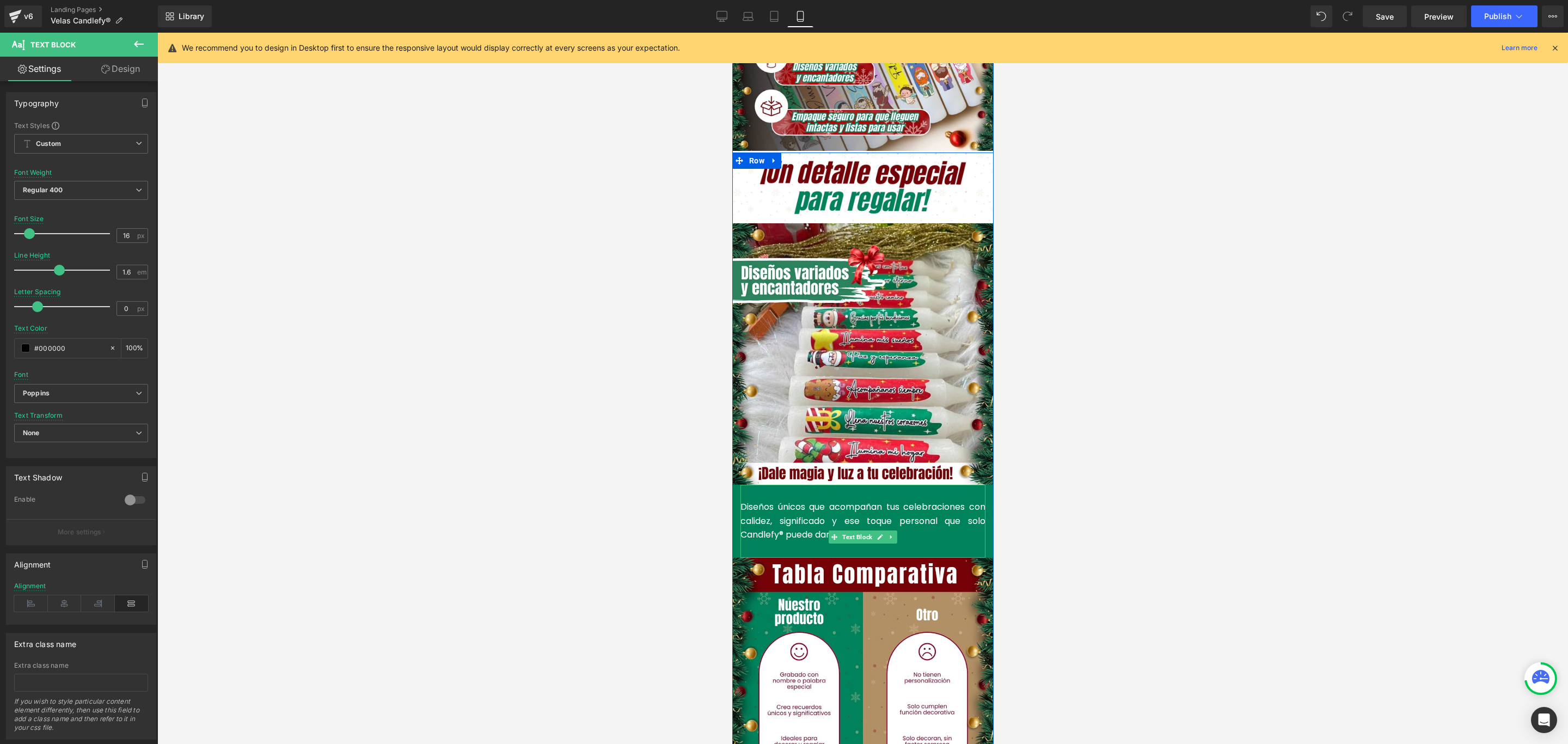
click at [945, 507] on div "Diseños únicos que acompañan tus celebraciones con calidez, significado y ese t…" at bounding box center [862, 521] width 245 height 73
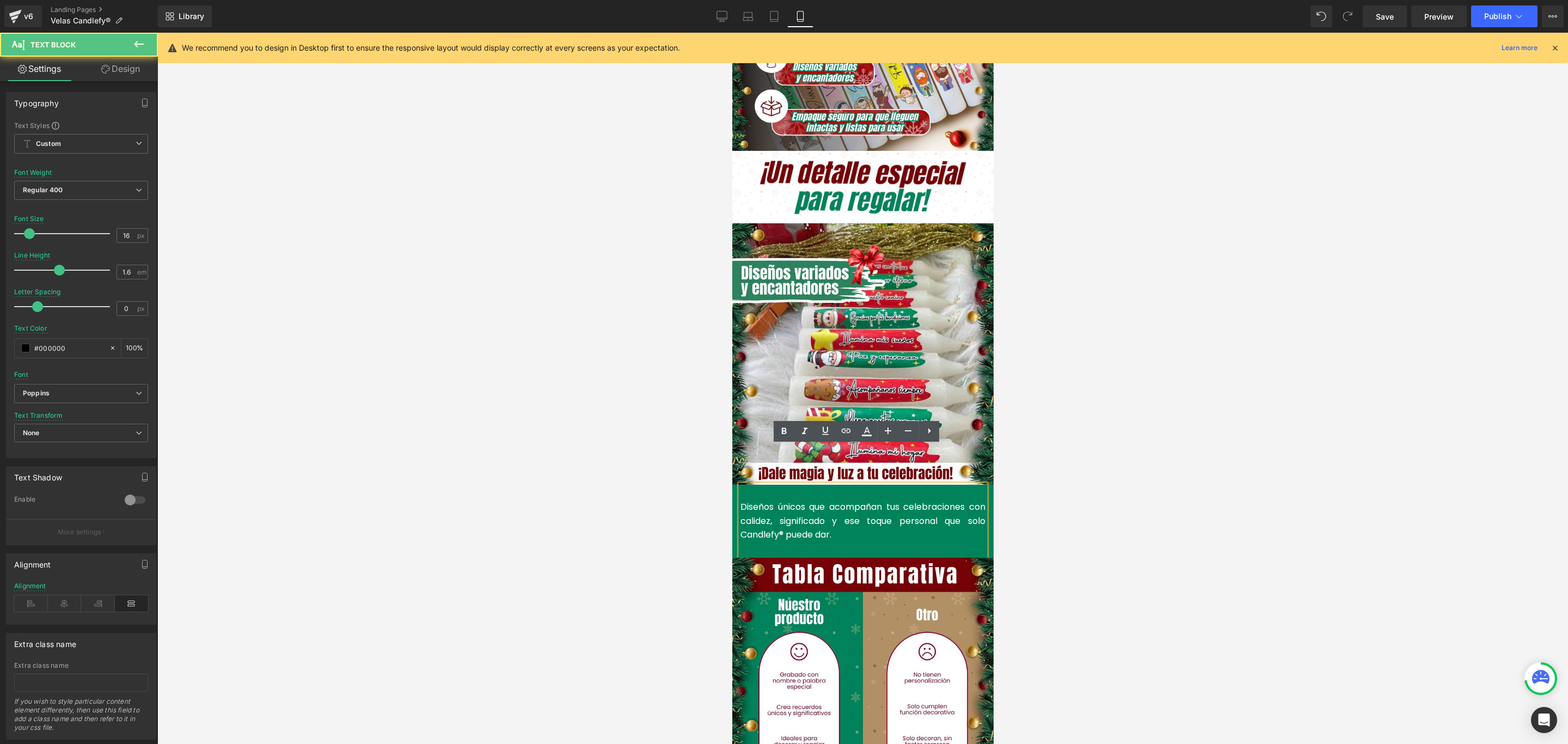
click at [976, 501] on font "Diseños únicos que acompañan tus celebraciones con calidez, significado y ese t…" at bounding box center [862, 520] width 245 height 40
click at [964, 501] on font "Diseños únicos que acompañan tus celebraciones con calidez, significado y ese t…" at bounding box center [862, 520] width 245 height 40
click at [933, 505] on div "Diseños únicos que acompañan tus celebraciones con calidez, significado y ese t…" at bounding box center [862, 521] width 245 height 73
drag, startPoint x: 817, startPoint y: 481, endPoint x: 734, endPoint y: 468, distance: 84.0
click at [740, 501] on font "Diseños únicos que acompañan tus celebraciones con calidez, significado y ese t…" at bounding box center [862, 520] width 245 height 40
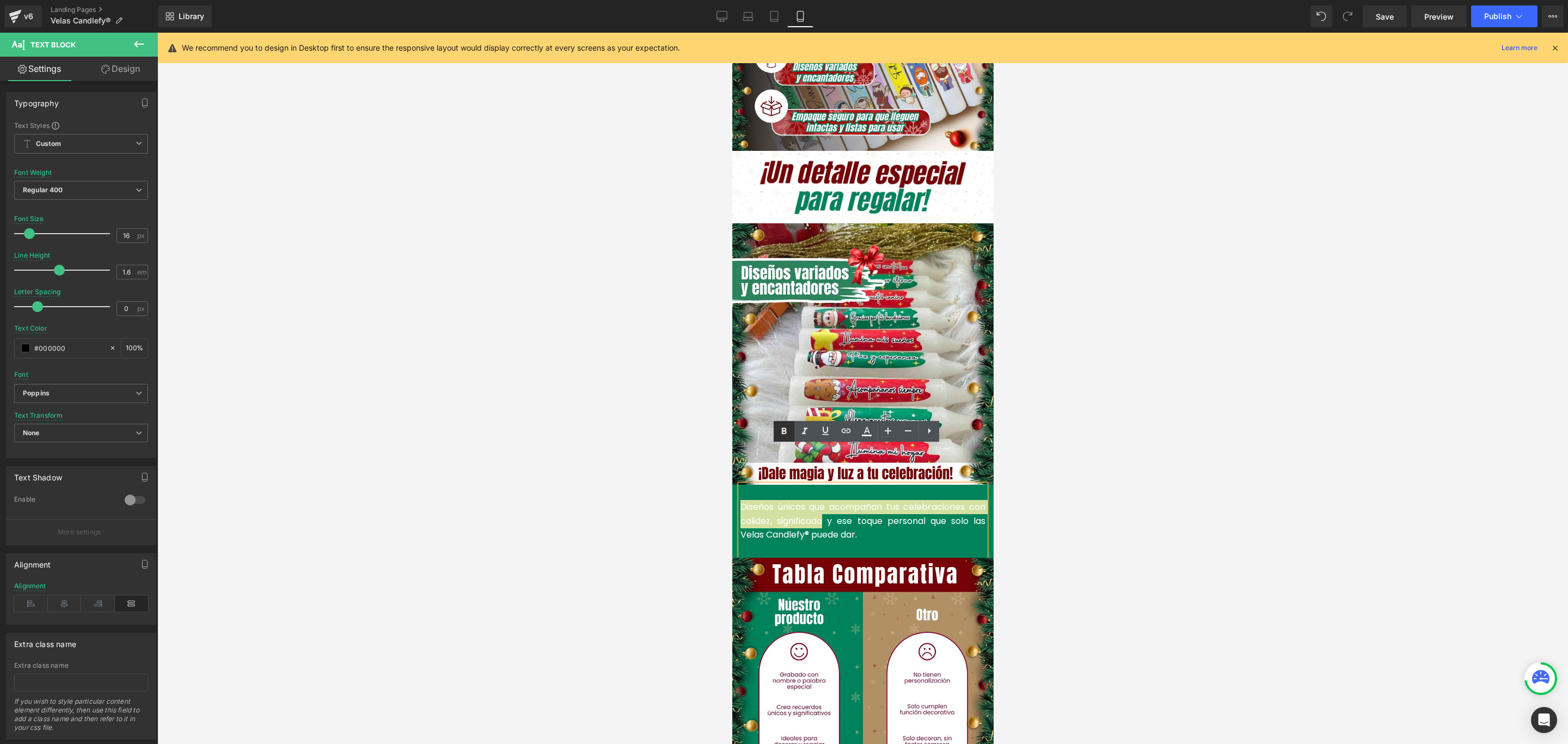
click at [784, 433] on icon at bounding box center [784, 431] width 5 height 6
click at [1284, 403] on div at bounding box center [862, 388] width 1411 height 712
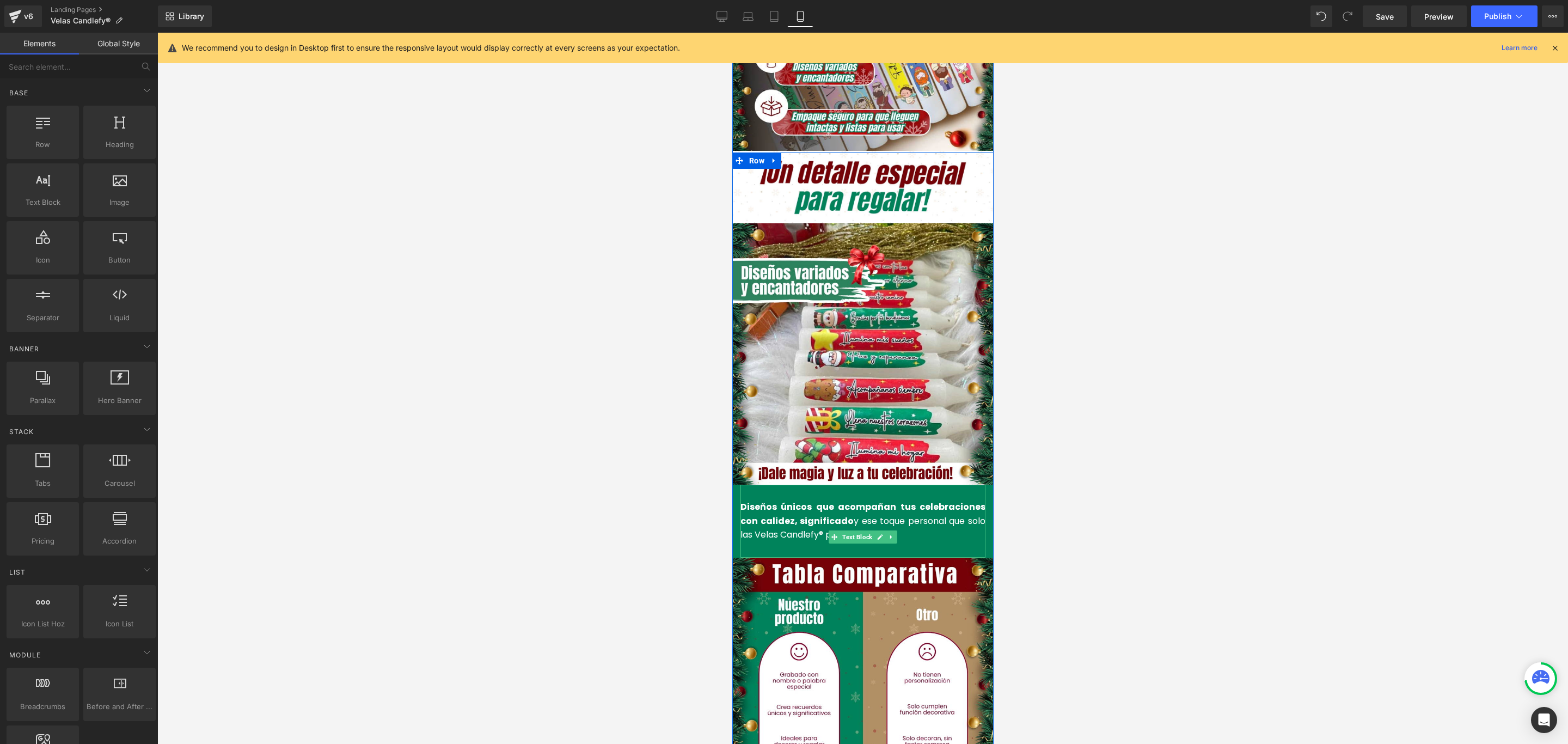
click at [925, 505] on div "Diseños únicos que acompañan tus celebraciones con calidez, significado y ese t…" at bounding box center [862, 521] width 245 height 73
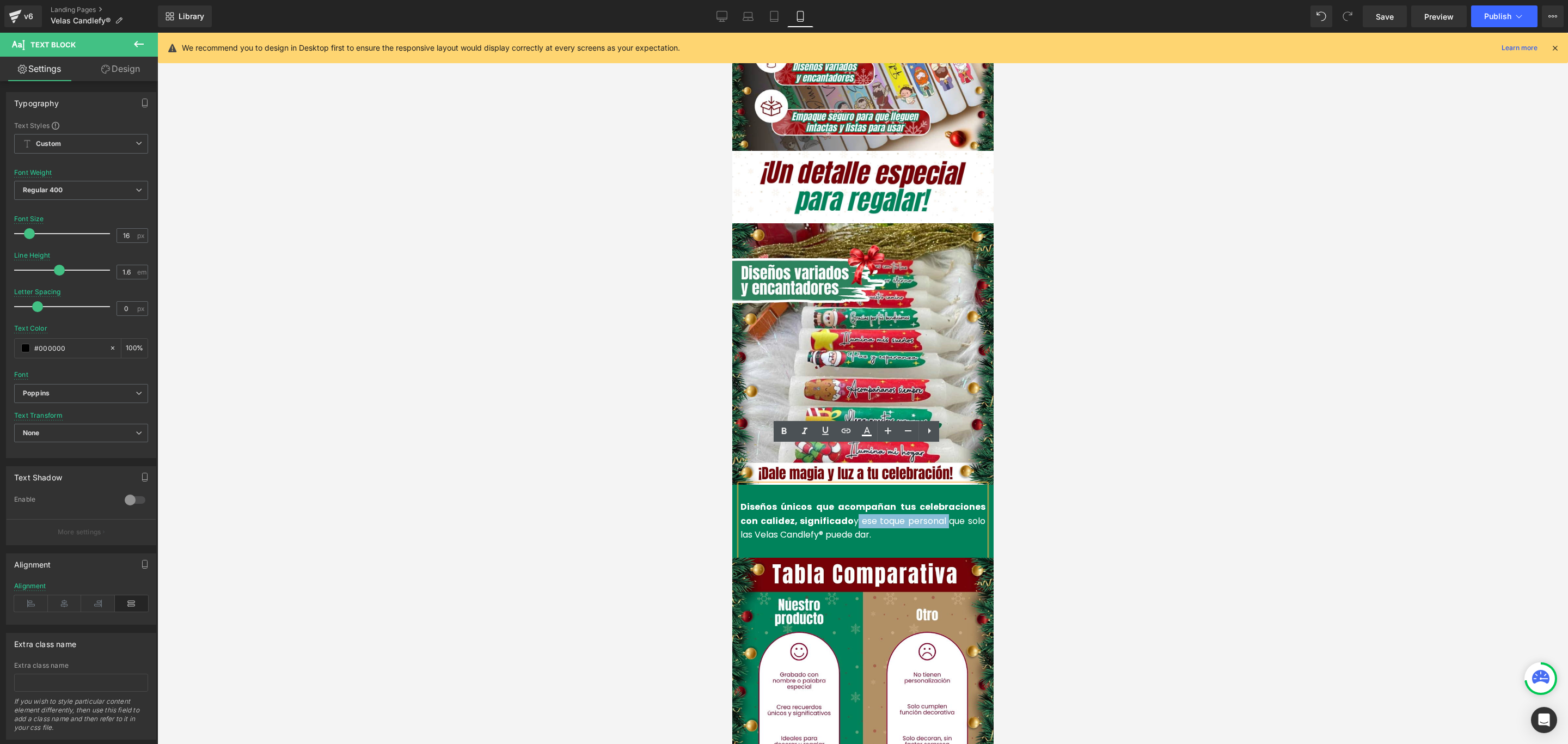
drag, startPoint x: 920, startPoint y: 483, endPoint x: 824, endPoint y: 479, distance: 96.1
click at [824, 501] on font "Diseños únicos que acompañan tus celebraciones con calidez, significado y ese t…" at bounding box center [862, 520] width 245 height 40
click at [783, 428] on icon at bounding box center [784, 431] width 5 height 6
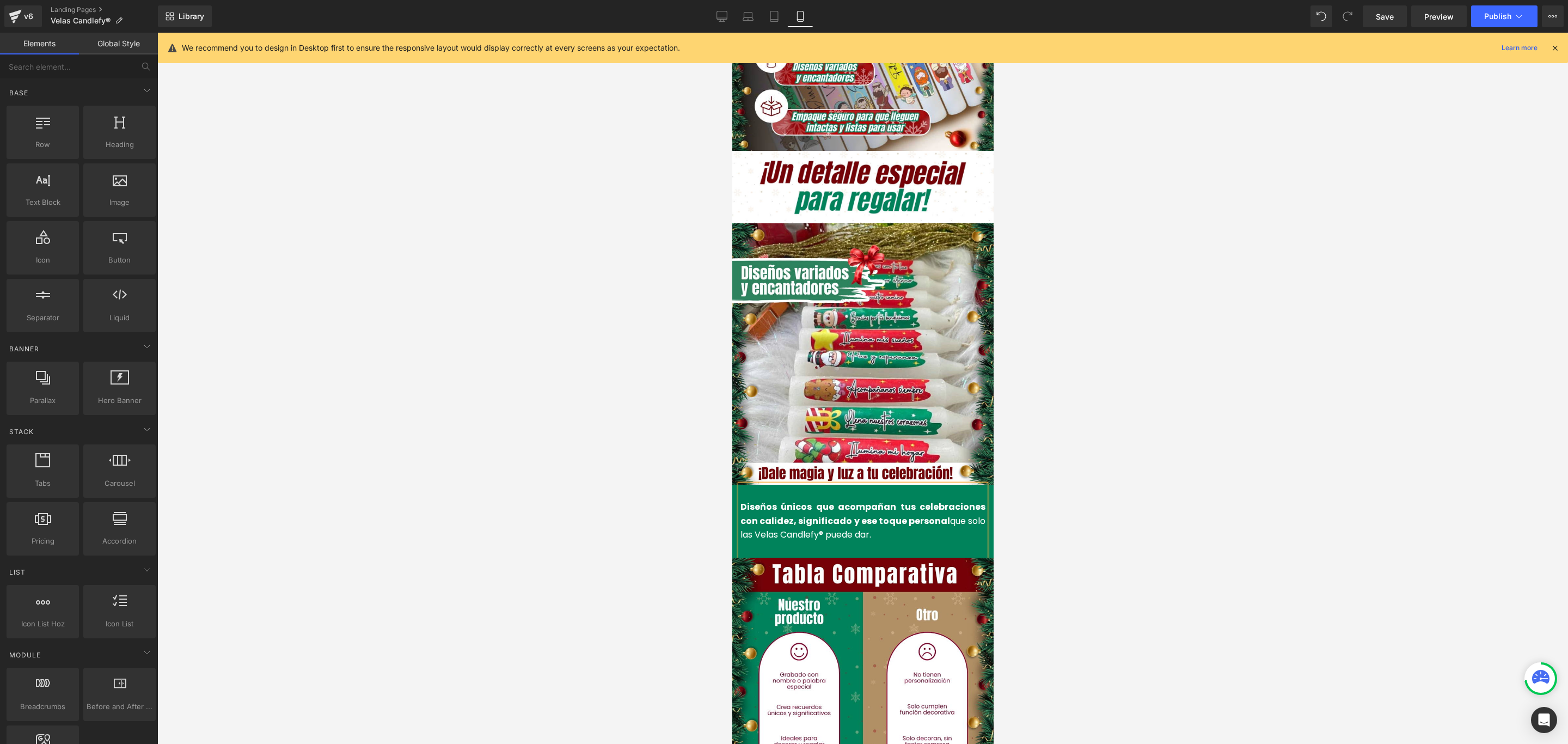
click at [1156, 388] on div at bounding box center [862, 388] width 1411 height 712
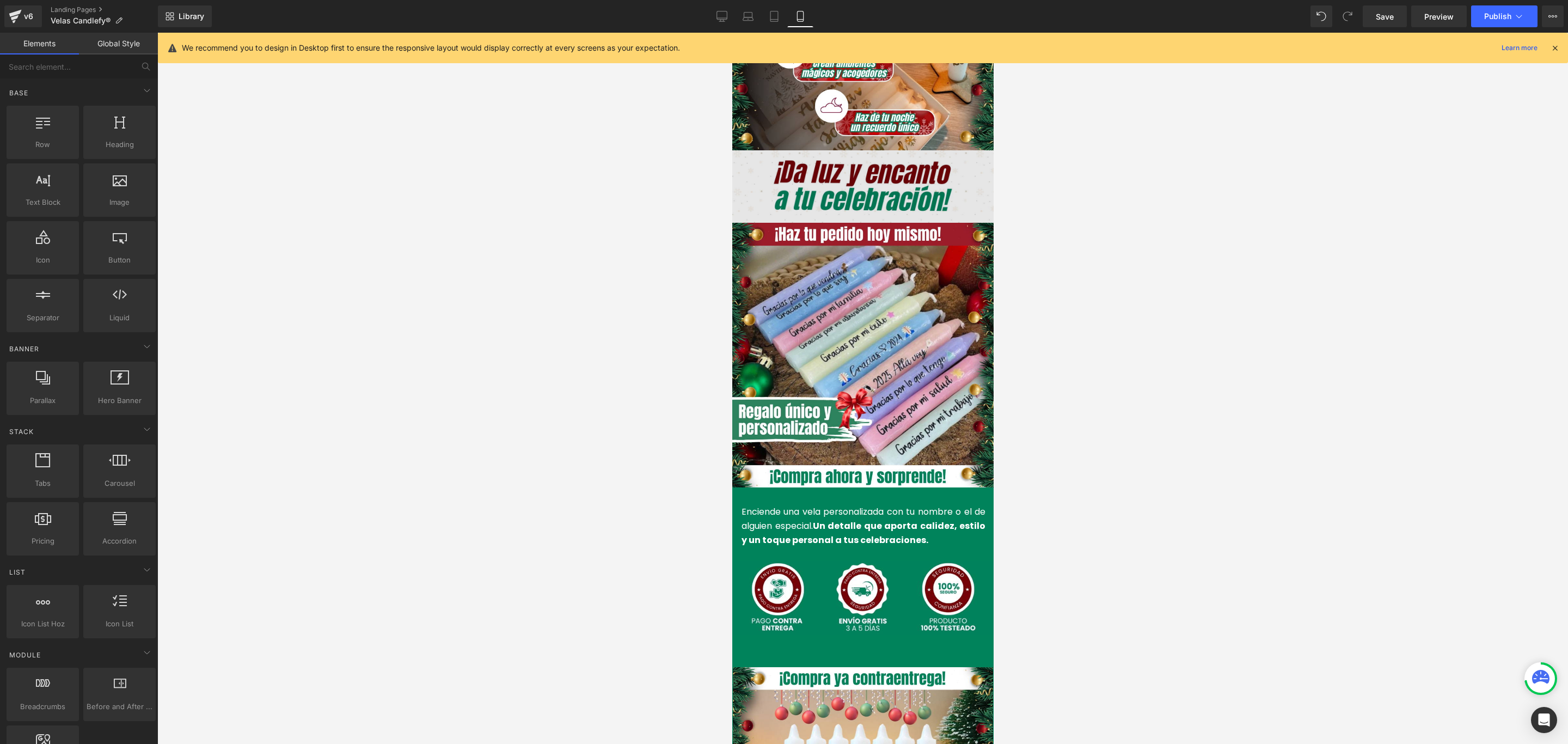
scroll to position [2288, 0]
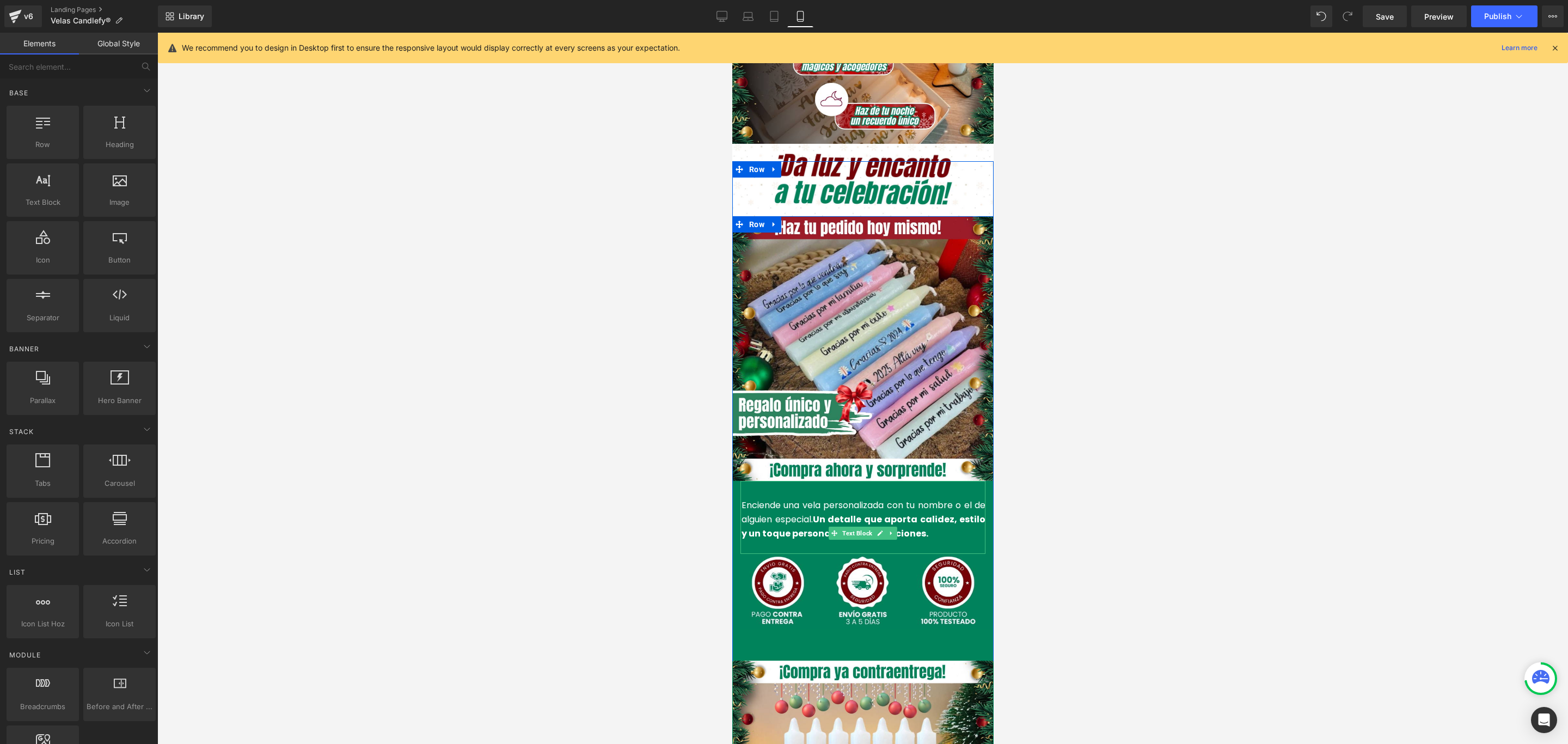
click at [924, 499] on p "Enciende una vela personalizada con tu nombre o el de alguien especial. Un deta…" at bounding box center [863, 519] width 244 height 42
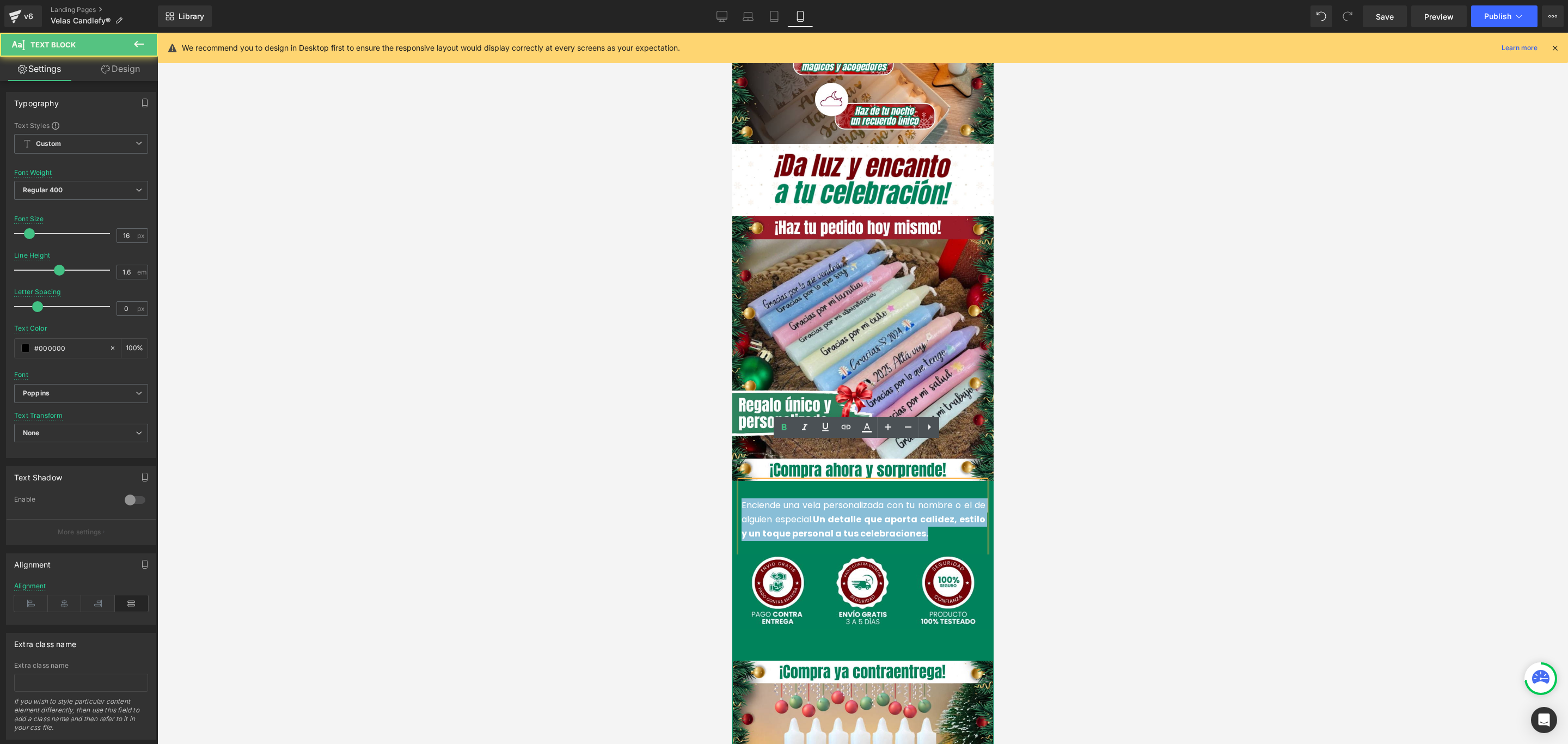
drag, startPoint x: 915, startPoint y: 496, endPoint x: 1458, endPoint y: 494, distance: 543.0
copy font "Enciende una vela personalizada con tu nombre o el de alguien especial. Un deta…"
click at [814, 501] on p "Enciende una vela personalizada con tu nombre o el de alguien especial. Un deta…" at bounding box center [863, 519] width 244 height 42
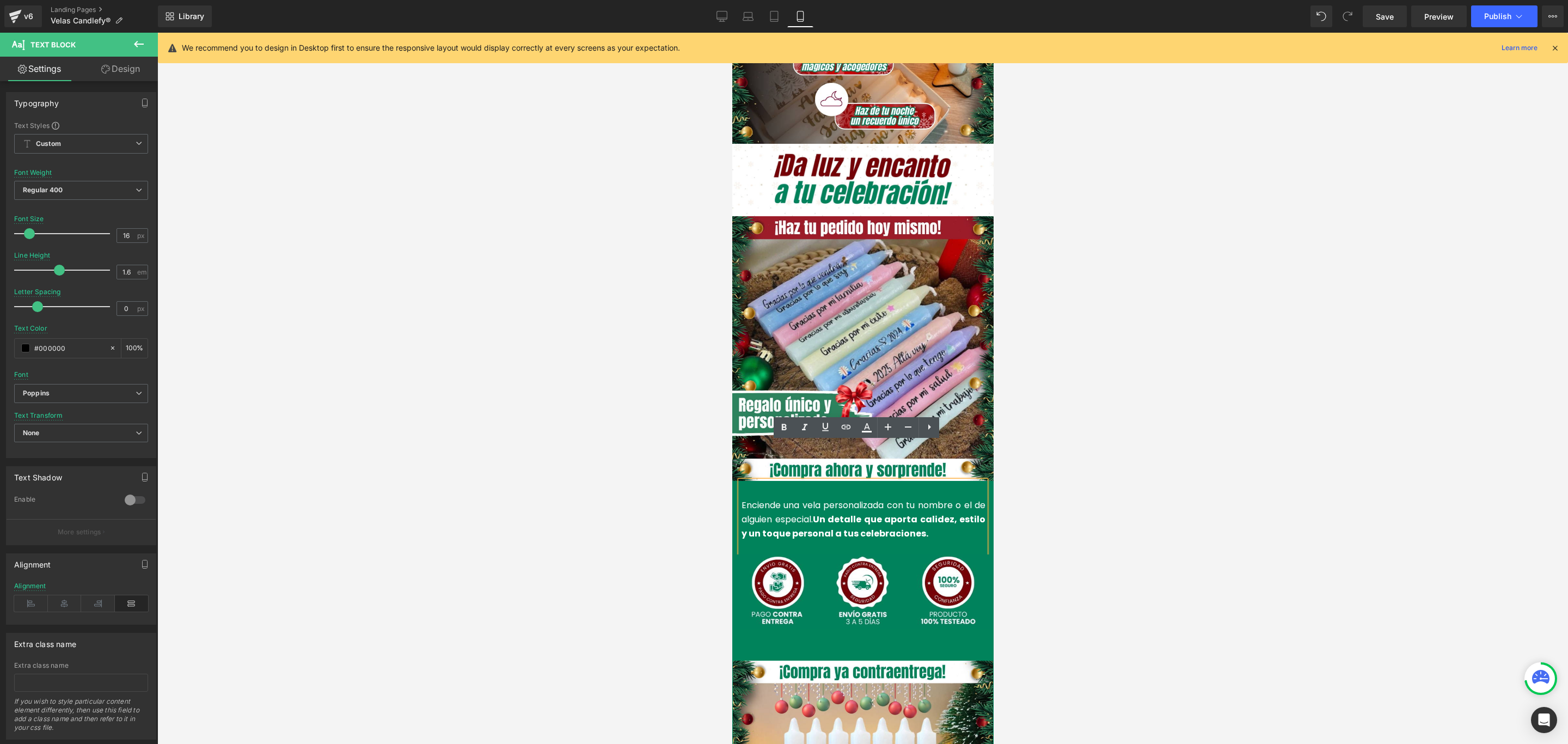
drag, startPoint x: 922, startPoint y: 497, endPoint x: 732, endPoint y: 469, distance: 192.1
click at [740, 481] on div "Enciende una vela personalizada con tu nombre o el de alguien especial. Un deta…" at bounding box center [862, 517] width 245 height 73
drag, startPoint x: 908, startPoint y: 497, endPoint x: 734, endPoint y: 464, distance: 177.1
click at [741, 499] on p "Enciende una vela personalizada con tu nombre o el de alguien especial. Un deta…" at bounding box center [863, 519] width 244 height 42
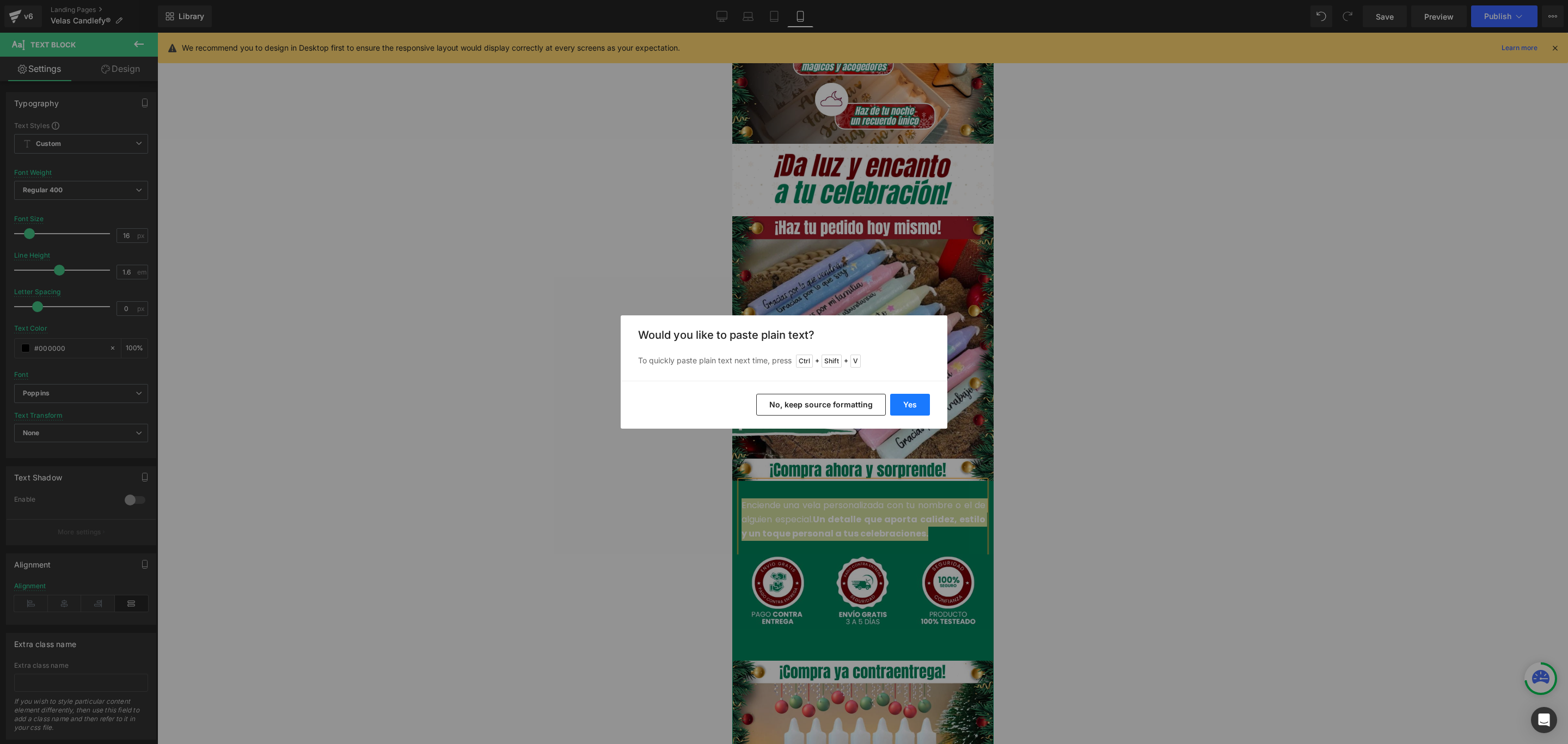
click at [905, 401] on button "Yes" at bounding box center [910, 405] width 40 height 22
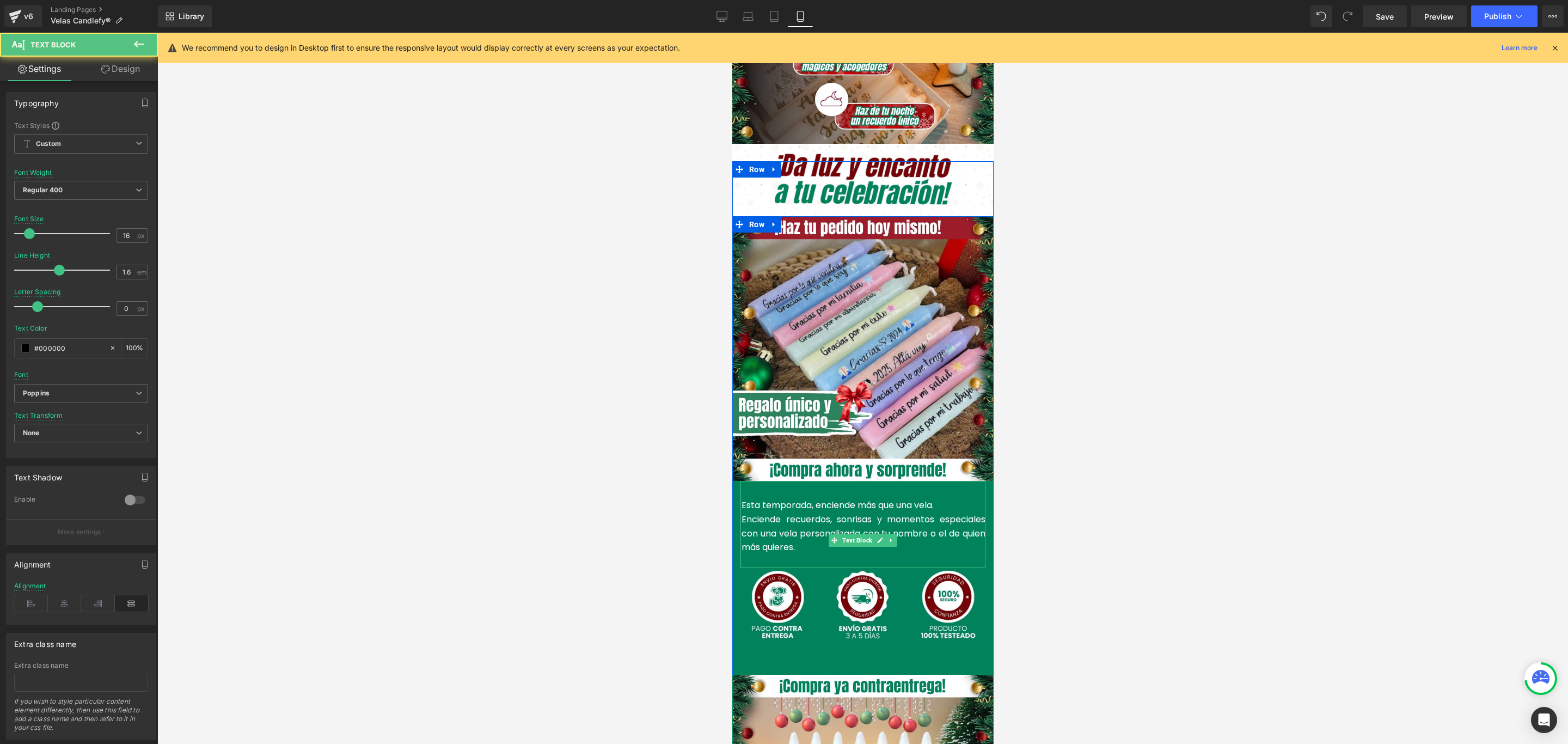
click at [945, 499] on p "Esta temporada, enciende más que una vela." at bounding box center [863, 506] width 244 height 14
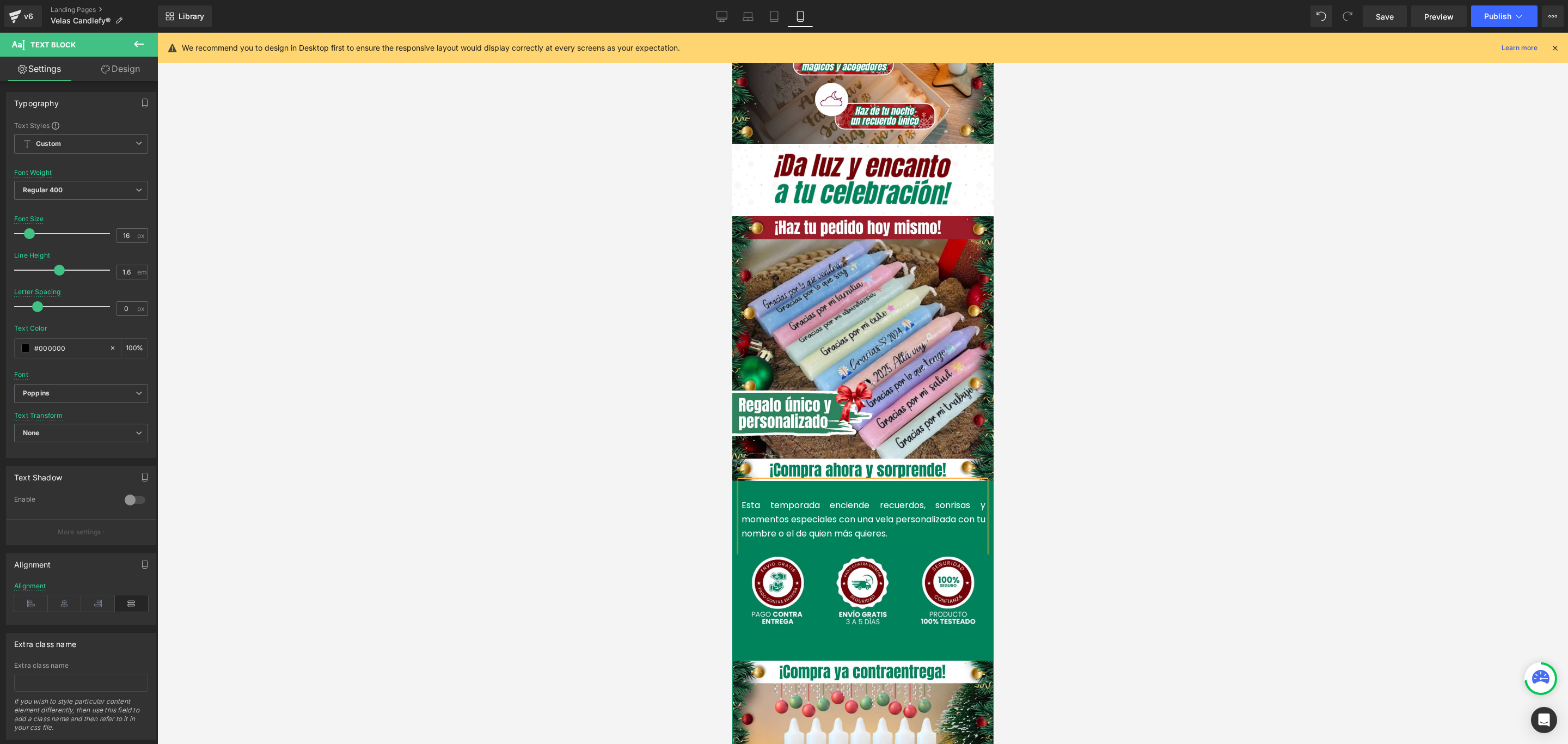
click at [871, 499] on span "nciende recuerdos, sonrisas y momentos especiales con una vela personalizada co…" at bounding box center [863, 519] width 244 height 40
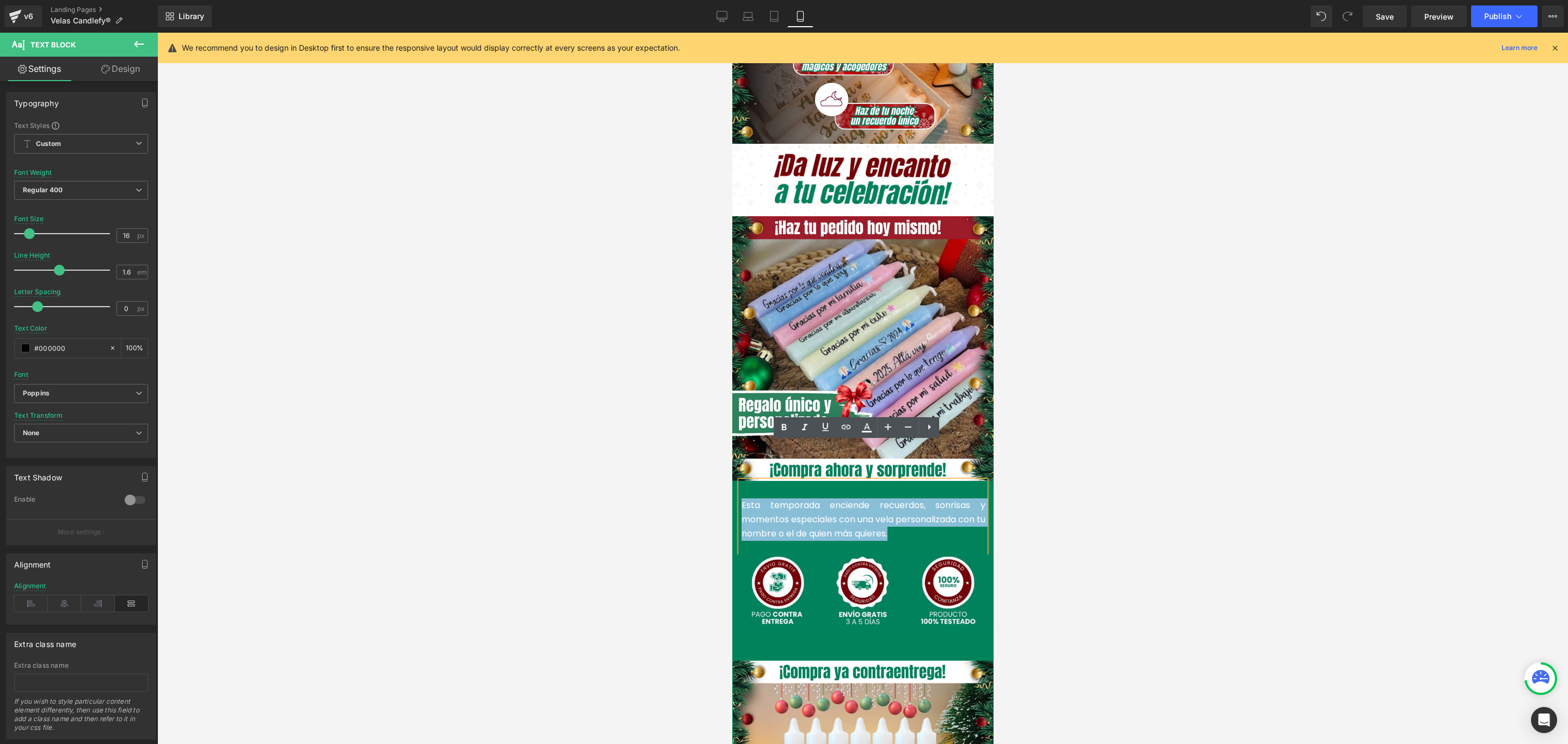
drag, startPoint x: 919, startPoint y: 499, endPoint x: 734, endPoint y: 464, distance: 188.3
click at [740, 481] on div "Esta temporada e nciende recuerdos, sonrisas y momentos especiales con una vela…" at bounding box center [862, 517] width 245 height 73
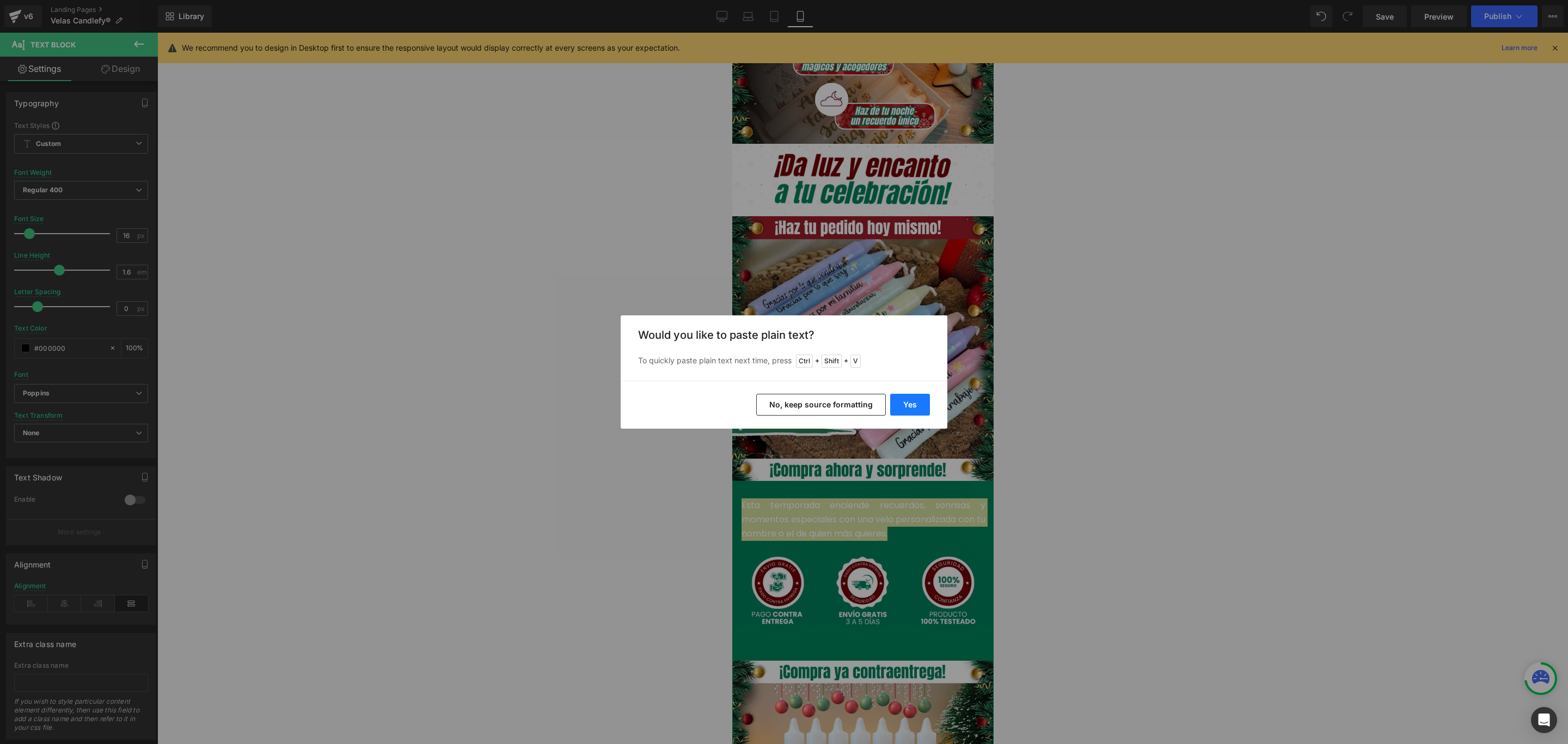
click at [907, 400] on button "Yes" at bounding box center [910, 405] width 40 height 22
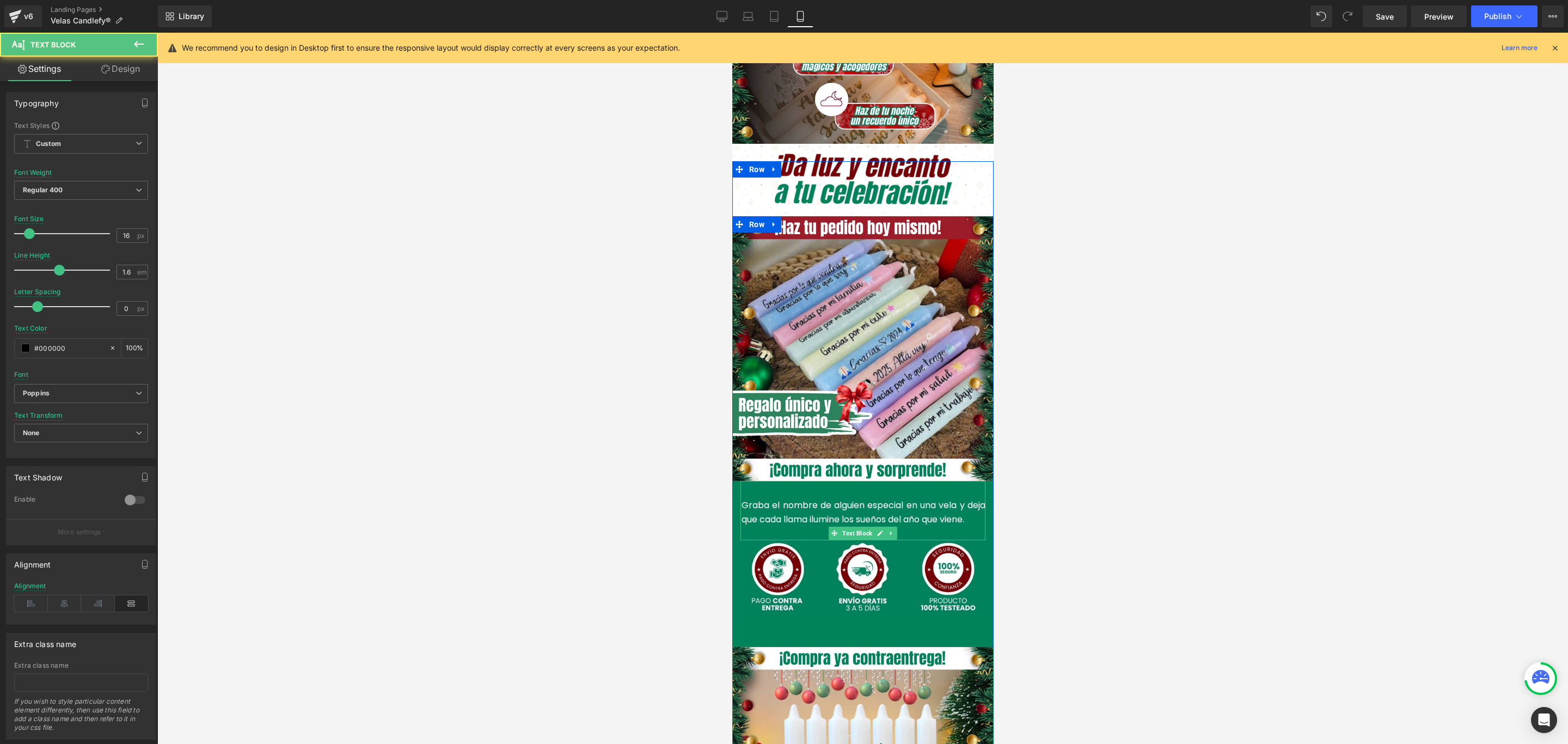
click at [816, 499] on p "Graba el nombre de alguien especial en una vela y deja que cada llama ilumine l…" at bounding box center [863, 512] width 244 height 28
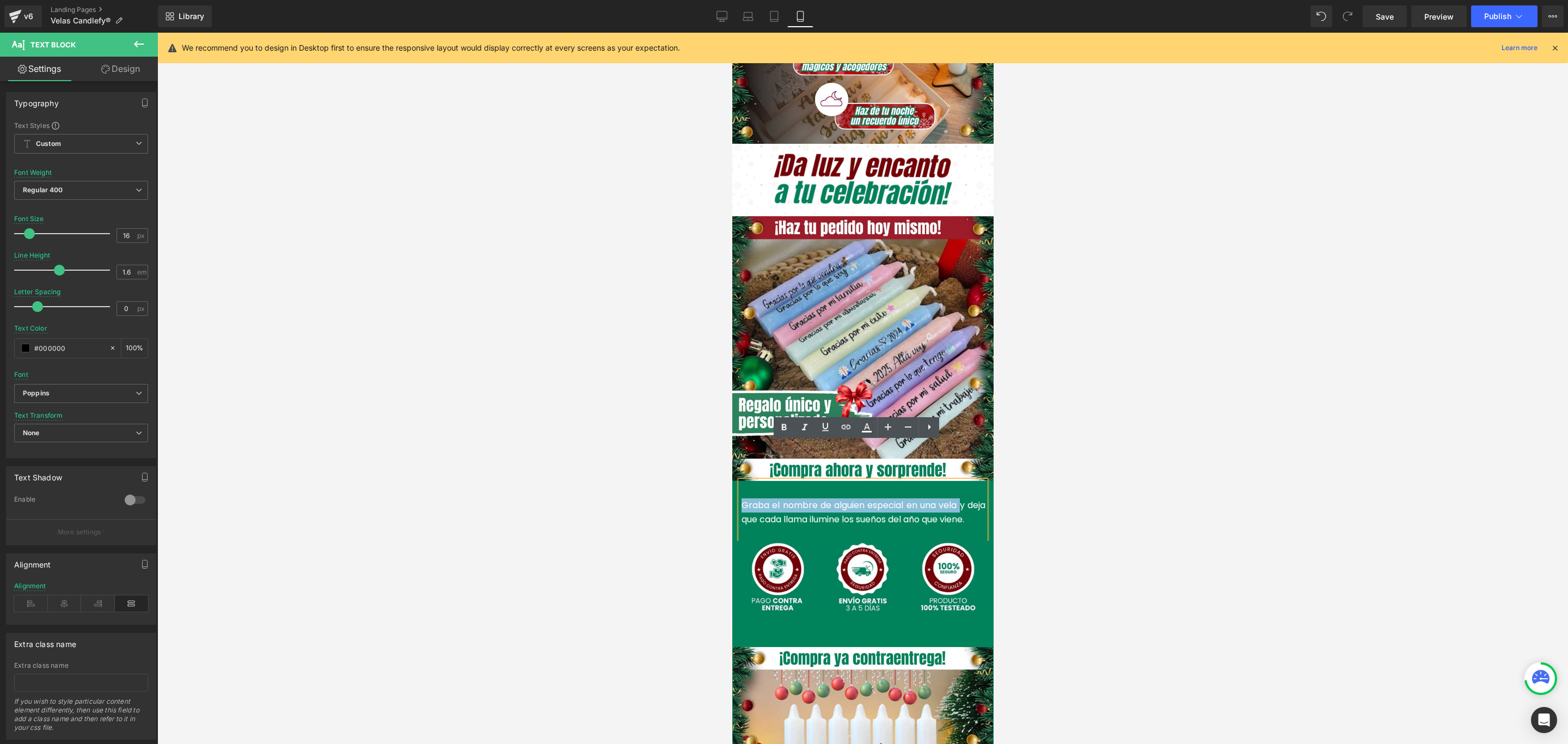
drag, startPoint x: 971, startPoint y: 464, endPoint x: 737, endPoint y: 473, distance: 234.2
click at [741, 499] on font "Graba el nombre de alguien especial en una vela y deja que cada llama ilumine l…" at bounding box center [863, 512] width 244 height 27
click at [894, 501] on p "Graba el nombre de alguien especial en una vela y deja que cada llama ilumine l…" at bounding box center [863, 512] width 244 height 28
drag, startPoint x: 777, startPoint y: 496, endPoint x: 734, endPoint y: 484, distance: 44.6
click at [740, 484] on div "Graba el nombre de alguien especial en una vela y deja que cada llama ilumine l…" at bounding box center [862, 511] width 245 height 59
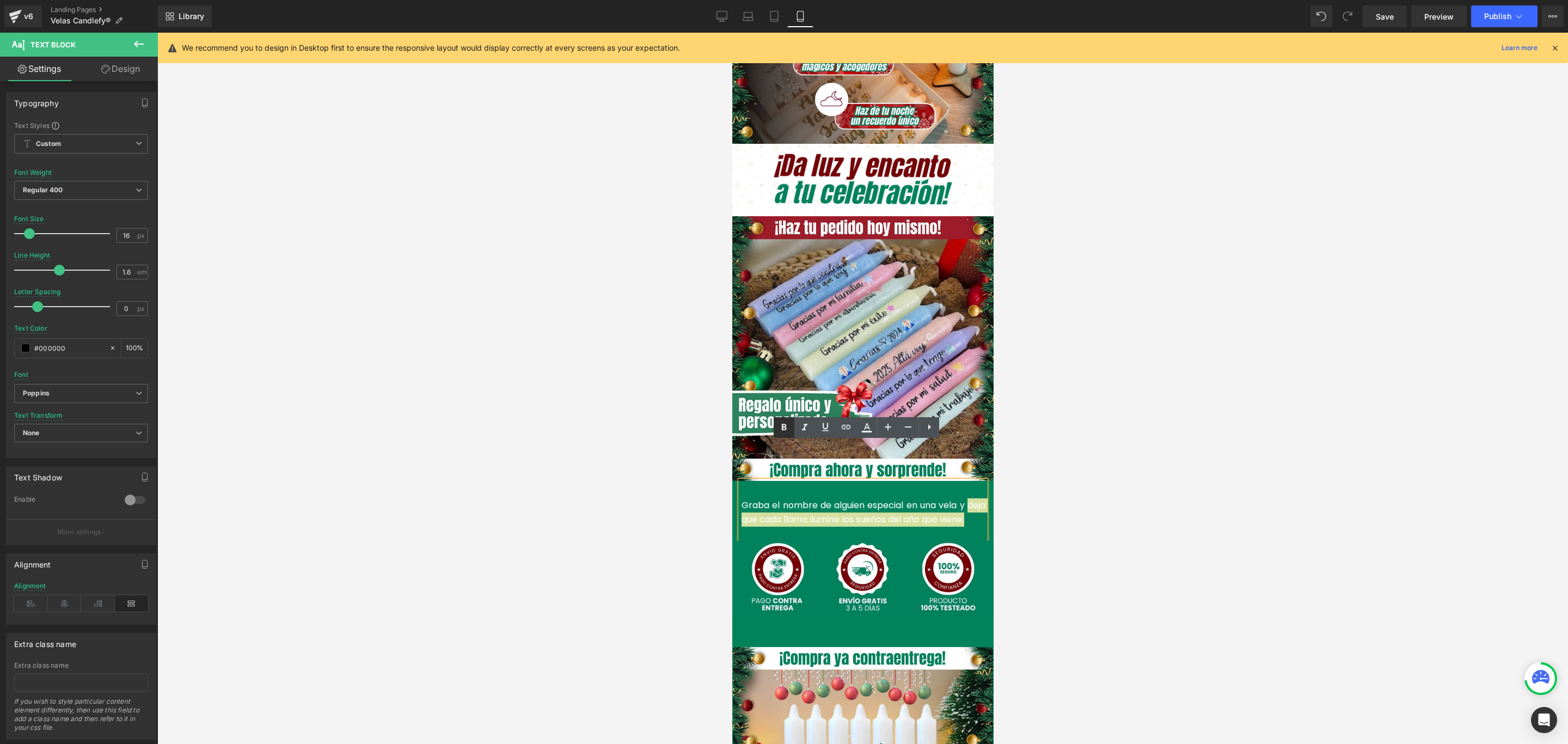
click at [782, 426] on icon at bounding box center [784, 427] width 5 height 6
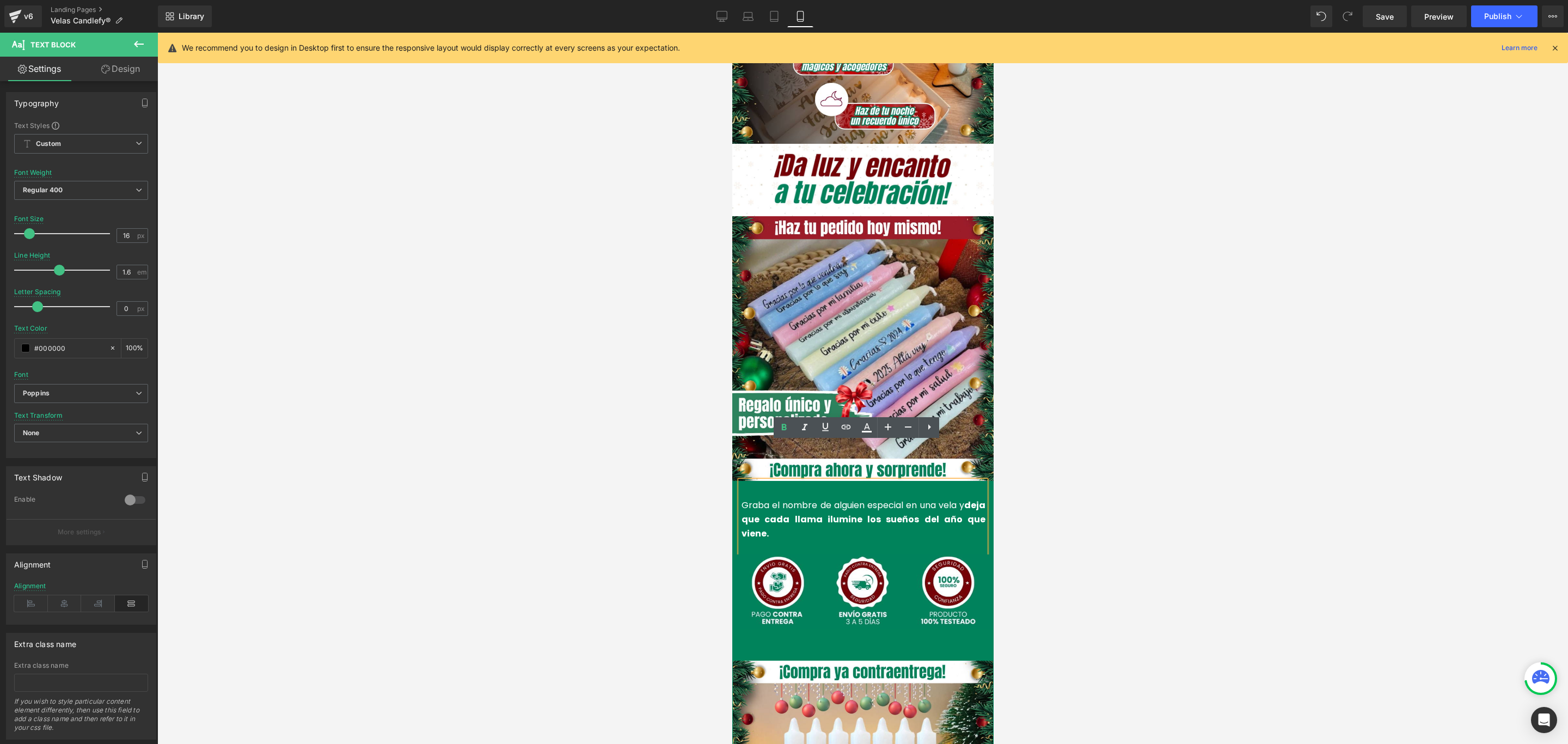
click at [925, 499] on strong "deja que cada llama ilumine los sueños del año que viene." at bounding box center [863, 519] width 244 height 40
click at [1011, 497] on div at bounding box center [862, 388] width 1411 height 712
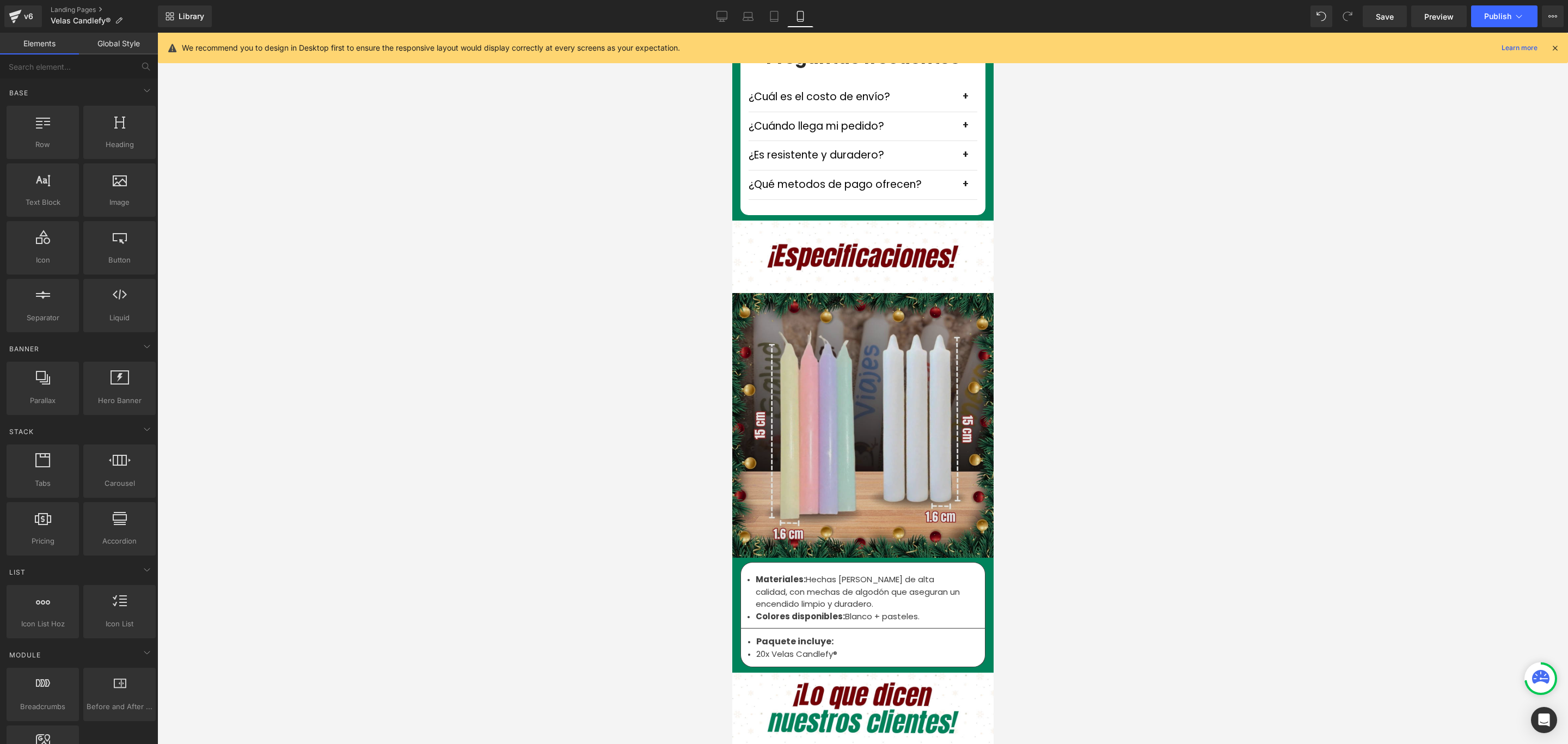
scroll to position [3186, 0]
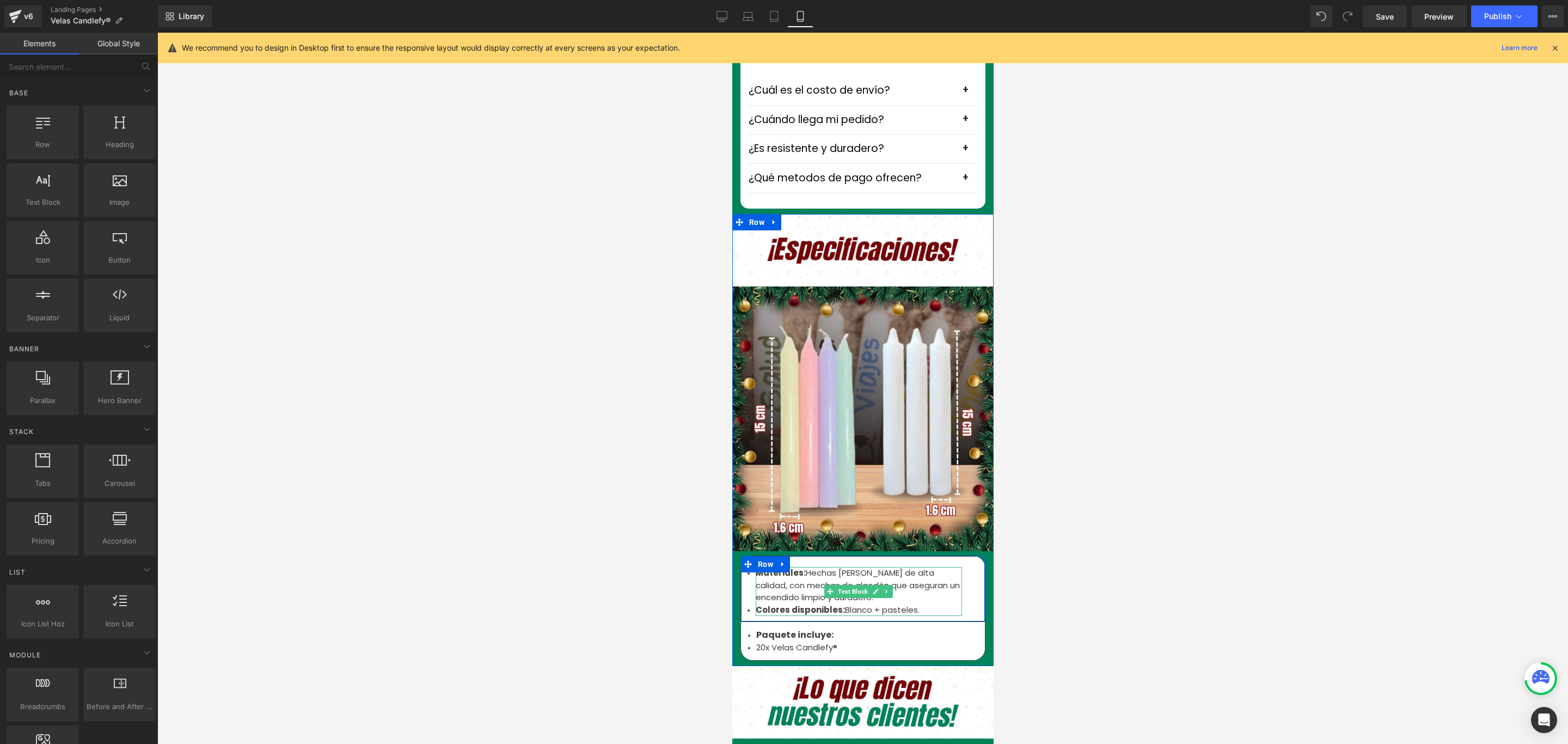
click at [925, 604] on li "Colores disponibles: Blanco + pasteles." at bounding box center [858, 610] width 207 height 12
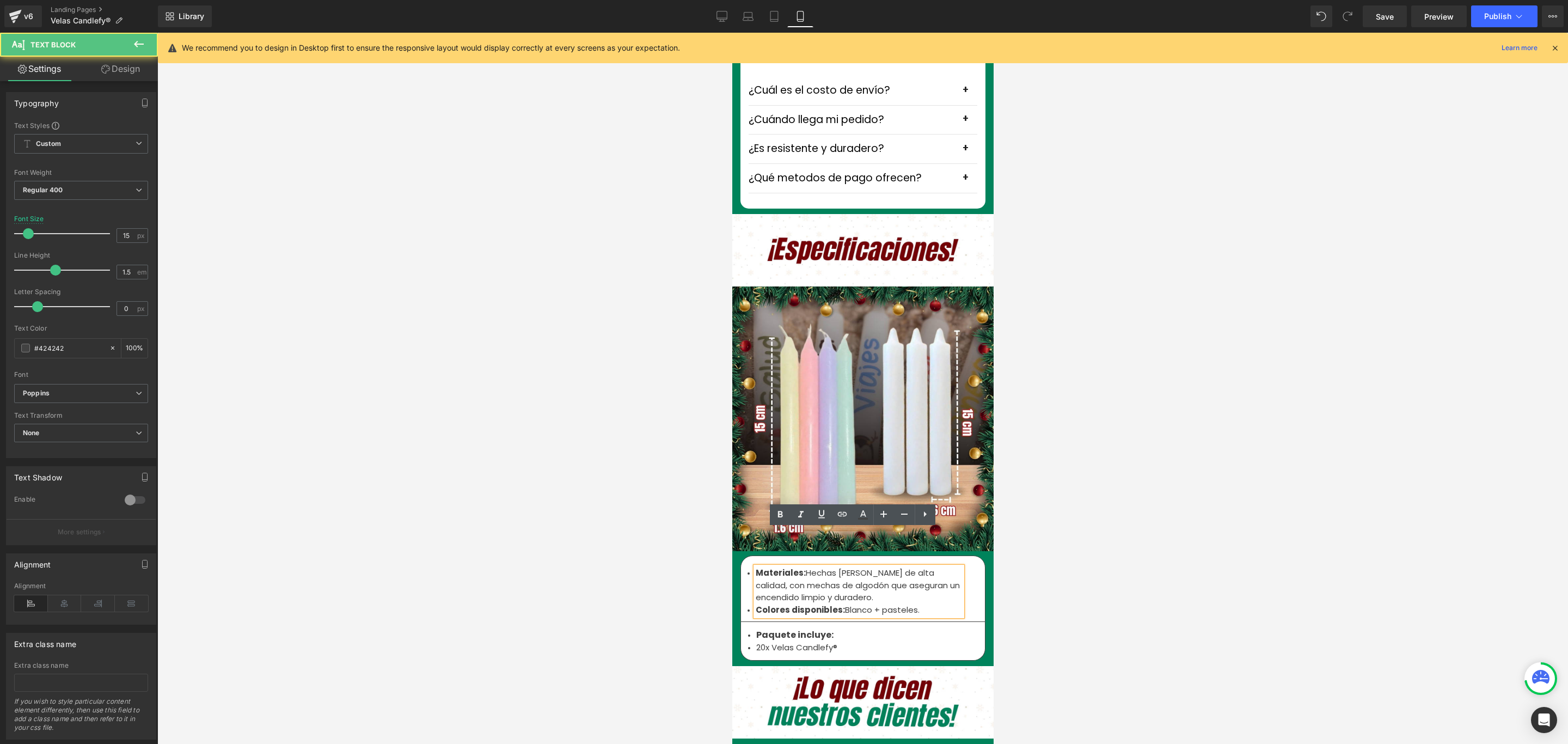
click at [912, 604] on li "Colores disponibles: Blanco + pasteles." at bounding box center [858, 610] width 207 height 12
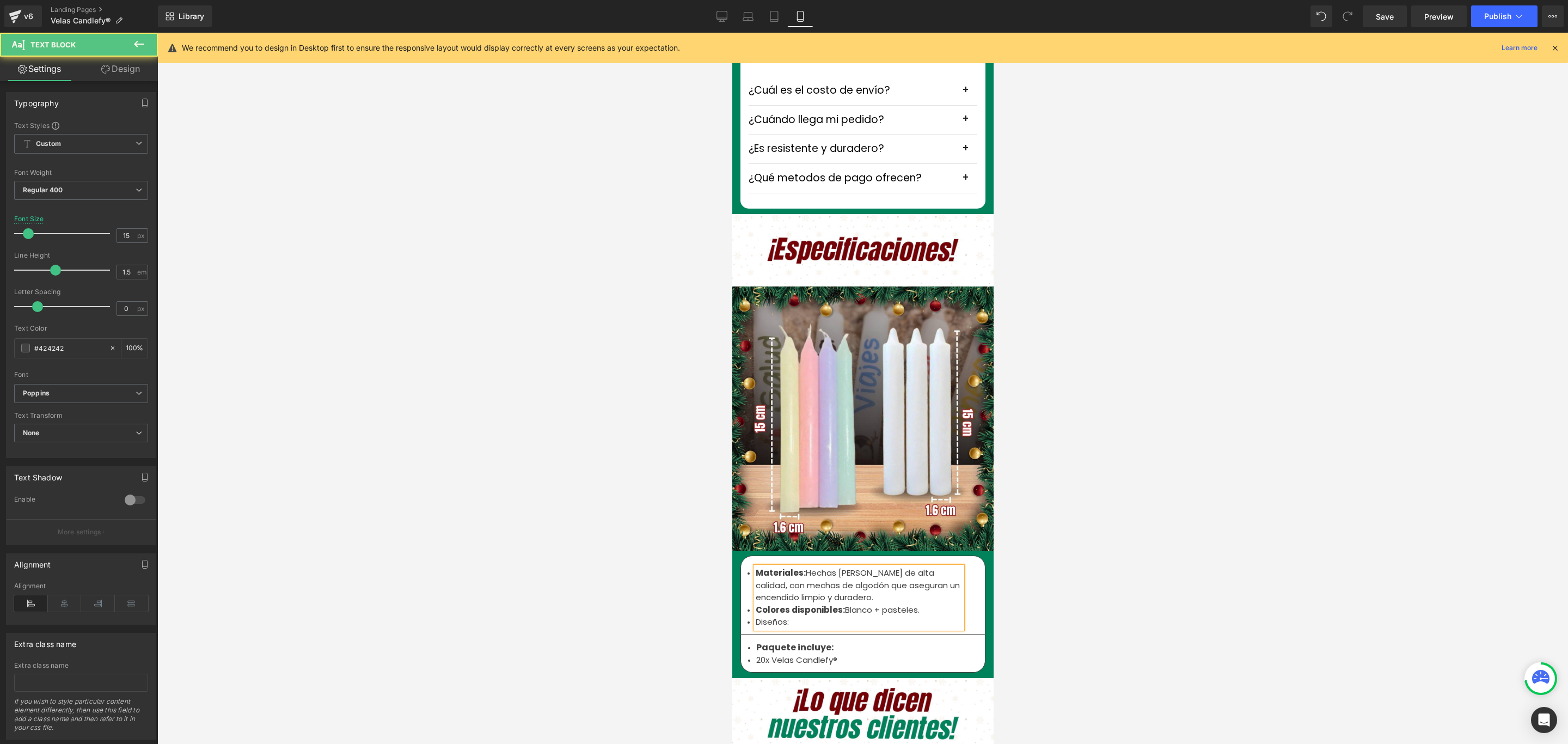
drag, startPoint x: 793, startPoint y: 585, endPoint x: 747, endPoint y: 585, distance: 46.0
click at [755, 585] on div "Materiales: Hechas de cera de alta calidad, con mechas de algodón que aseguran …" at bounding box center [858, 598] width 207 height 62
click at [770, 616] on span "Diseños:" at bounding box center [771, 622] width 33 height 11
drag, startPoint x: 791, startPoint y: 586, endPoint x: 750, endPoint y: 587, distance: 41.0
click at [755, 616] on li "Diseños:" at bounding box center [858, 623] width 207 height 12
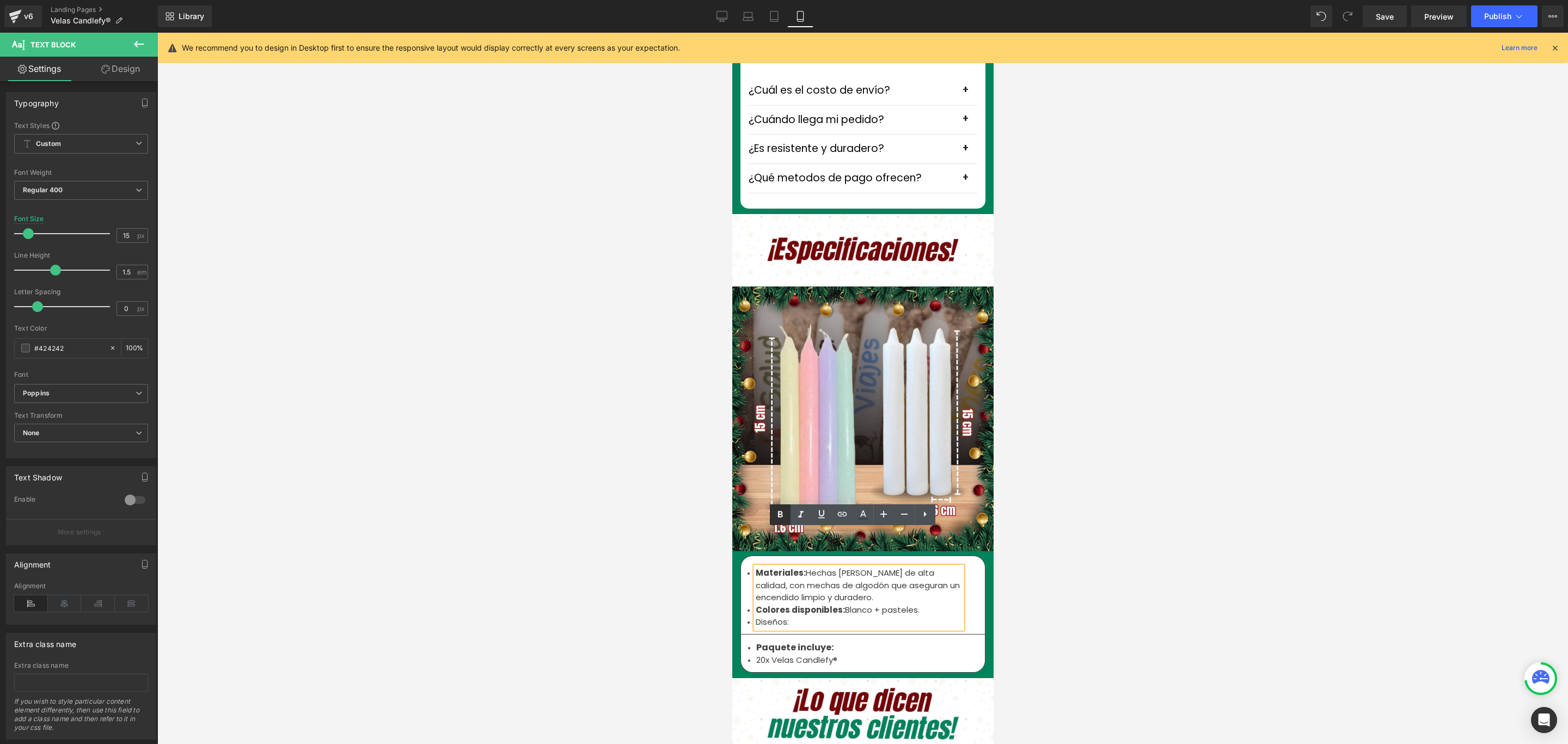
click at [777, 519] on icon at bounding box center [780, 514] width 13 height 13
click at [801, 616] on li "Diseños:" at bounding box center [858, 623] width 207 height 12
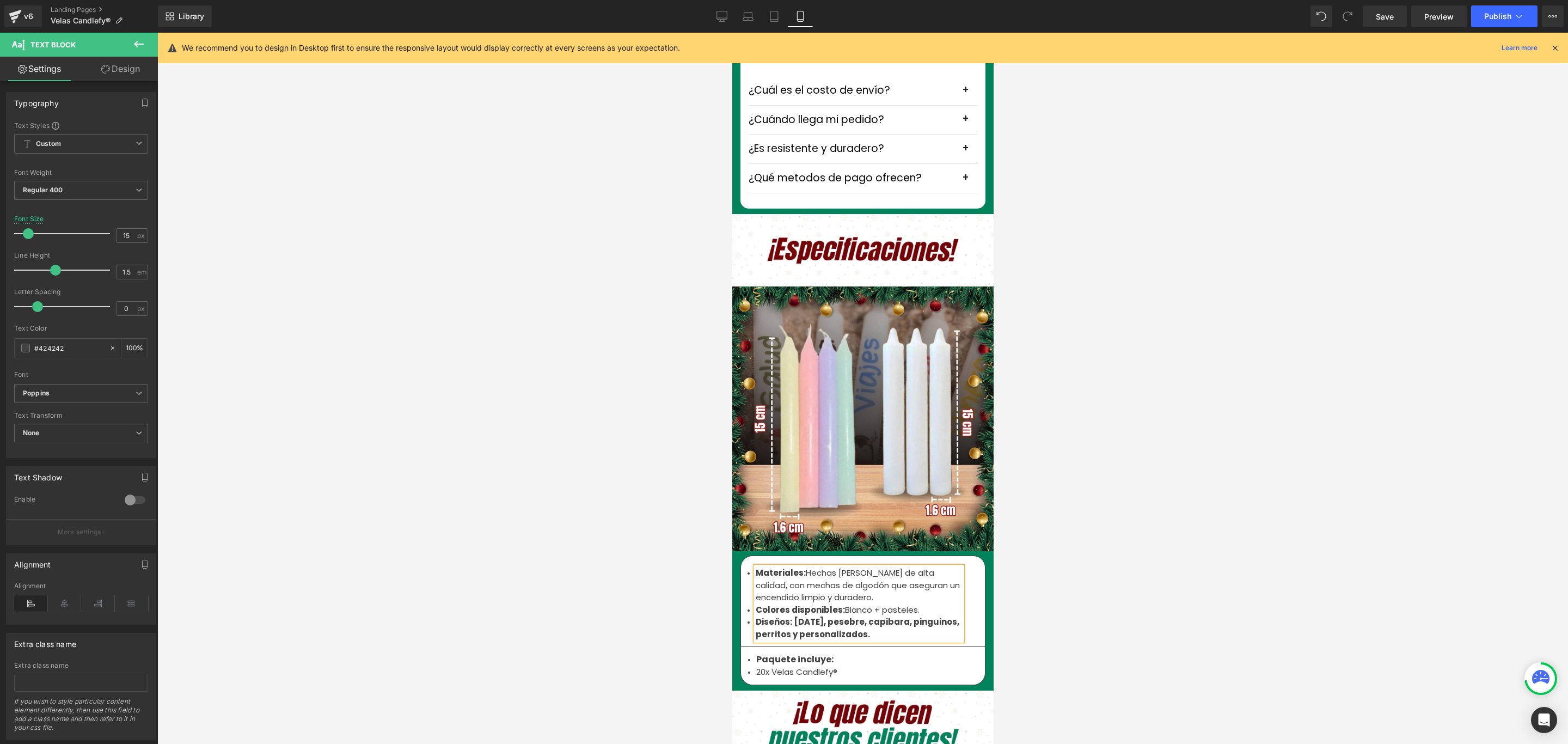
drag, startPoint x: 877, startPoint y: 594, endPoint x: 788, endPoint y: 585, distance: 89.5
click at [788, 616] on li "Diseños: Navidad, pesebre, capibara, pinguinos, perritos y personalizados." at bounding box center [858, 628] width 207 height 24
click at [777, 512] on icon at bounding box center [780, 514] width 13 height 13
click at [906, 605] on div "Materiales: Hechas de cera de alta calidad, con mechas de algodón que aseguran …" at bounding box center [858, 604] width 207 height 73
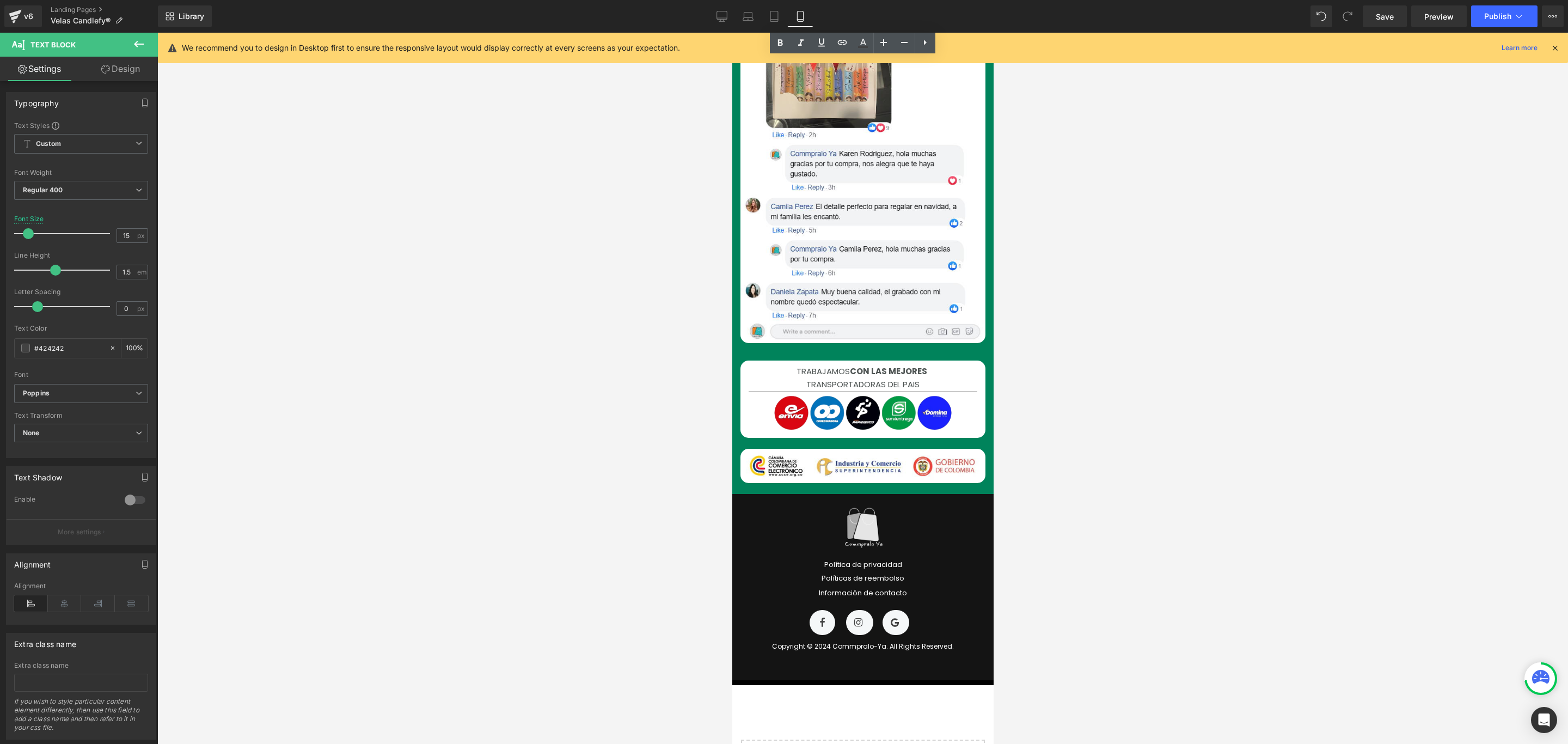
scroll to position [3788, 0]
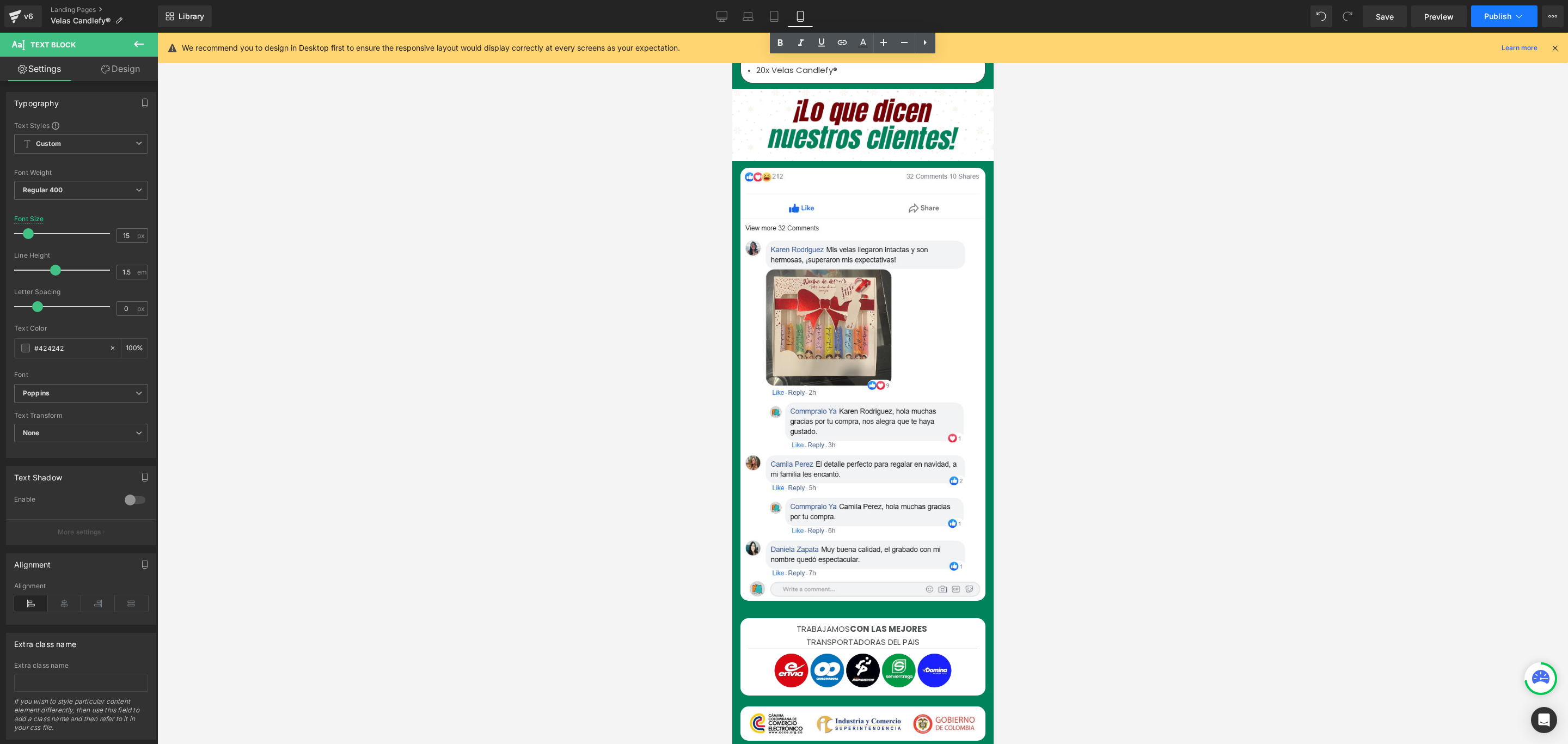
click at [1501, 15] on span "Publish" at bounding box center [1498, 16] width 27 height 9
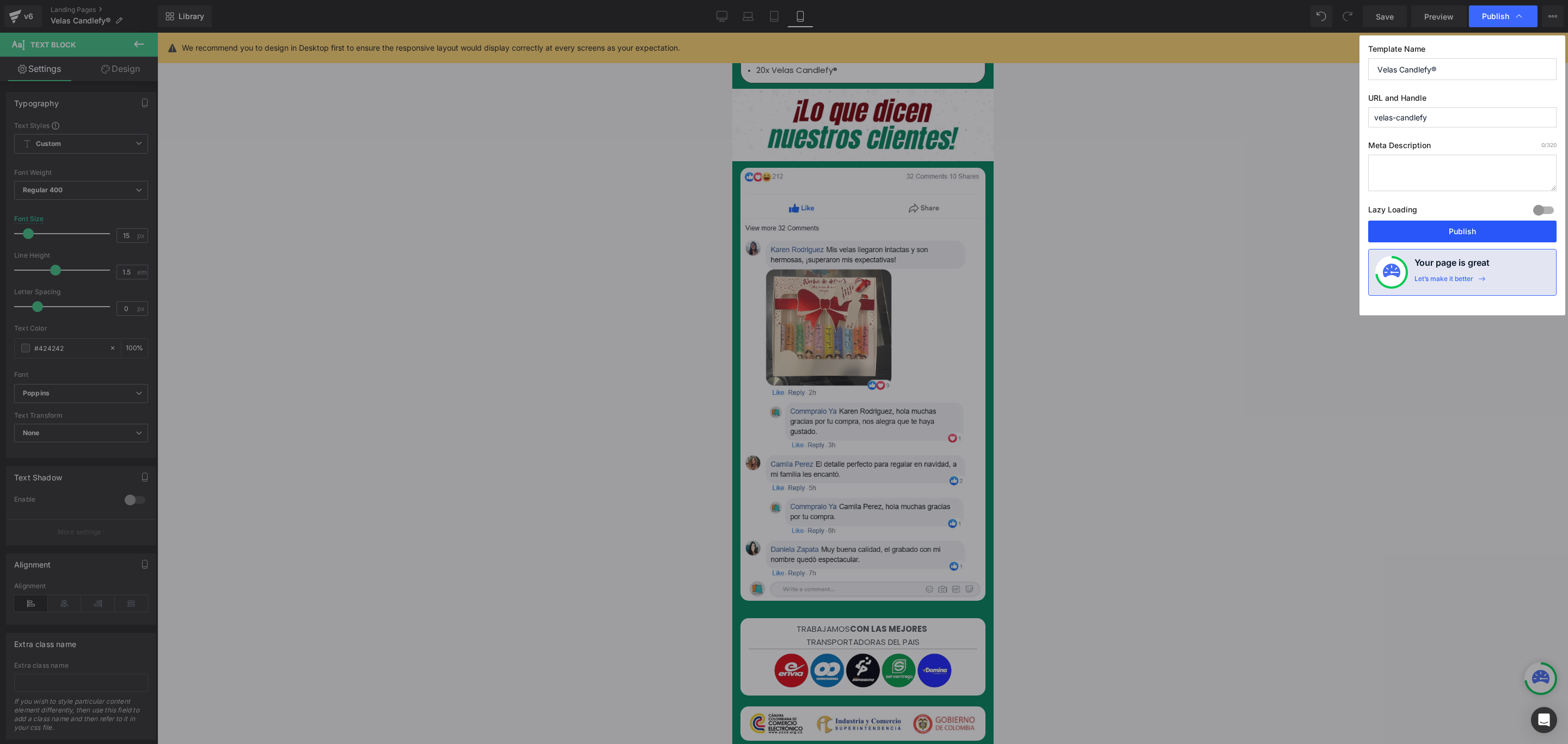
click at [1472, 234] on button "Publish" at bounding box center [1462, 231] width 189 height 22
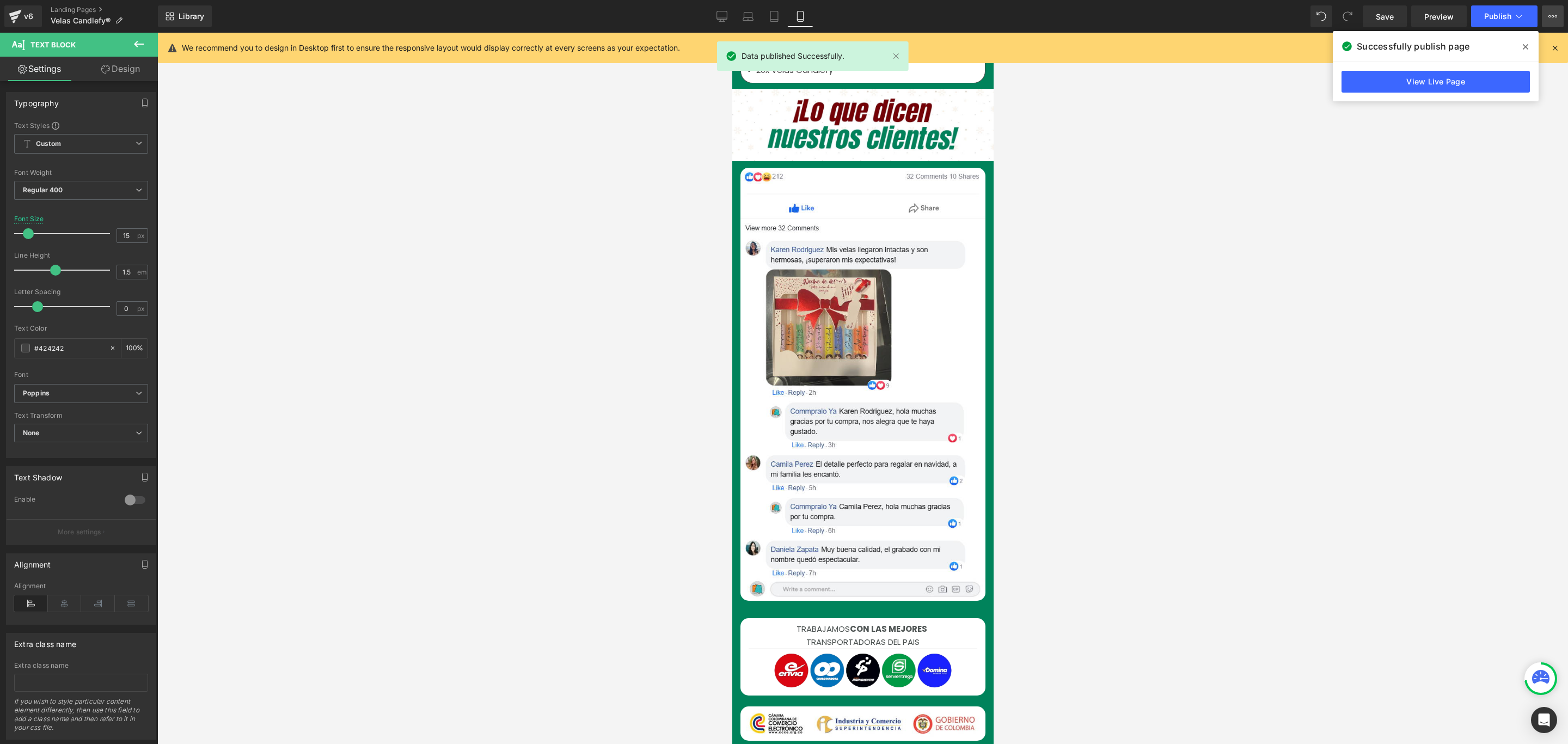
click at [1552, 16] on icon at bounding box center [1552, 16] width 9 height 9
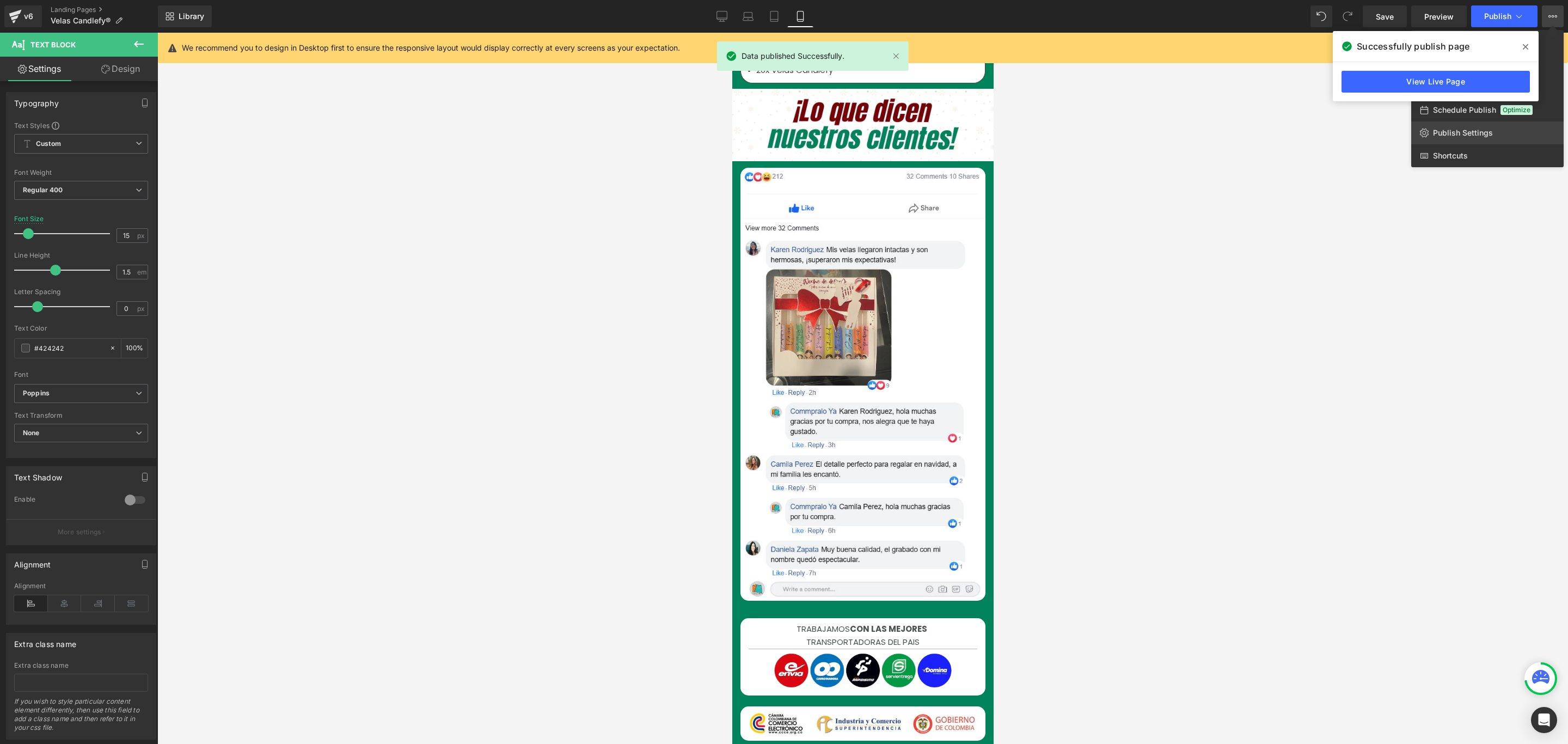
click at [1478, 131] on span "Publish Settings" at bounding box center [1463, 133] width 60 height 10
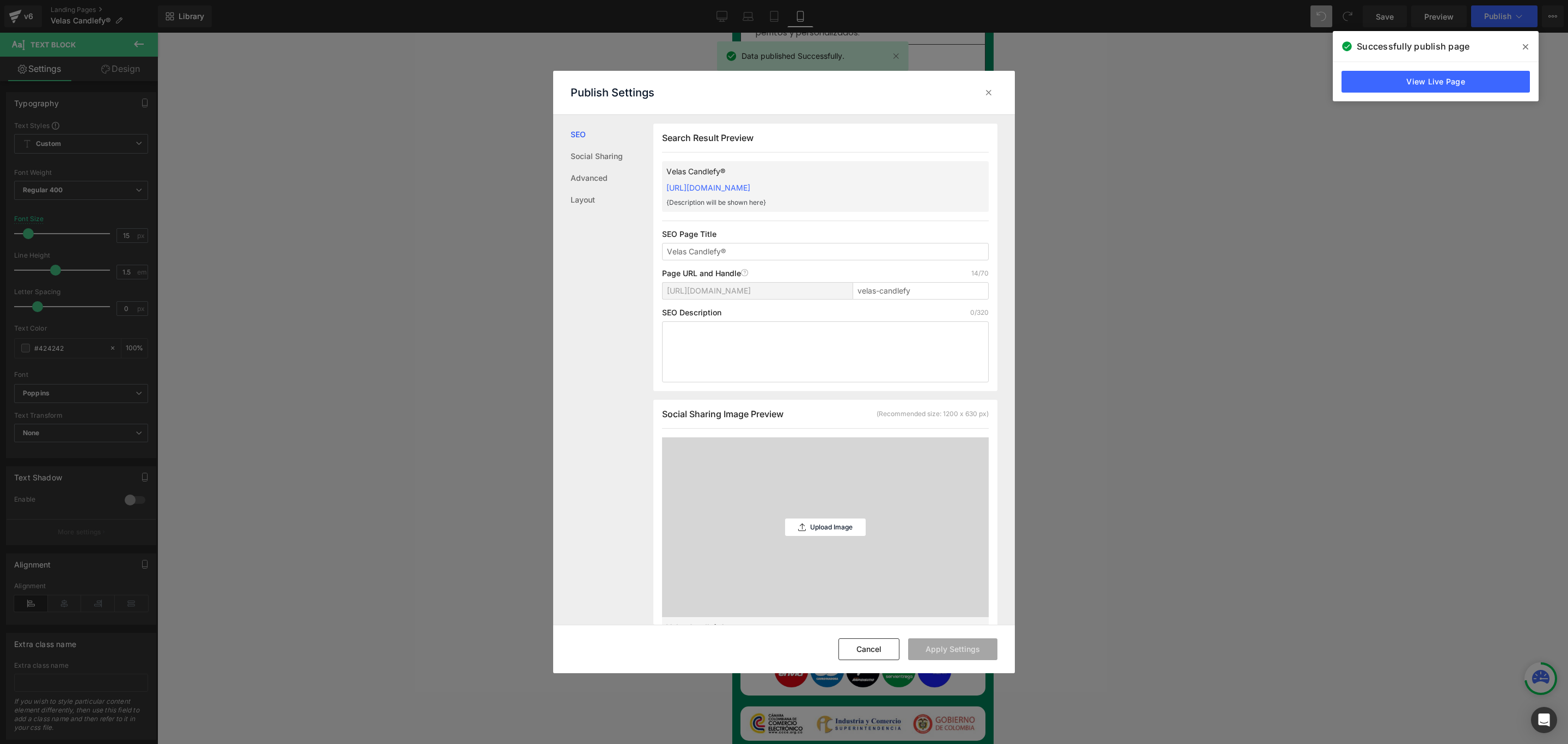
scroll to position [1, 0]
click at [750, 185] on link "https://commpralo-ya.myshopify.com/pages/velas-candlefy" at bounding box center [708, 187] width 84 height 9
click at [1525, 46] on icon at bounding box center [1525, 47] width 6 height 6
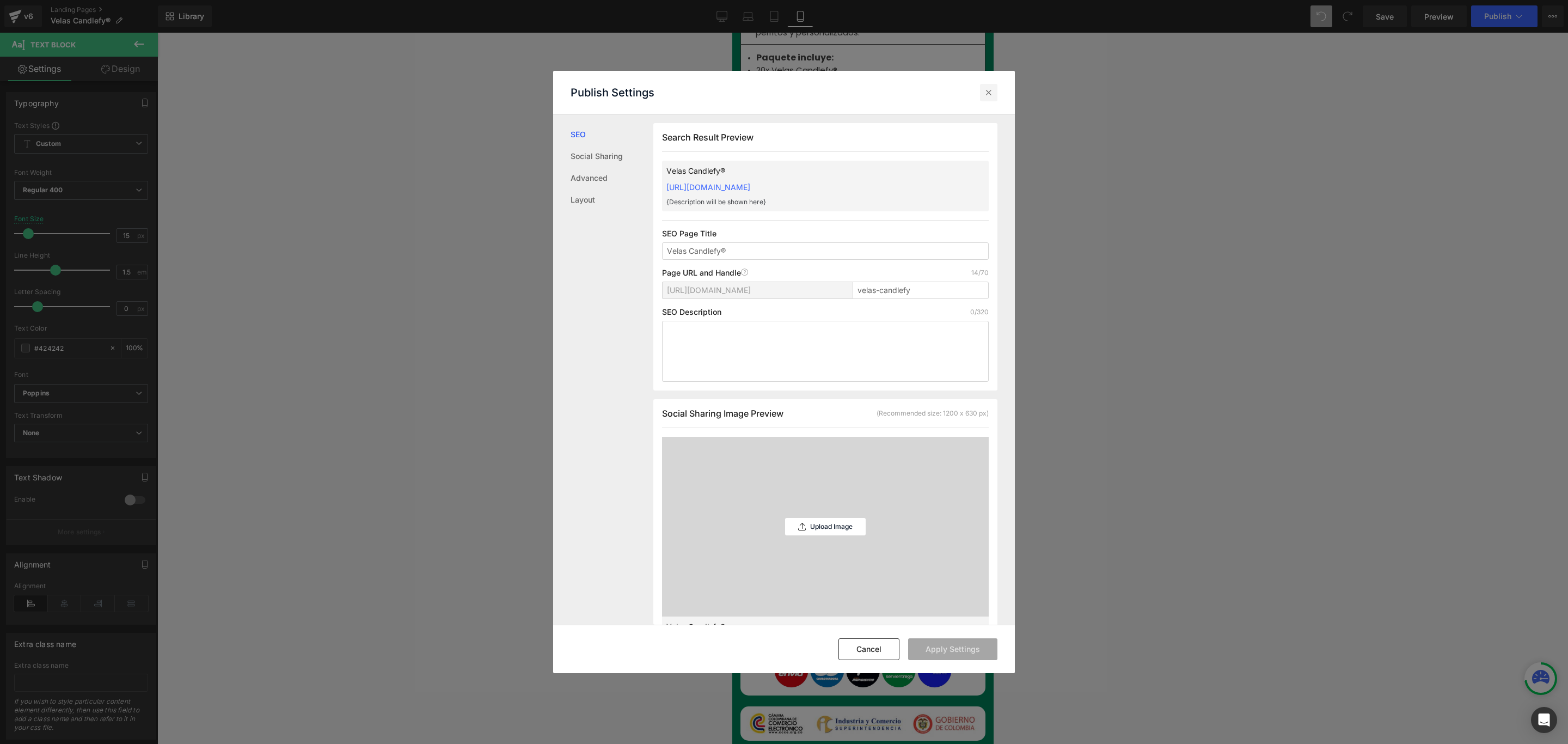
drag, startPoint x: 992, startPoint y: 89, endPoint x: 259, endPoint y: 56, distance: 733.7
click at [992, 89] on icon at bounding box center [988, 92] width 11 height 11
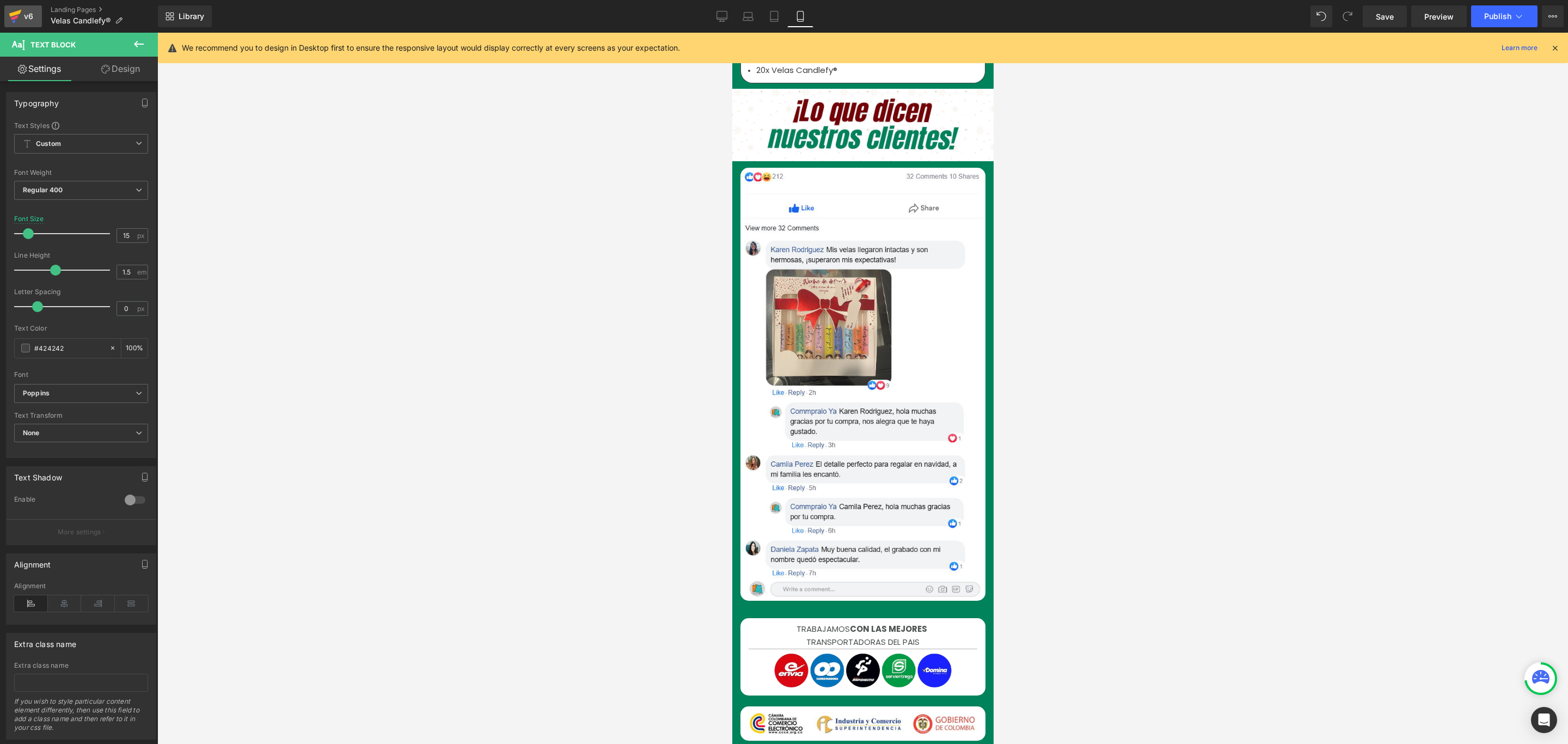
click at [24, 13] on div "v6" at bounding box center [29, 16] width 14 height 14
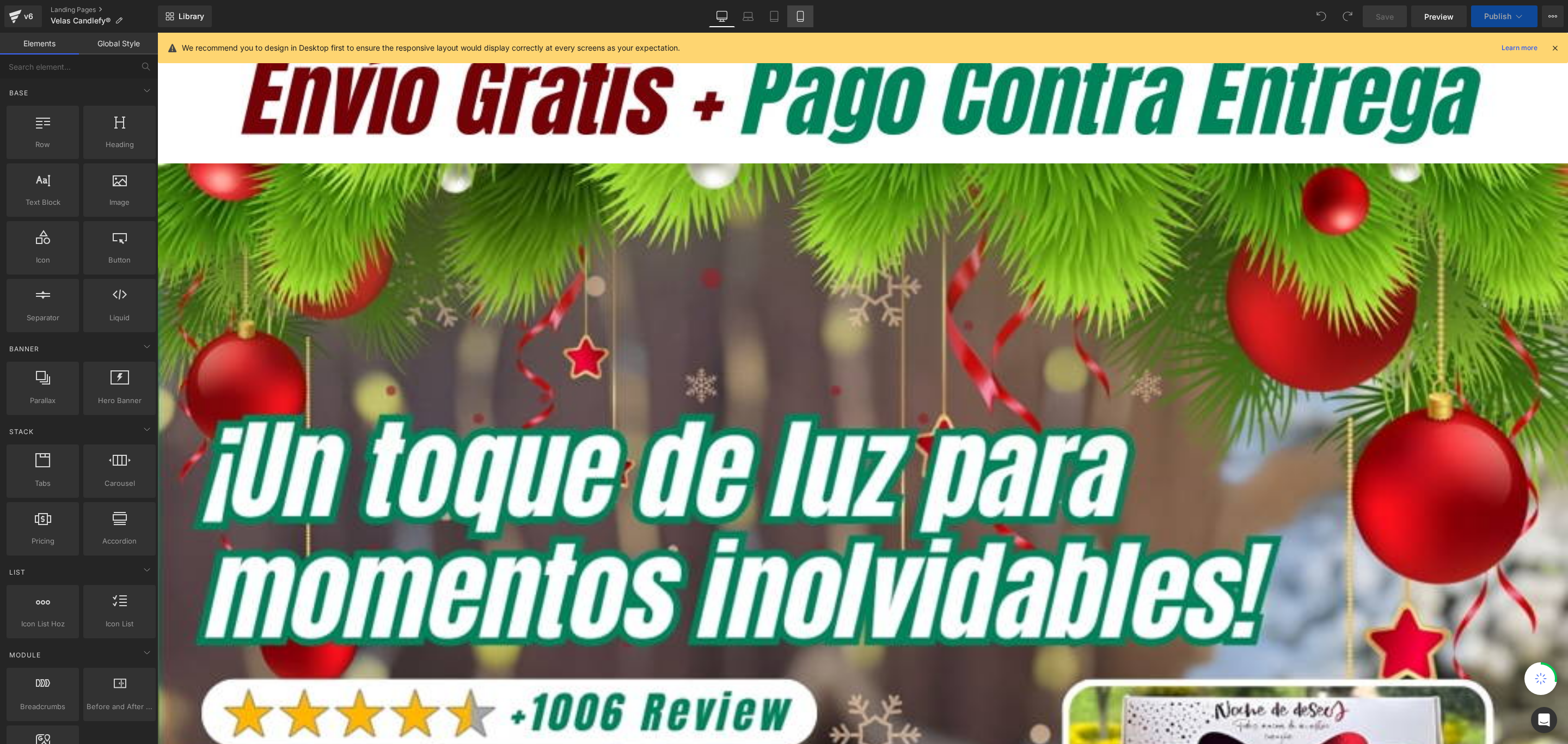
click at [798, 12] on icon at bounding box center [800, 16] width 11 height 11
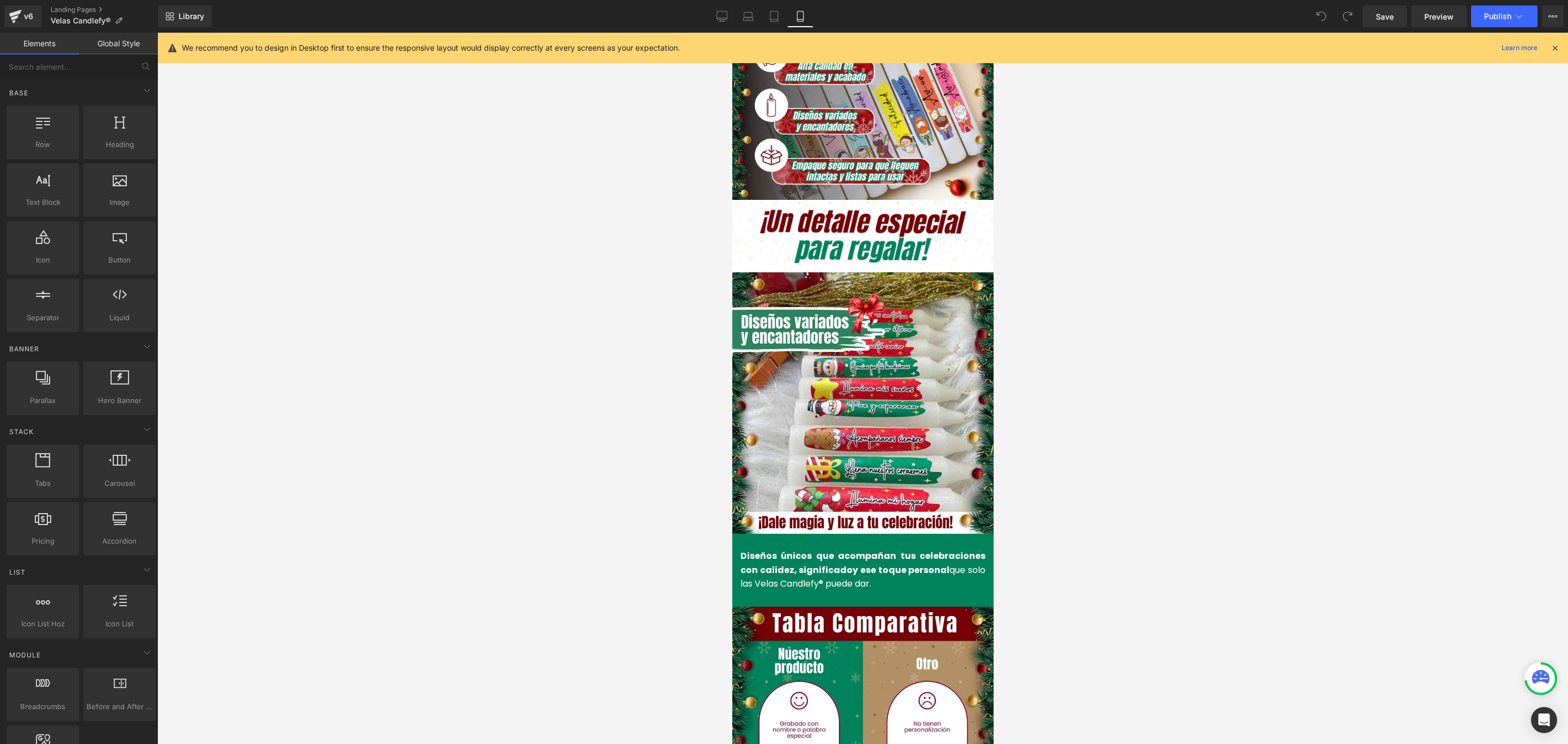
scroll to position [981, 0]
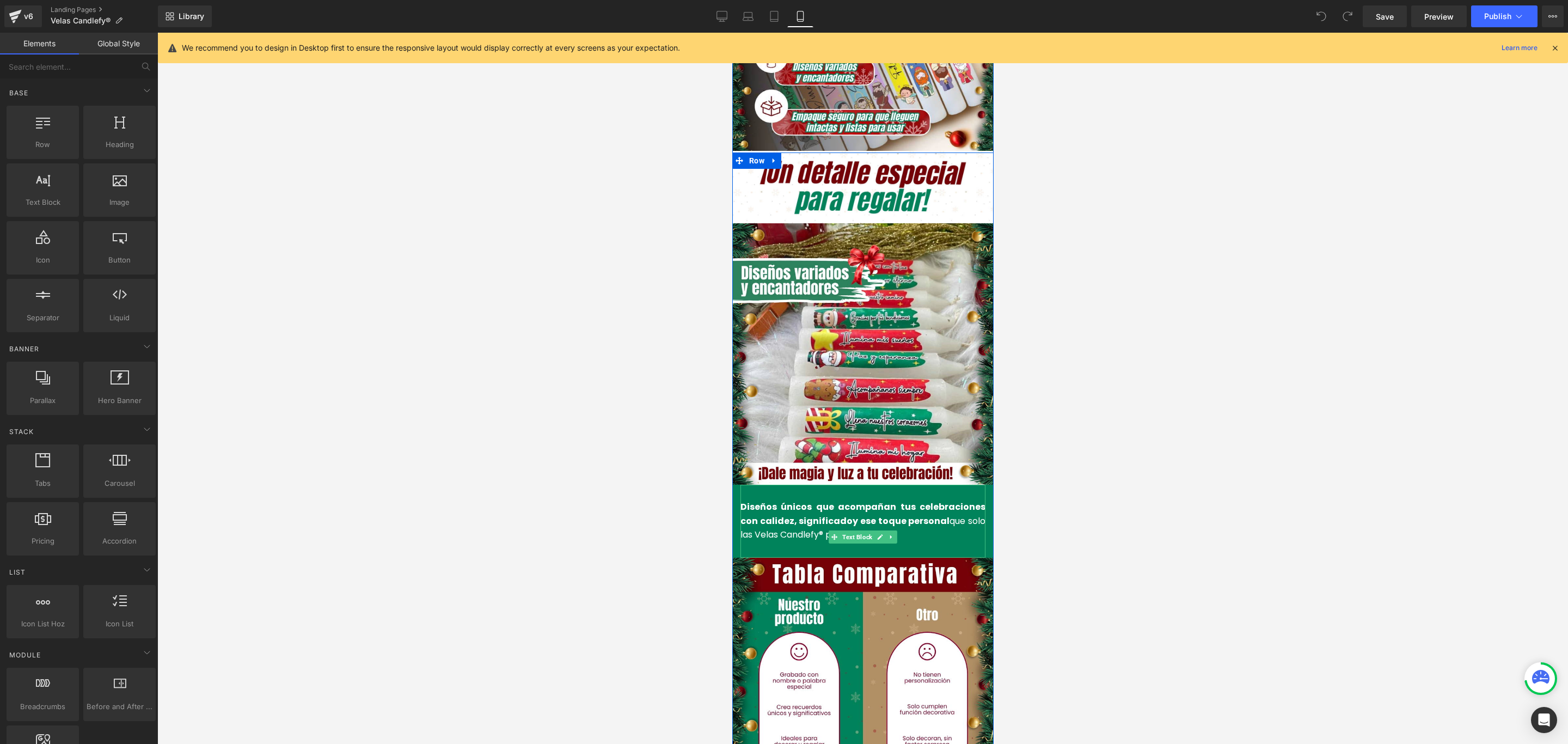
click at [937, 500] on p "Diseños únicos que acompañan tus celebraciones con calidez, significado y ese t…" at bounding box center [862, 520] width 245 height 42
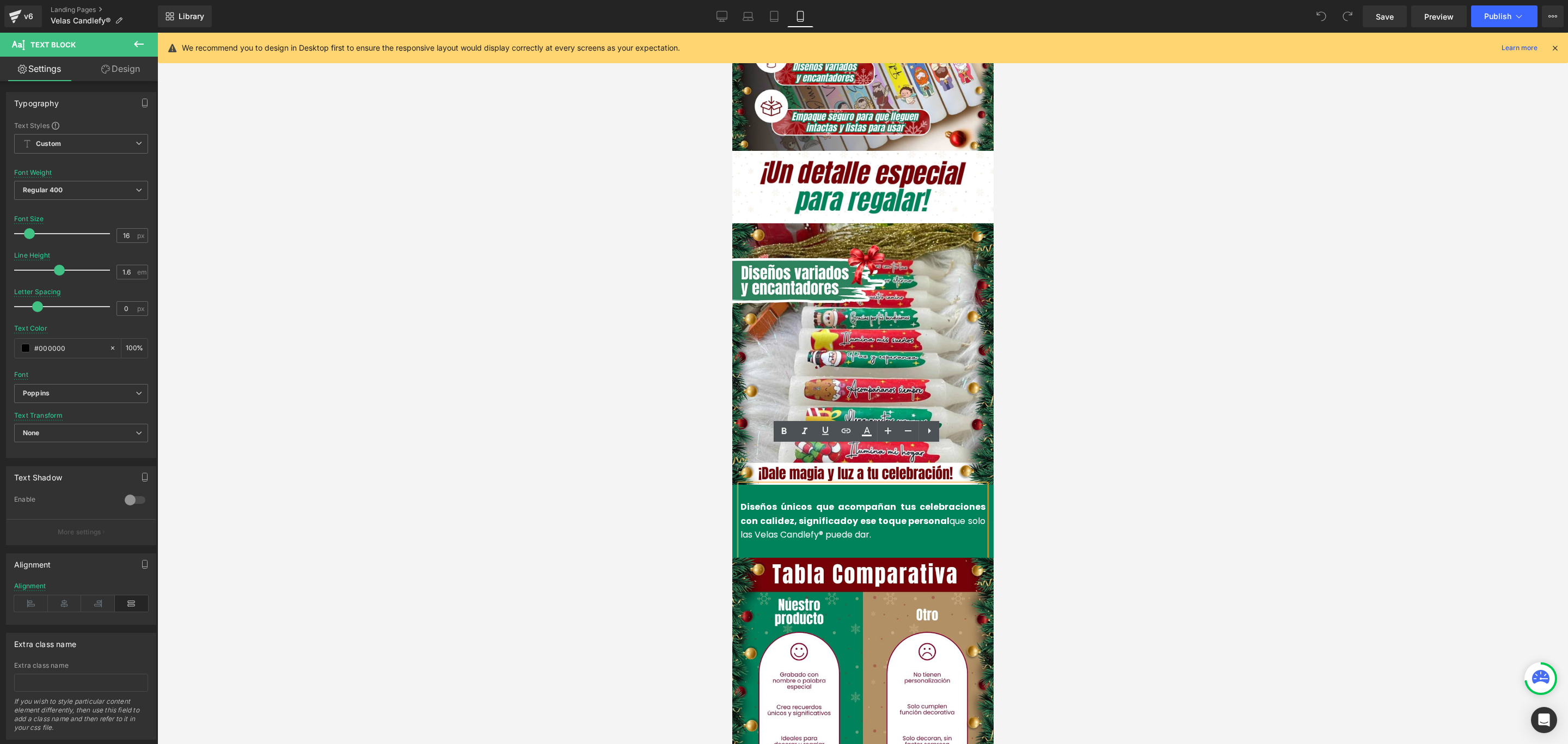
click at [820, 501] on strong "Diseños únicos que acompañan tus celebraciones con calidez, significado" at bounding box center [862, 514] width 245 height 27
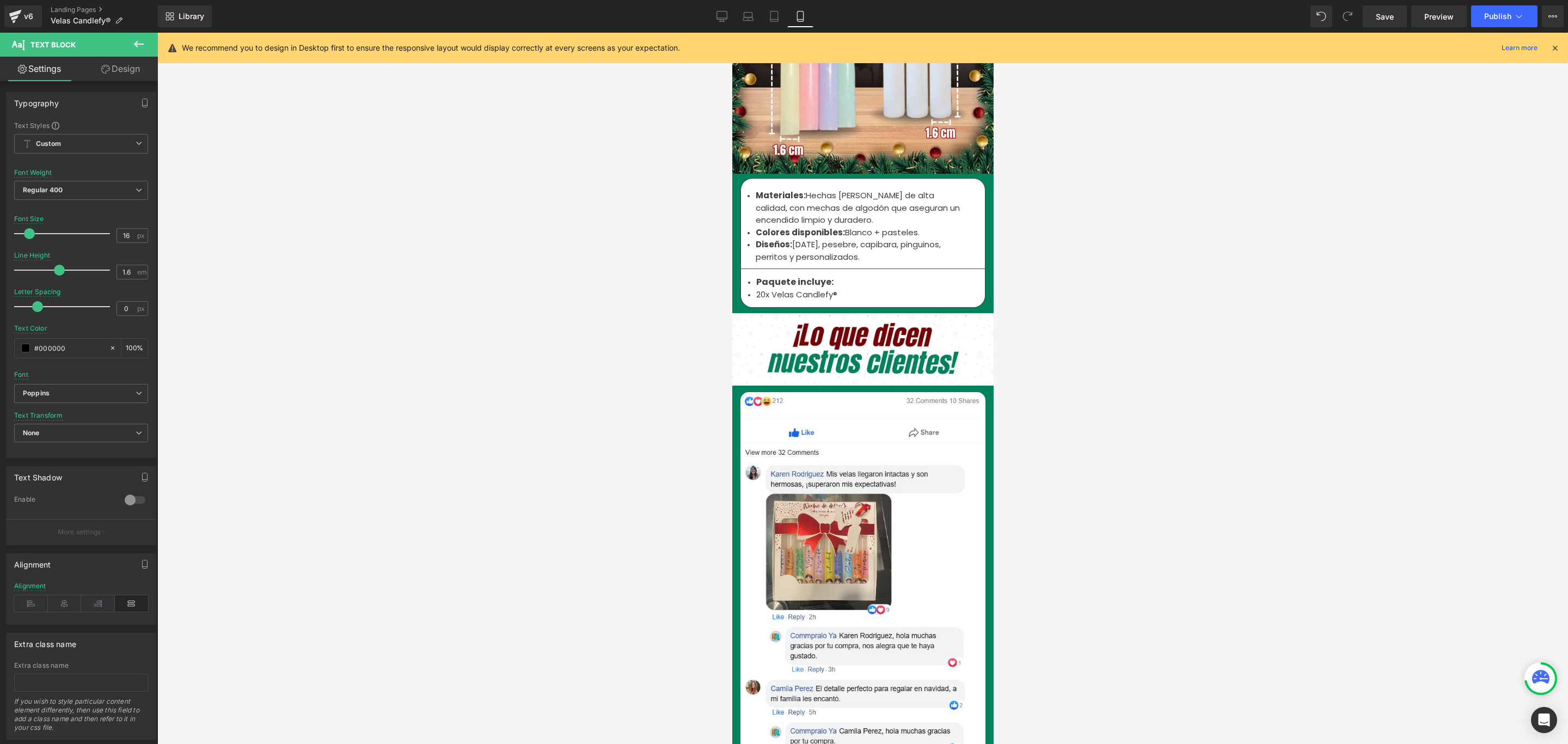
scroll to position [3759, 0]
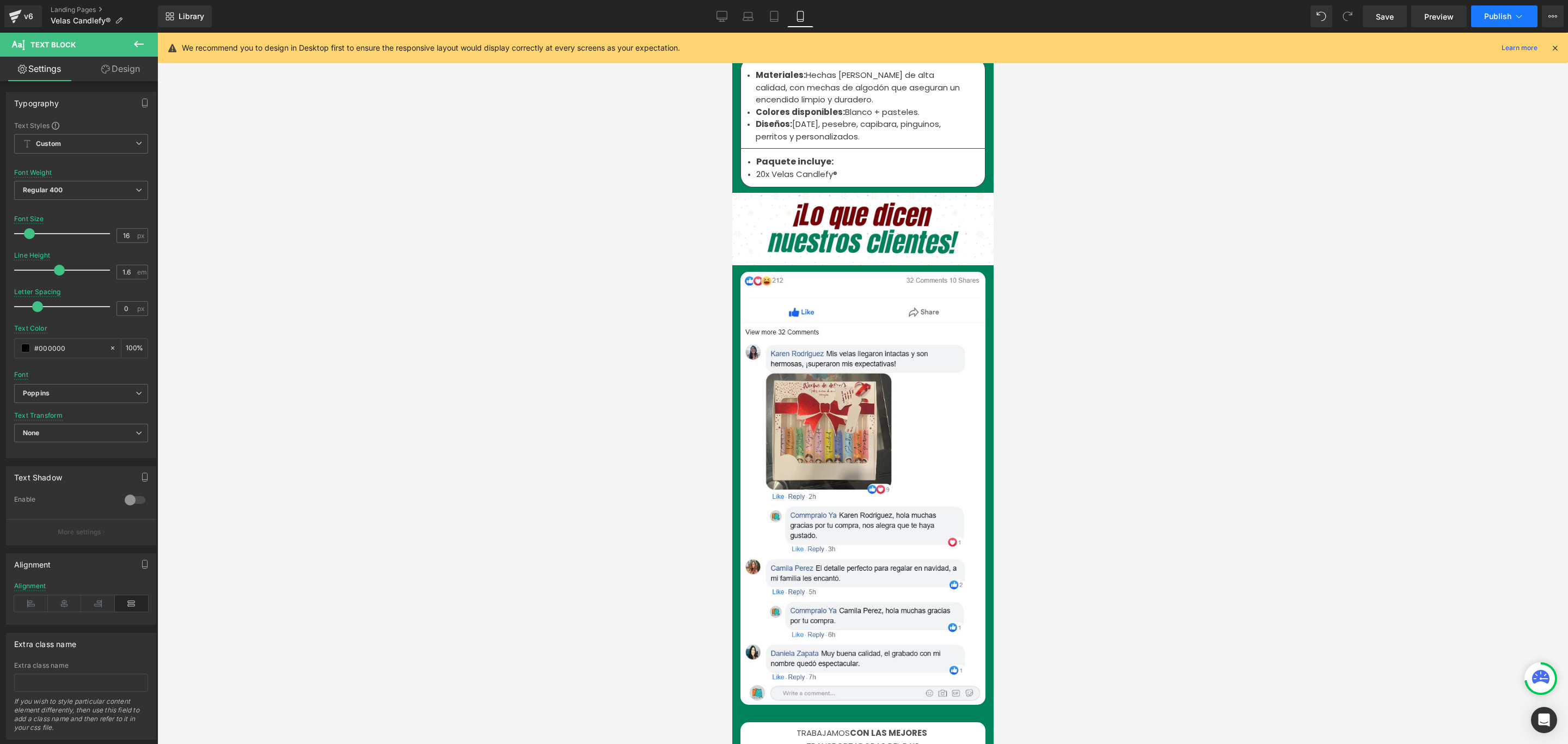
click at [1491, 18] on span "Publish" at bounding box center [1498, 16] width 27 height 9
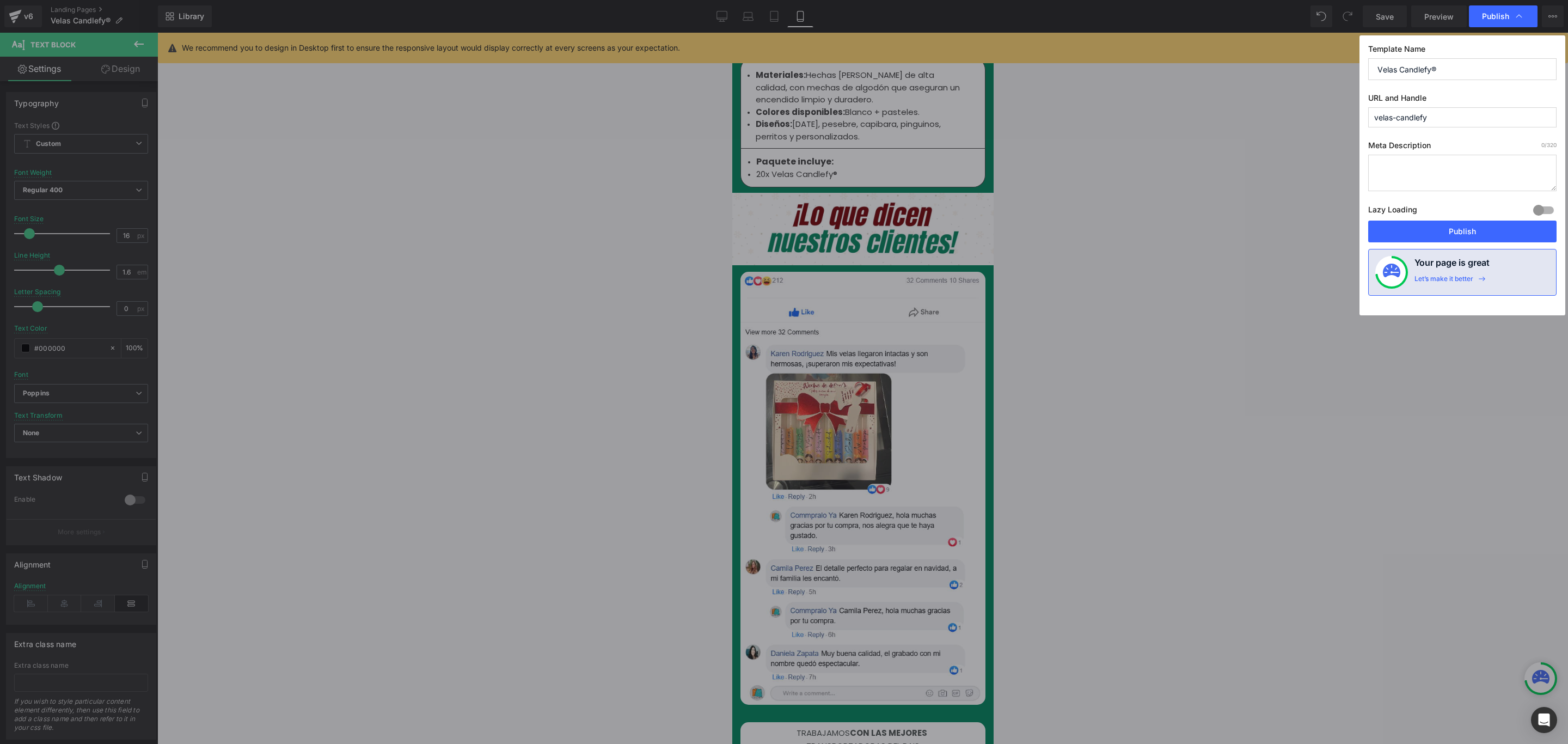
click at [1462, 220] on div "Lazy Loading Build Upgrade plan to unlock" at bounding box center [1462, 211] width 189 height 18
click at [1462, 236] on button "Publish" at bounding box center [1462, 231] width 189 height 22
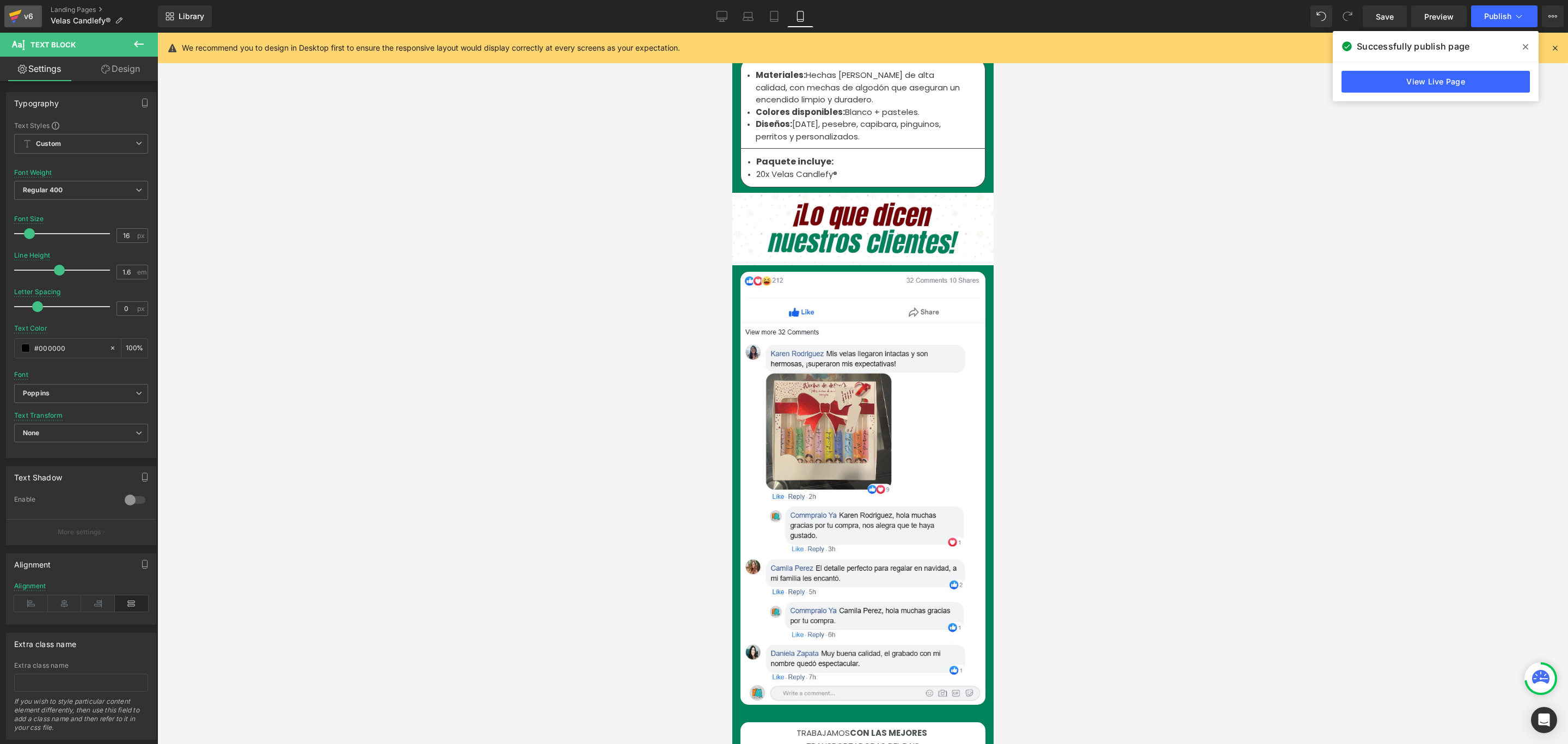
click at [29, 13] on div "v6" at bounding box center [29, 16] width 14 height 14
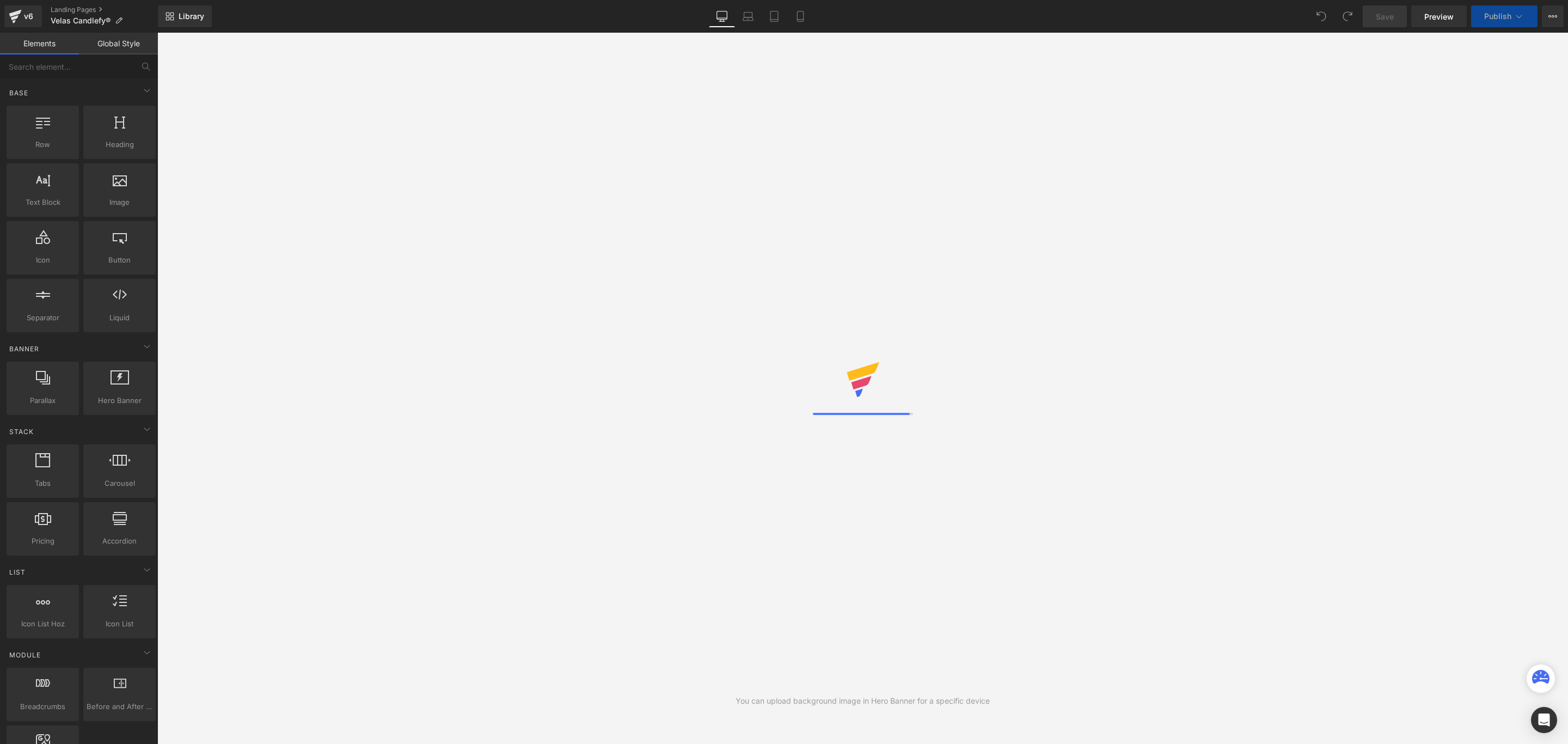
click at [118, 19] on icon at bounding box center [119, 21] width 7 height 7
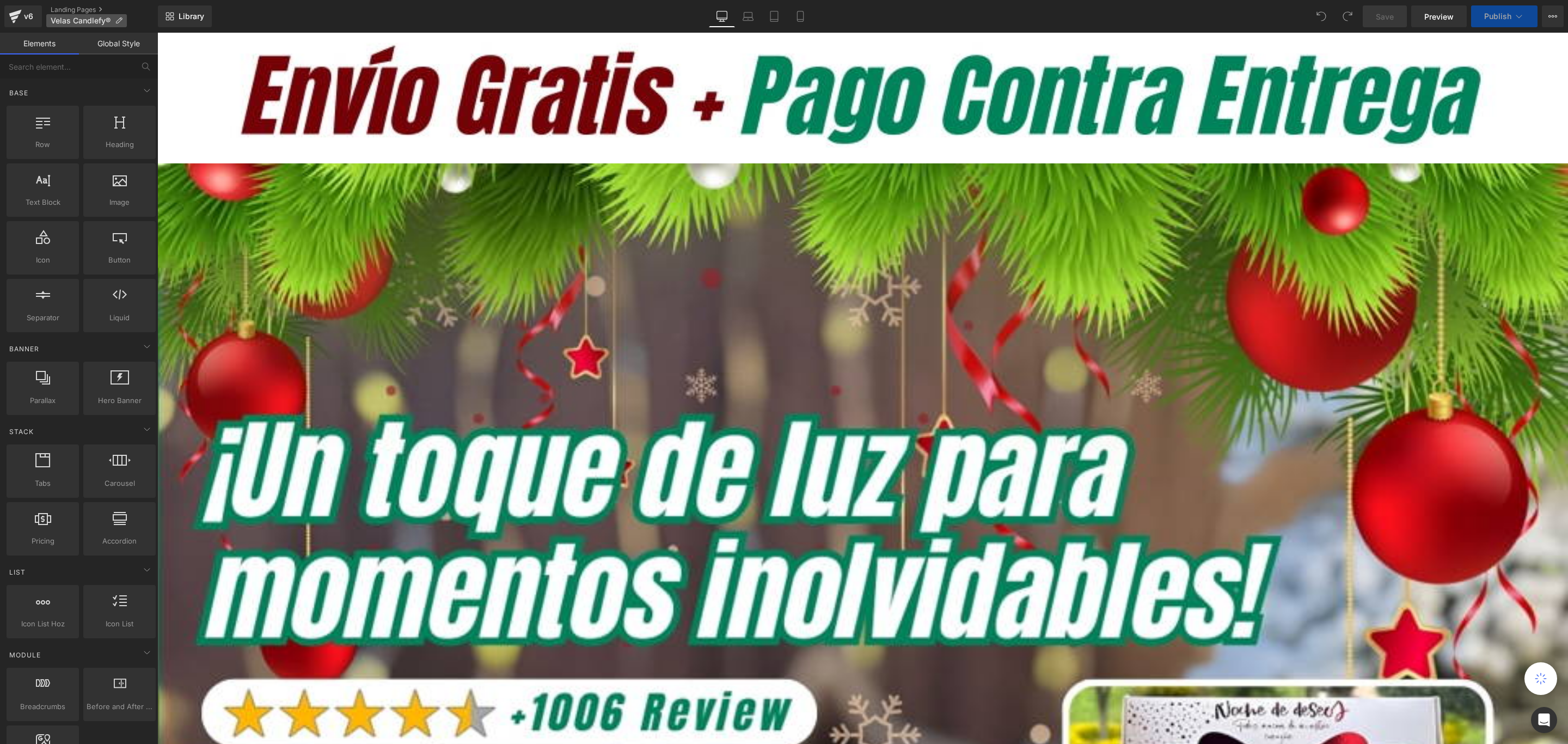
click at [118, 22] on icon at bounding box center [119, 21] width 7 height 7
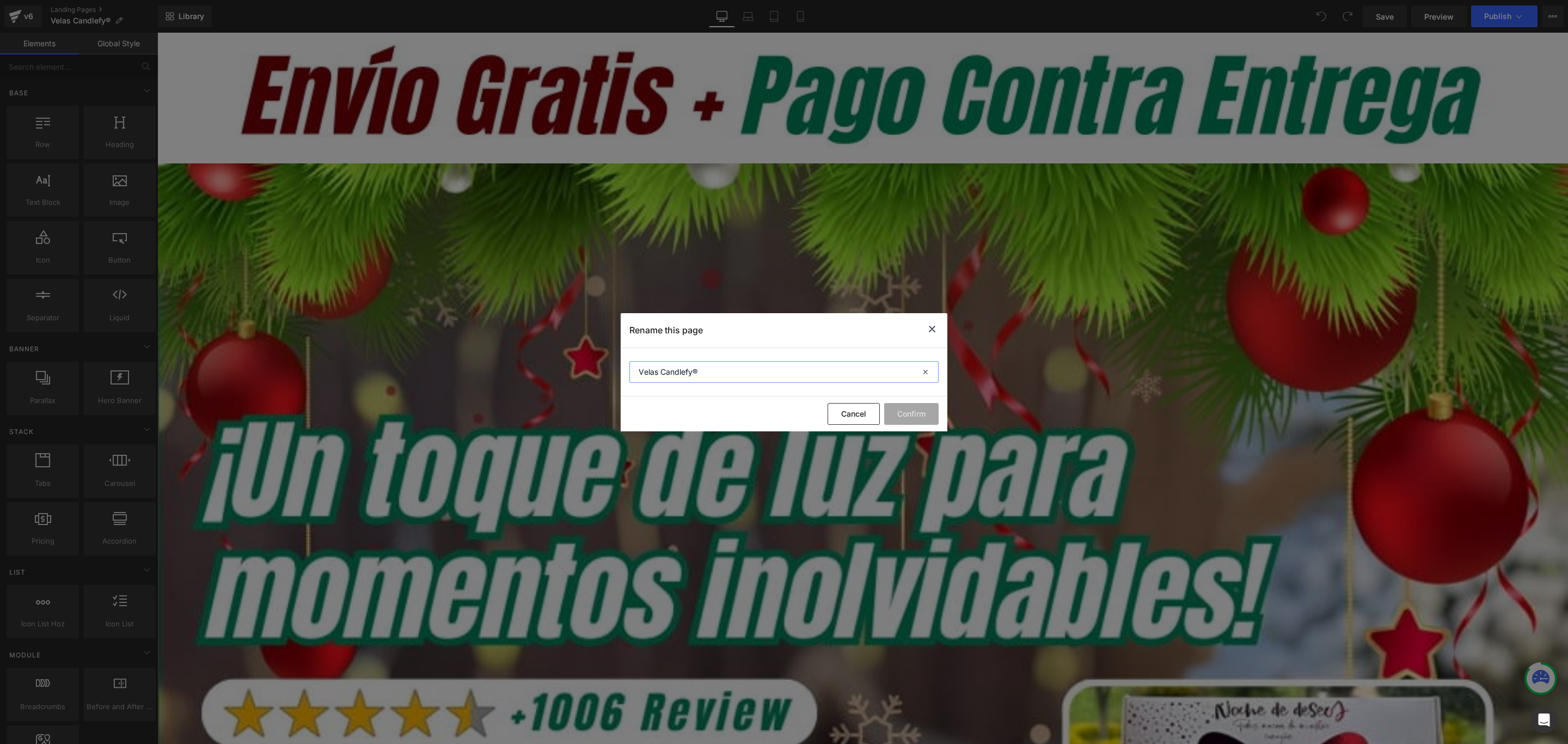
drag, startPoint x: 694, startPoint y: 370, endPoint x: 701, endPoint y: 370, distance: 7.0
click at [701, 370] on input "Velas Candlefy®" at bounding box center [783, 372] width 309 height 22
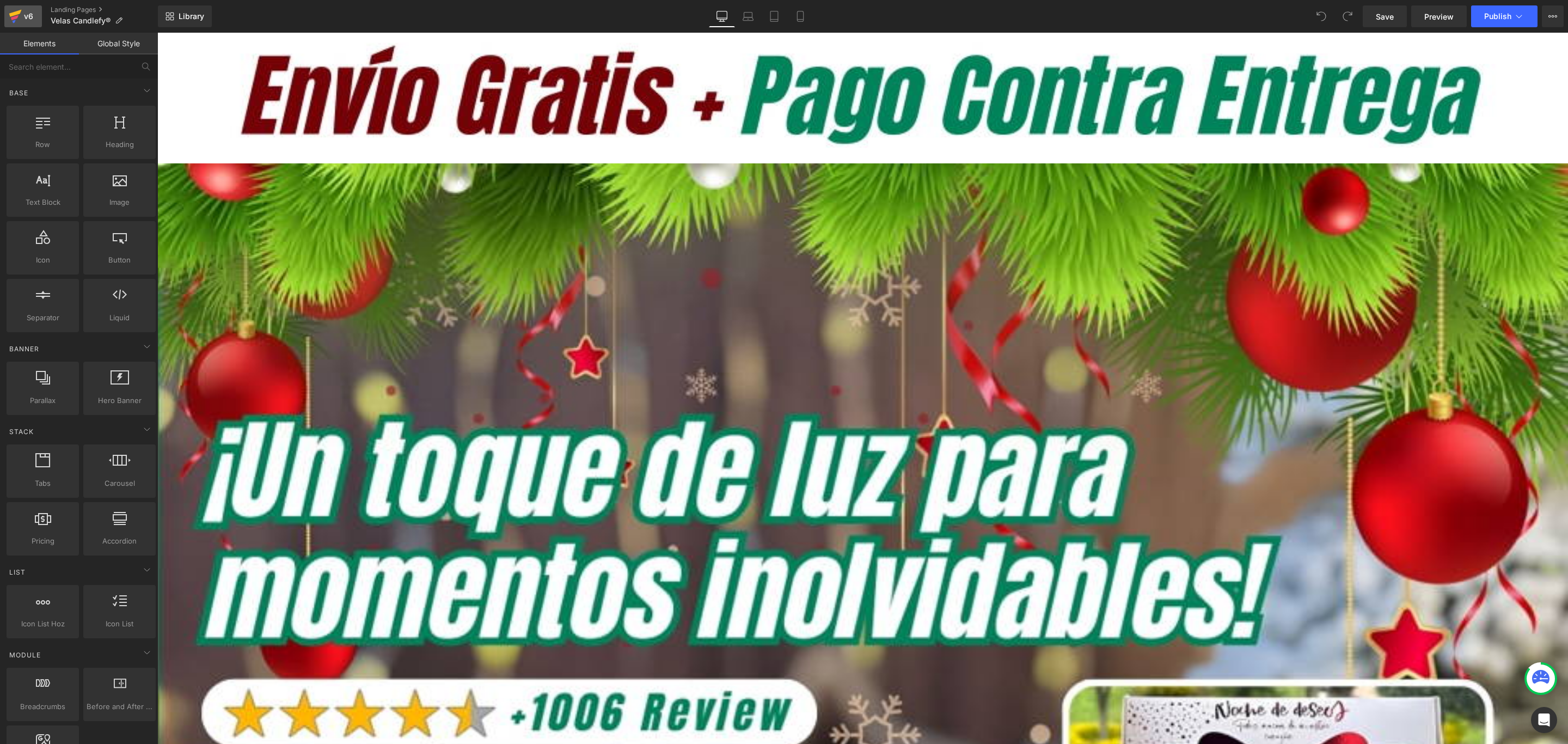
click at [18, 16] on icon at bounding box center [14, 17] width 7 height 5
